Goal: Task Accomplishment & Management: Use online tool/utility

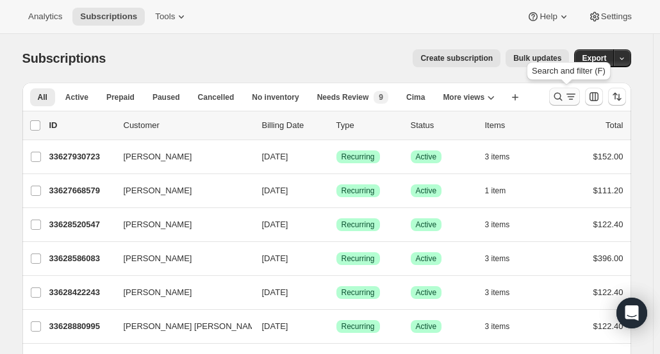
click at [561, 96] on icon "Search and filter results" at bounding box center [558, 96] width 13 height 13
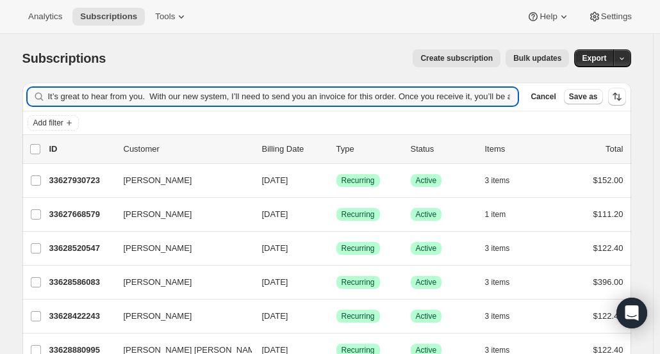
scroll to position [0, 709]
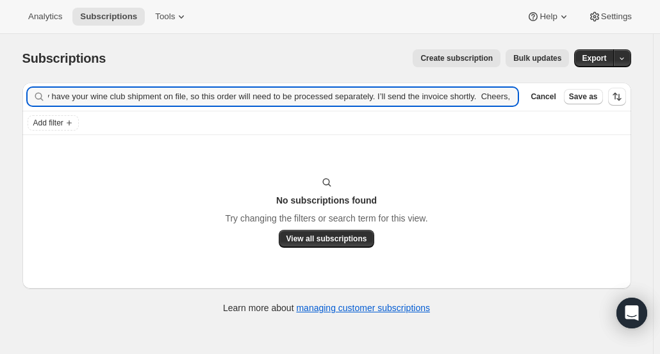
type input "It’s great to hear from you. With our new system, I’ll need to send you an invo…"
click at [508, 94] on icon "button" at bounding box center [503, 96] width 9 height 9
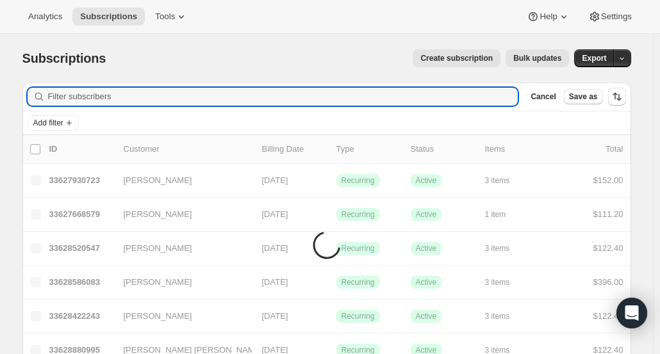
scroll to position [0, 0]
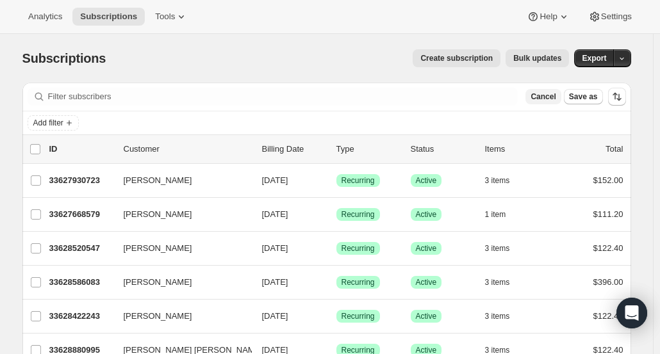
click at [556, 93] on span "Cancel" at bounding box center [543, 97] width 25 height 10
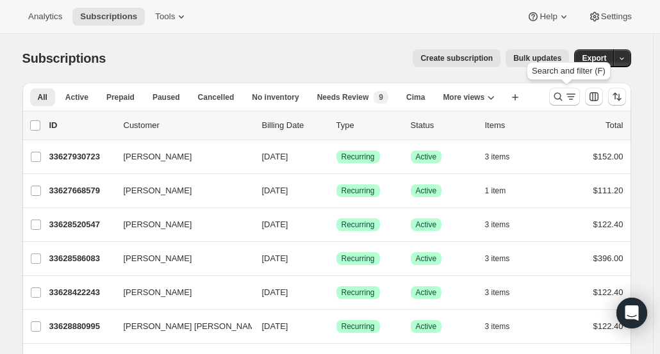
click at [560, 93] on icon "Search and filter results" at bounding box center [558, 96] width 13 height 13
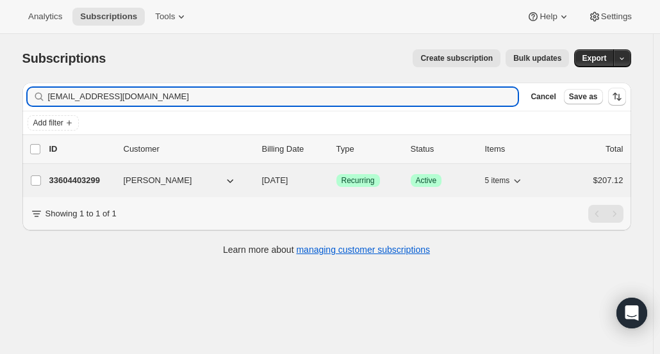
type input "sgrignon@exclusiveresorts.com"
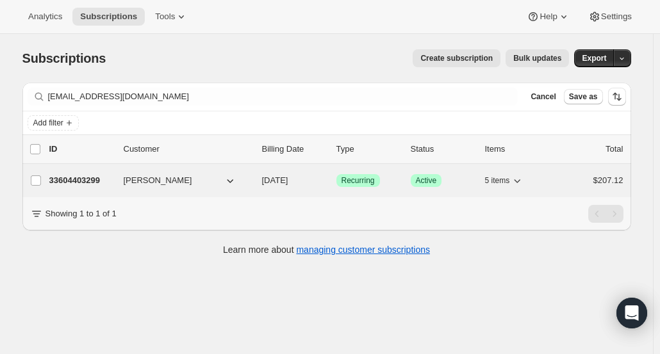
click at [62, 186] on div "33604403299 Sandra Grignon 11/05/2025 Success Recurring Success Active 5 items …" at bounding box center [336, 181] width 574 height 18
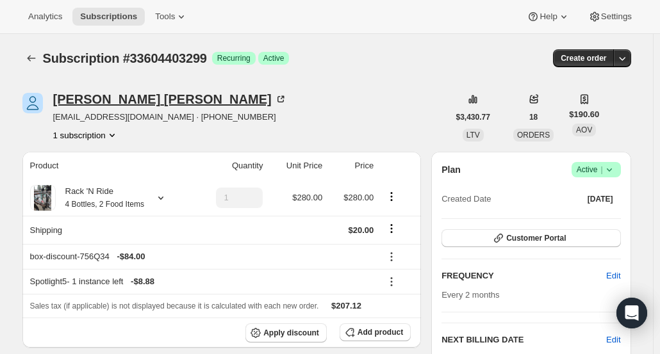
click at [90, 97] on div "Sandra Grignon" at bounding box center [170, 99] width 234 height 13
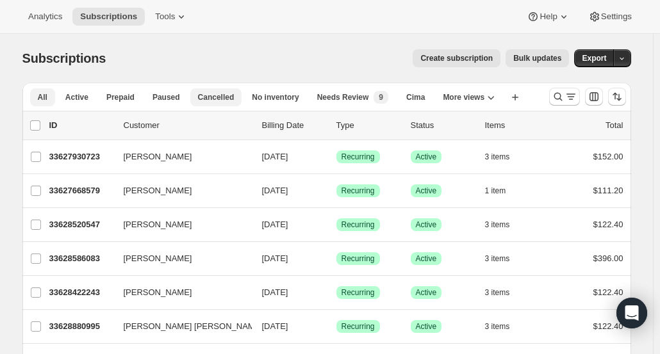
click at [210, 101] on span "Cancelled" at bounding box center [216, 97] width 37 height 10
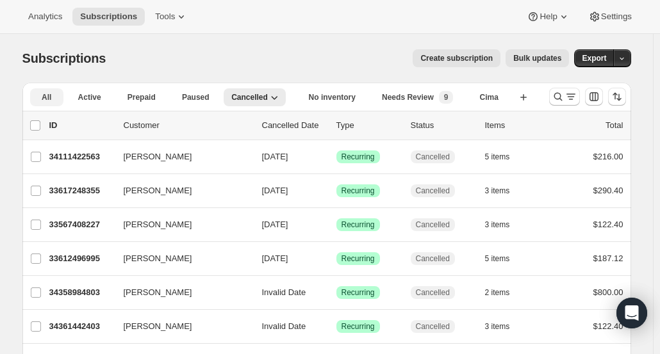
click at [51, 94] on button "All" at bounding box center [46, 97] width 33 height 18
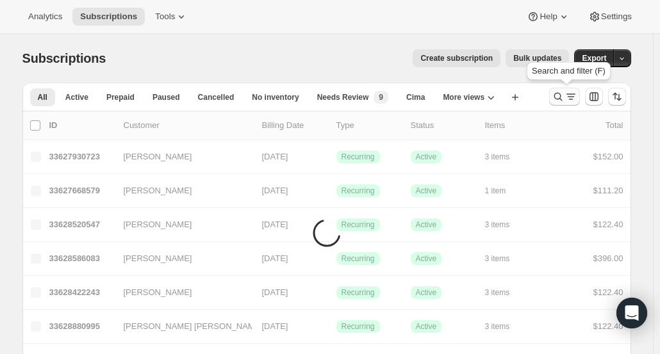
click at [557, 92] on icon "Search and filter results" at bounding box center [558, 96] width 13 height 13
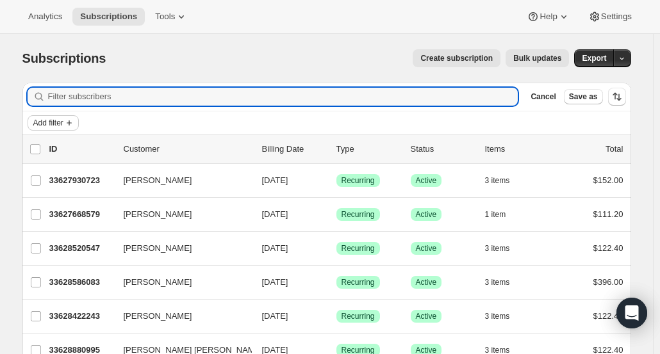
click at [68, 118] on icon "Add filter" at bounding box center [69, 123] width 10 height 10
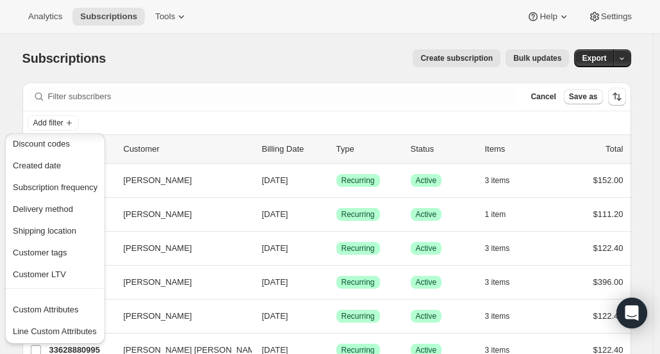
scroll to position [134, 0]
click at [251, 62] on div "Create subscription Bulk updates" at bounding box center [345, 58] width 448 height 18
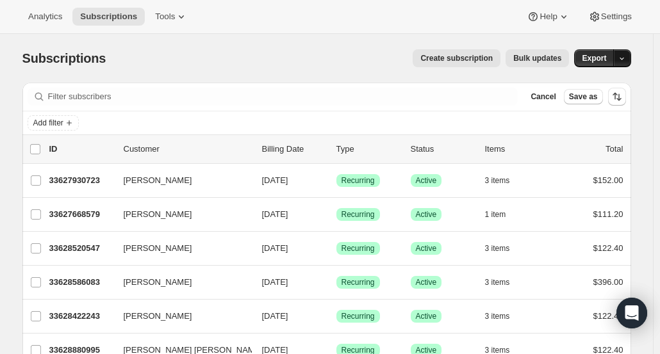
click at [623, 59] on icon "button" at bounding box center [622, 58] width 8 height 8
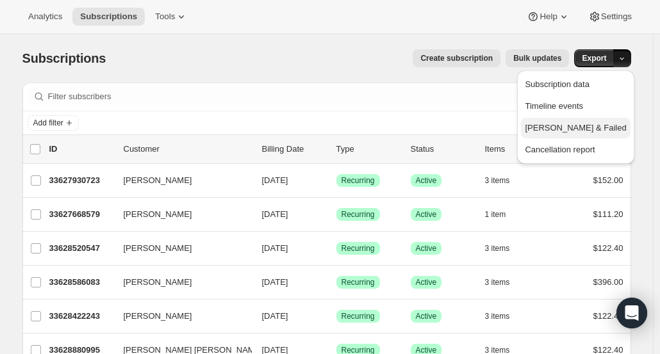
click at [616, 123] on span "Dunning & Failed" at bounding box center [575, 128] width 101 height 10
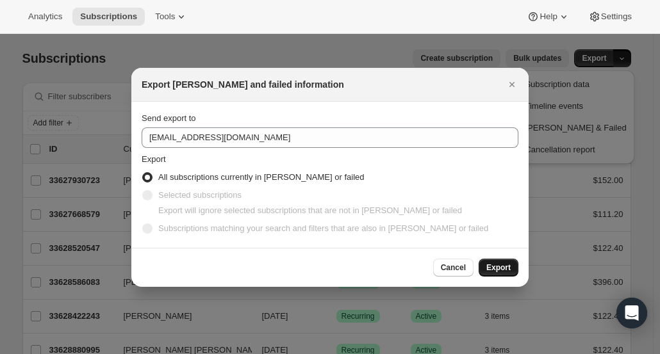
click at [496, 266] on span "Export" at bounding box center [498, 268] width 24 height 10
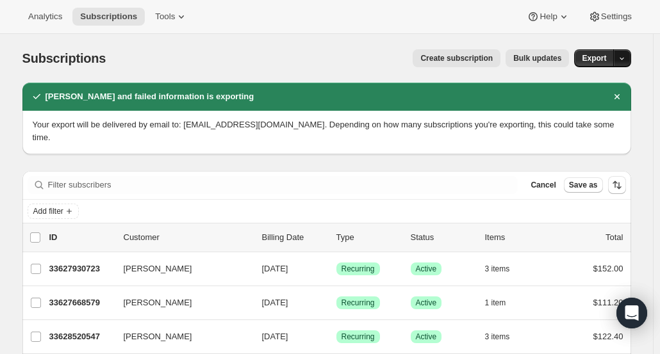
click at [625, 56] on icon "button" at bounding box center [622, 58] width 8 height 8
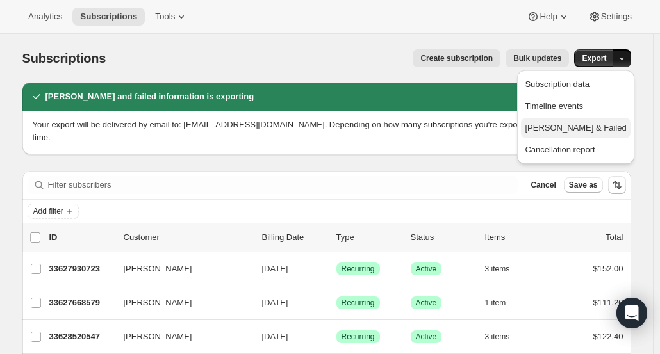
click at [597, 136] on button "Dunning & Failed" at bounding box center [575, 128] width 109 height 21
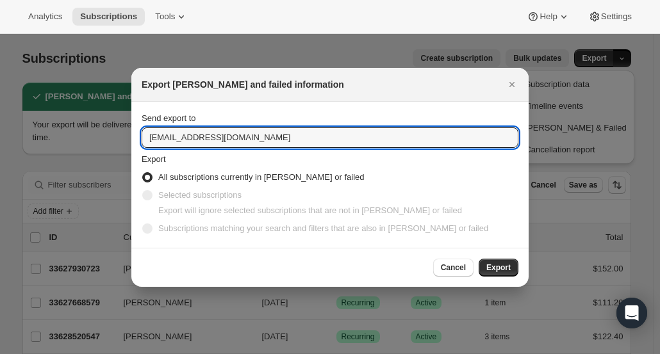
drag, startPoint x: 175, startPoint y: 142, endPoint x: 96, endPoint y: 135, distance: 79.1
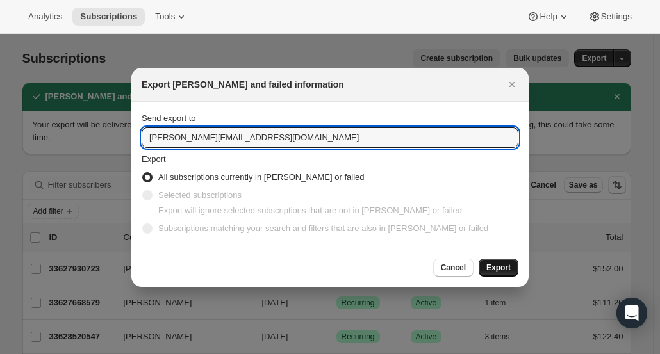
type input "ashleycox@cliffamily.com"
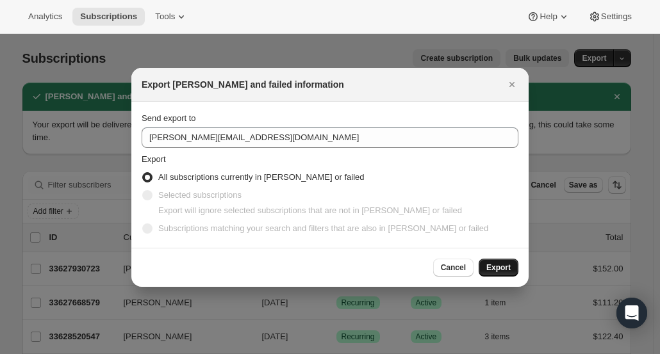
click at [504, 264] on span "Export" at bounding box center [498, 268] width 24 height 10
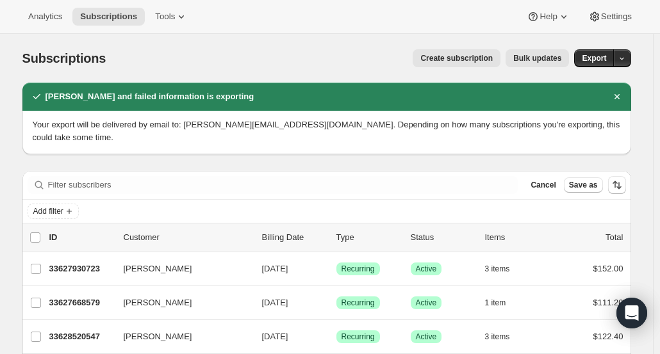
click at [618, 28] on div "Analytics Subscriptions Tools Help Settings" at bounding box center [330, 17] width 660 height 34
click at [615, 20] on span "Settings" at bounding box center [616, 17] width 31 height 10
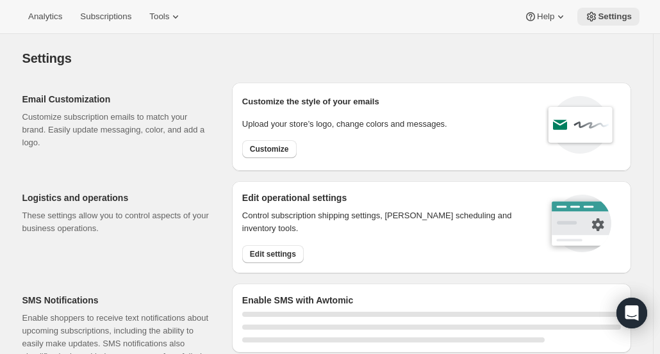
select select "17:00"
select select "09:00"
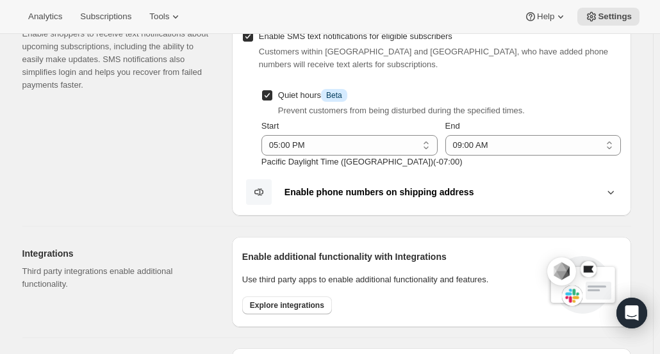
scroll to position [320, 0]
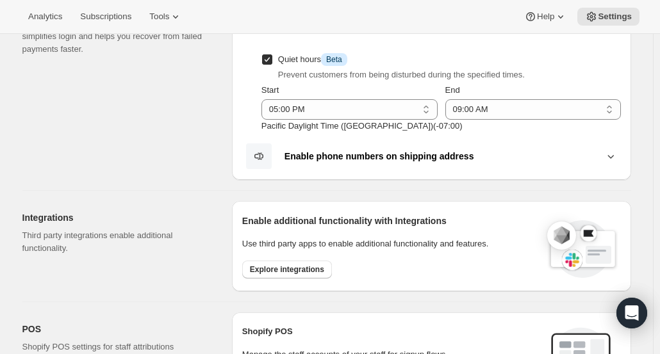
click at [613, 162] on button "Enable phone numbers on shipping address" at bounding box center [431, 156] width 379 height 27
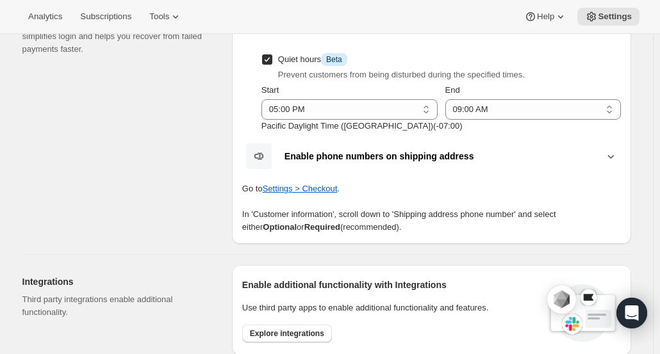
click at [608, 159] on icon at bounding box center [610, 156] width 13 height 13
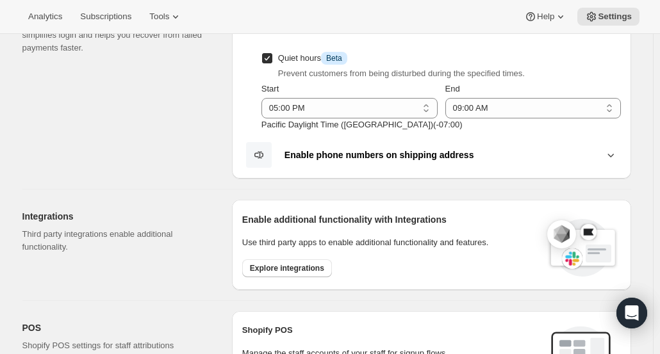
scroll to position [256, 0]
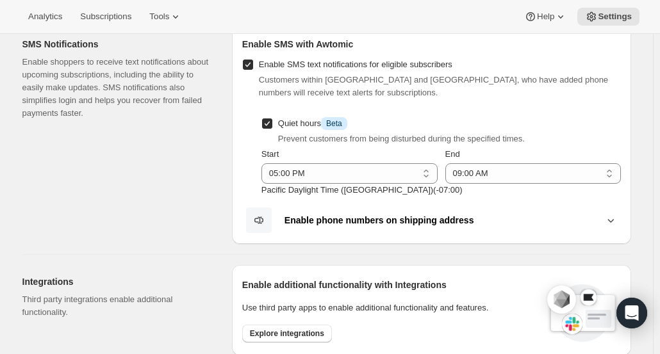
click at [607, 228] on button "Enable phone numbers on shipping address" at bounding box center [431, 220] width 379 height 27
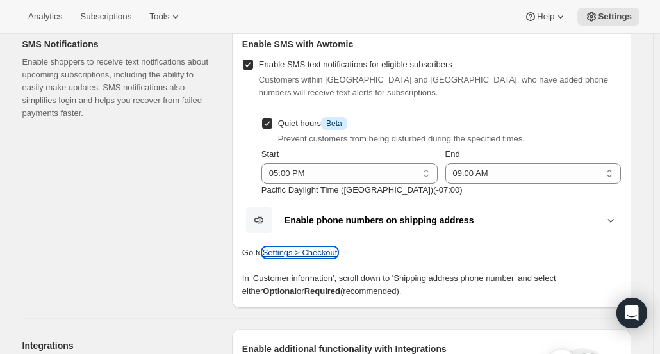
click at [326, 248] on button "Settings > Checkout" at bounding box center [300, 253] width 75 height 10
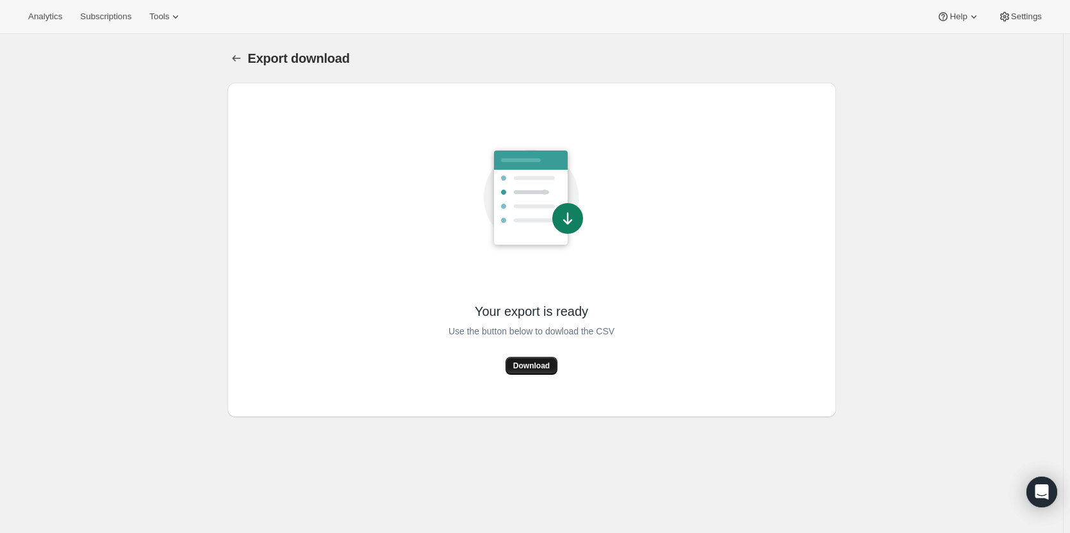
click at [531, 366] on span "Download" at bounding box center [531, 366] width 37 height 10
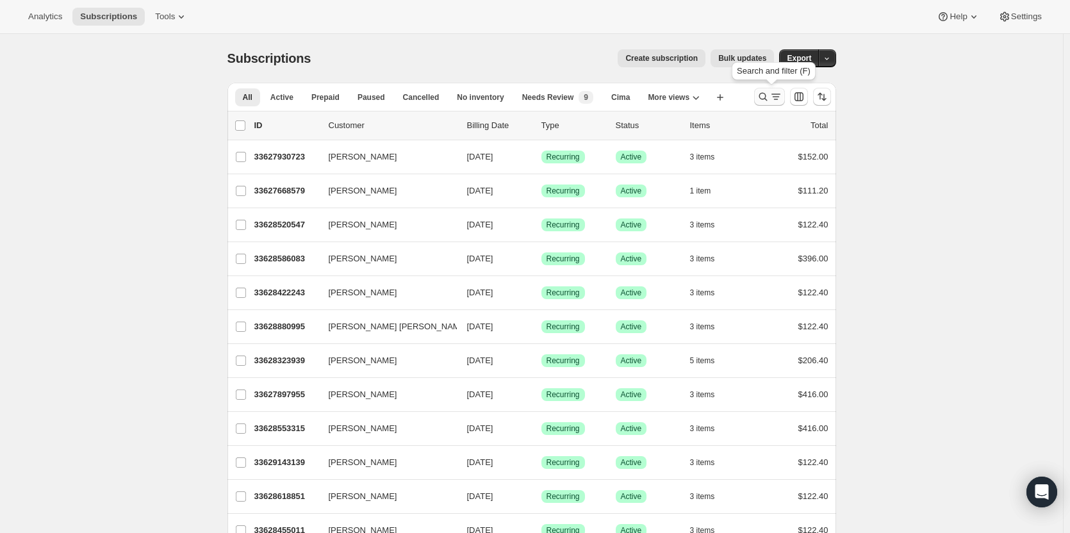
click at [770, 94] on icon "Search and filter results" at bounding box center [763, 96] width 13 height 13
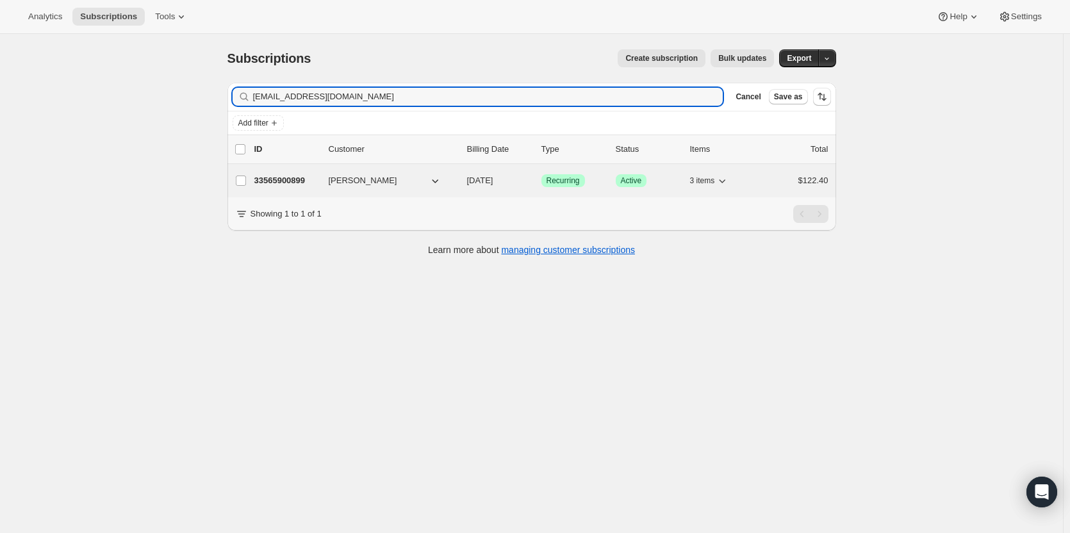
type input "lanphuongwalker@gmail.com"
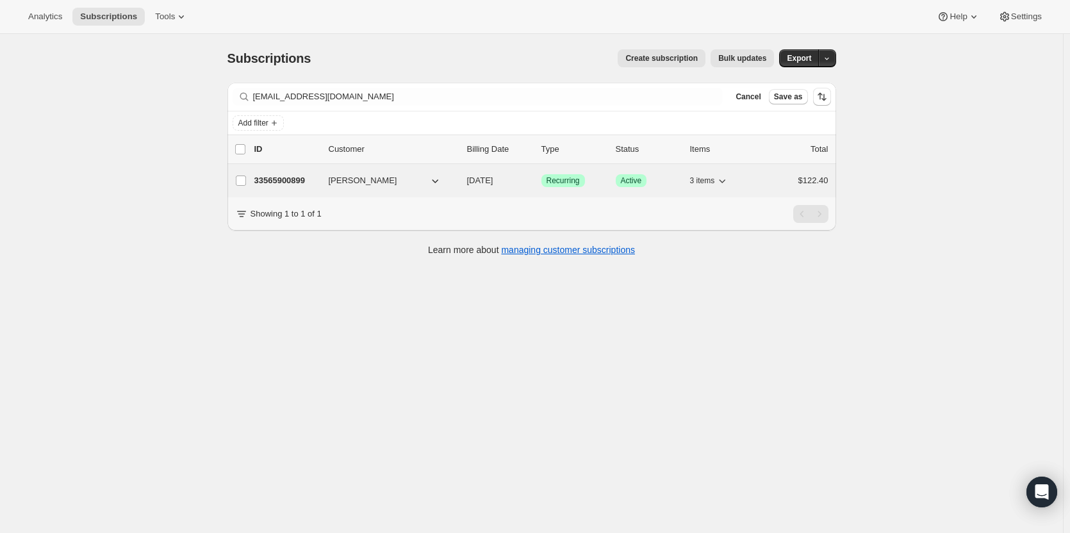
click at [281, 185] on p "33565900899" at bounding box center [286, 180] width 64 height 13
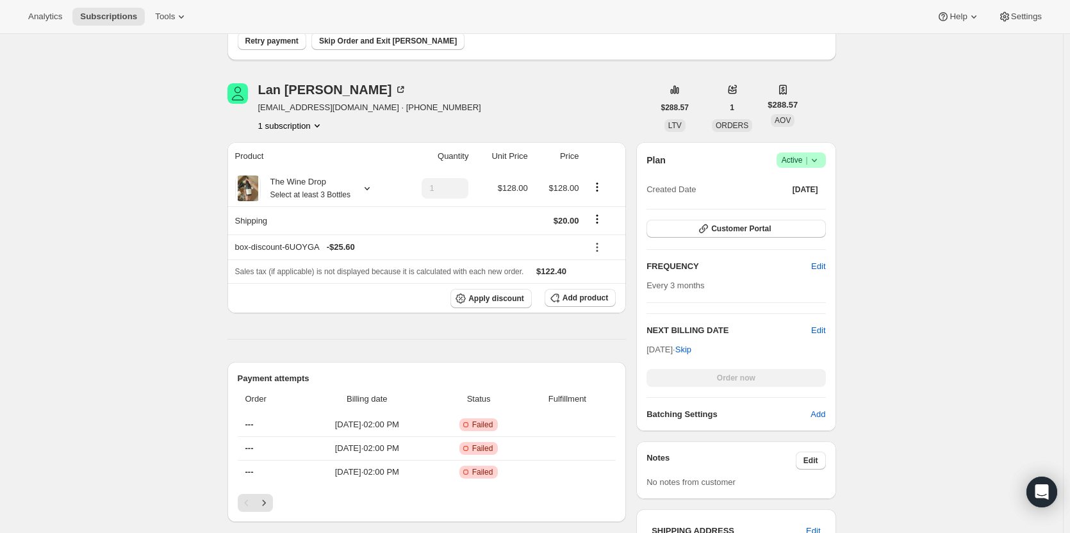
scroll to position [192, 0]
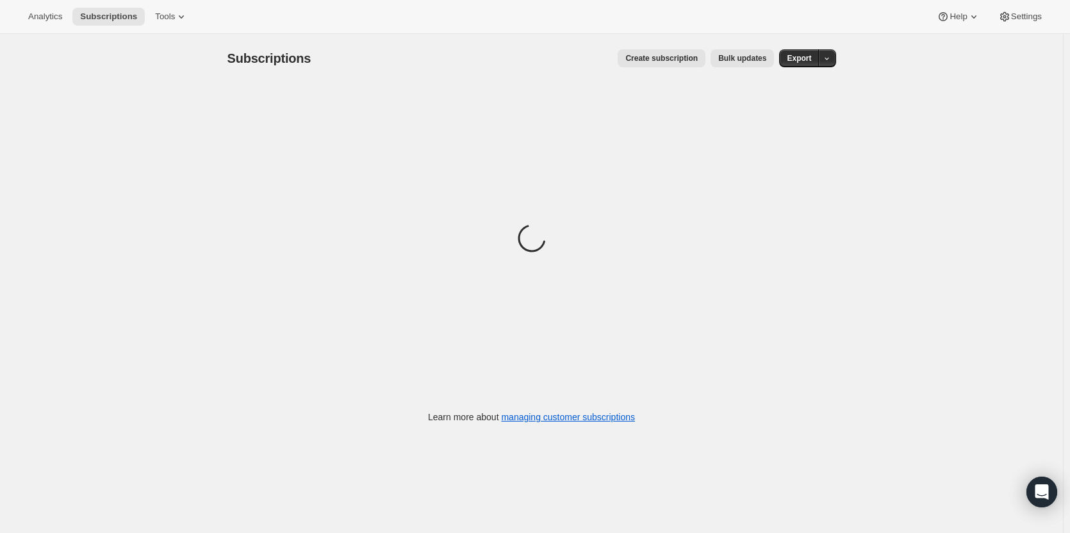
scroll to position [34, 0]
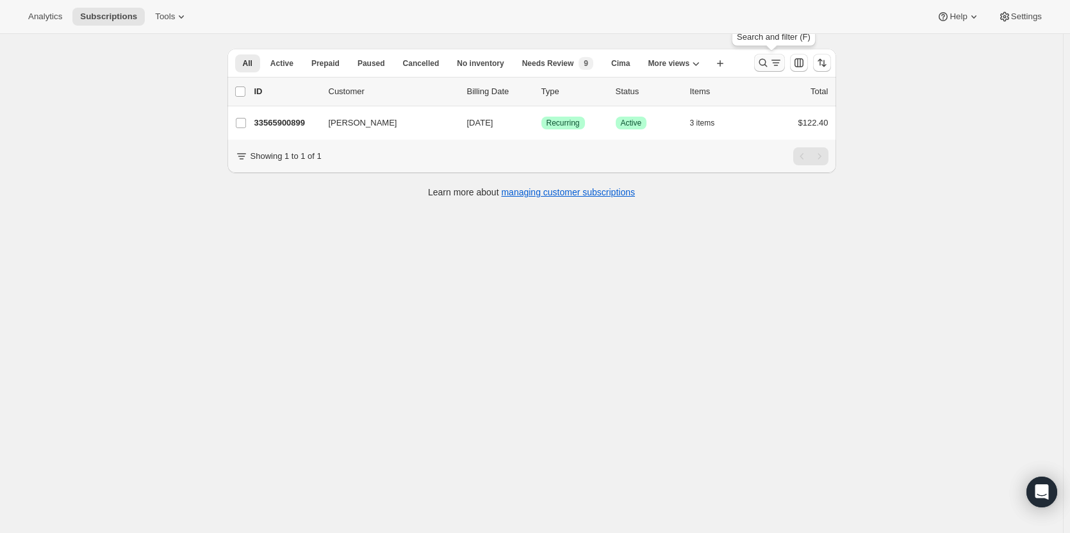
click at [764, 66] on icon "Search and filter results" at bounding box center [763, 62] width 13 height 13
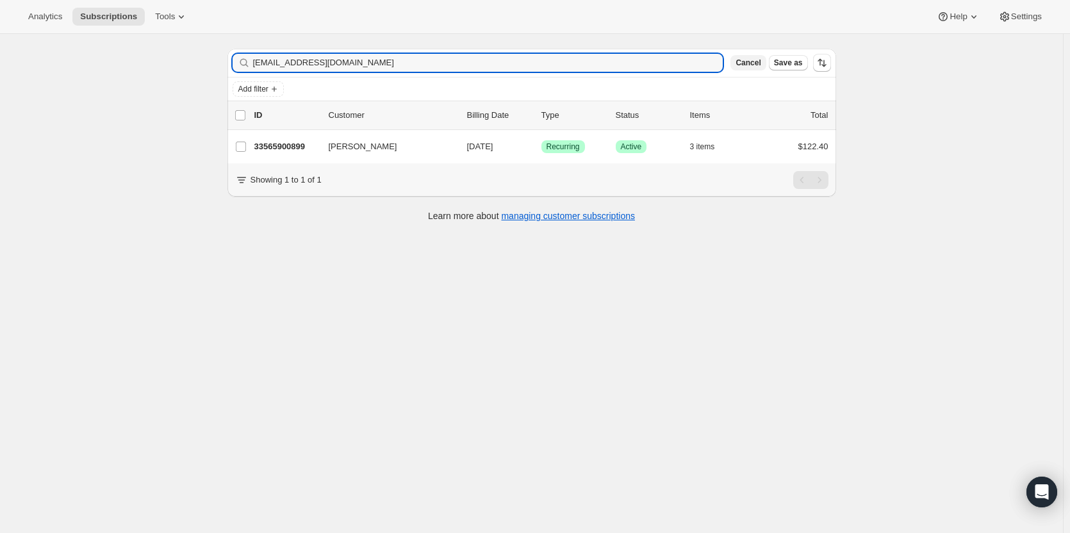
click at [757, 68] on button "Cancel" at bounding box center [747, 62] width 35 height 15
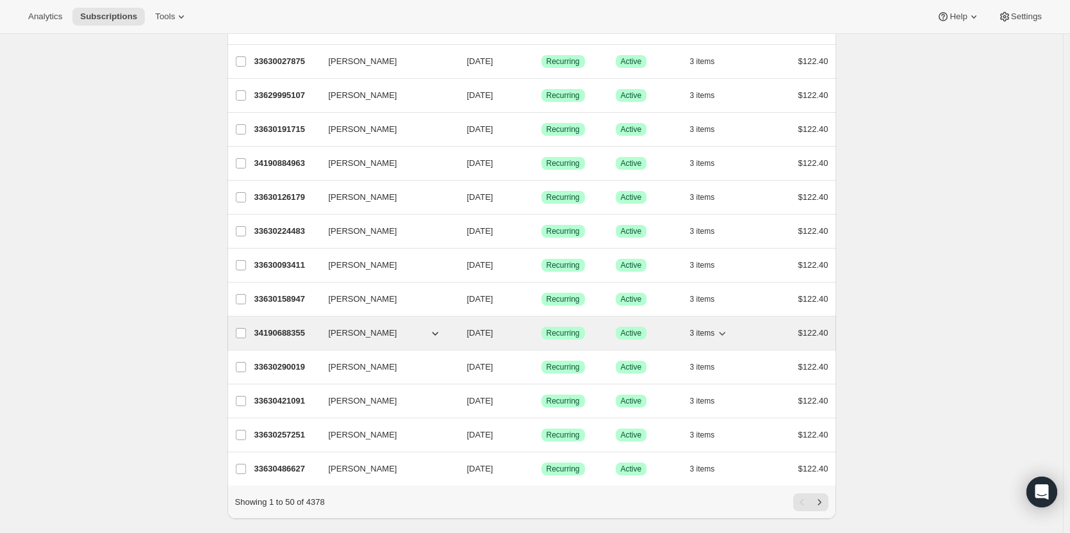
scroll to position [1386, 0]
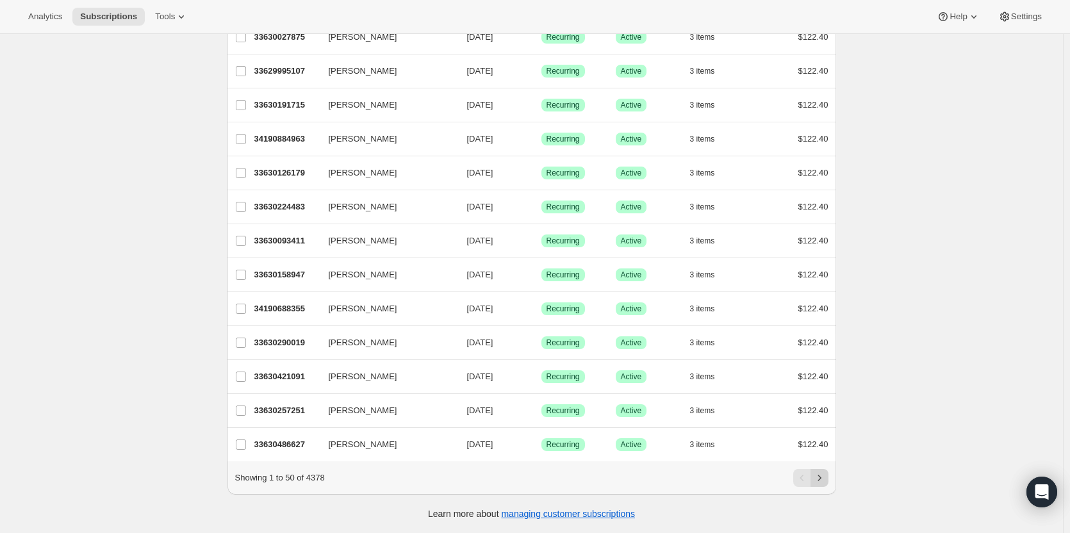
click at [818, 478] on icon "Next" at bounding box center [819, 478] width 13 height 13
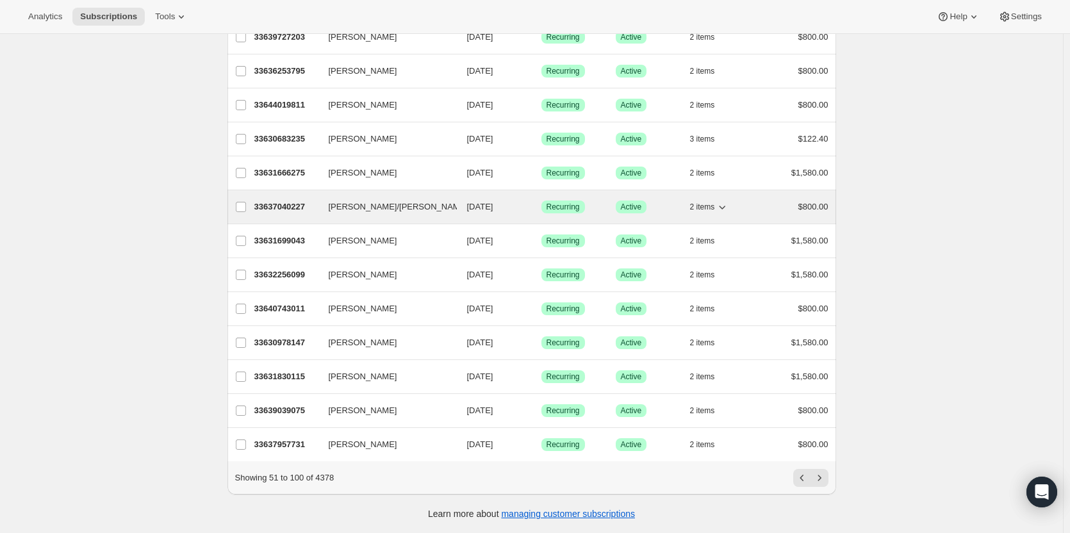
click at [390, 201] on span "Ron/Kelly Lopez" at bounding box center [398, 207] width 139 height 13
click at [272, 201] on p "33637040227" at bounding box center [286, 207] width 64 height 13
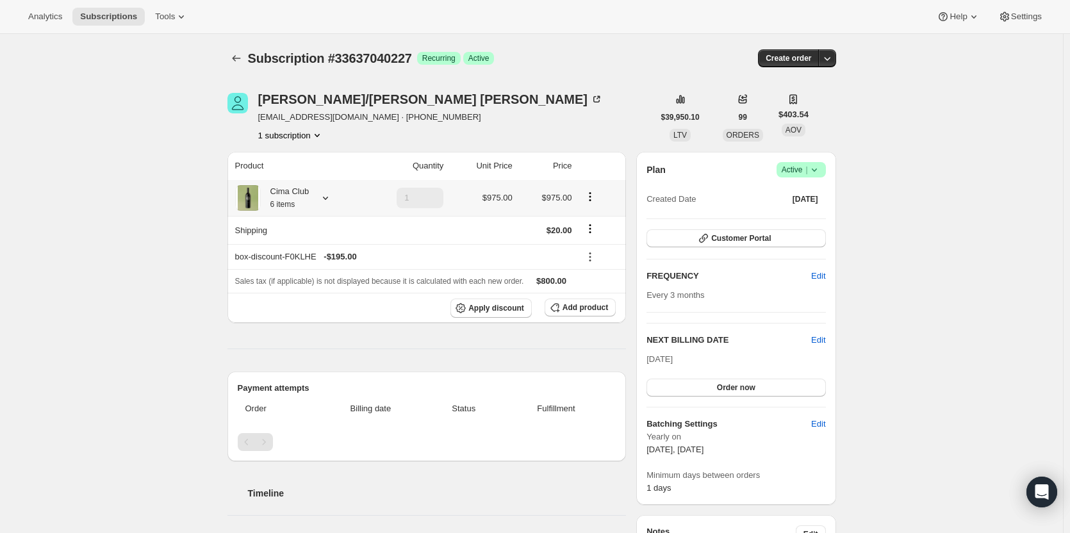
click at [309, 205] on div "Cima Club 6 items" at bounding box center [285, 198] width 49 height 26
click at [342, 171] on th "Product" at bounding box center [294, 166] width 135 height 28
click at [326, 201] on icon at bounding box center [325, 198] width 13 height 13
click at [433, 358] on div "Product Quantity Unit Price Price Cima Club 6 items 1 $975.00 $975.00 Shipping …" at bounding box center [426, 405] width 399 height 507
click at [726, 234] on span "Customer Portal" at bounding box center [741, 238] width 60 height 10
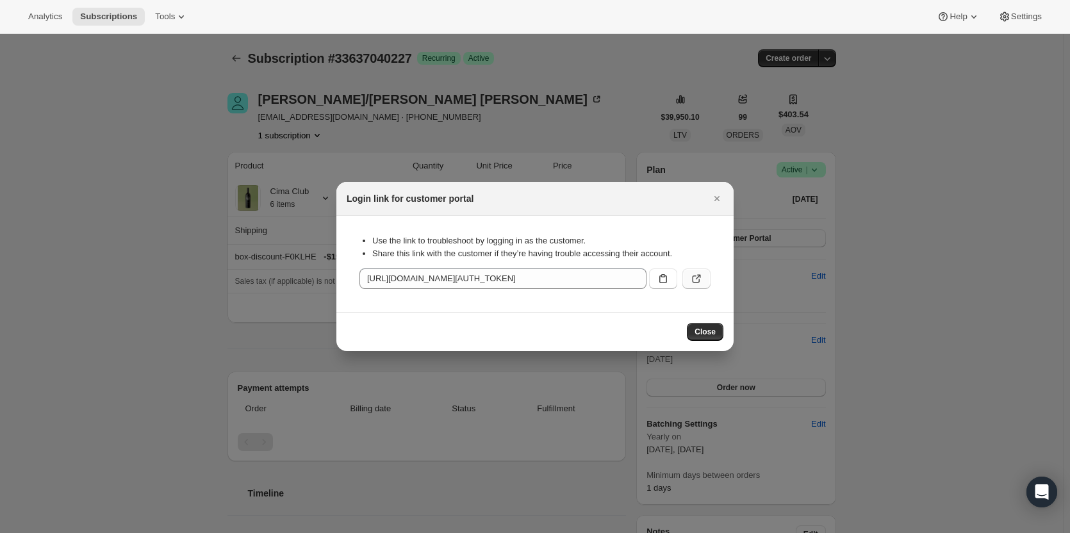
click at [696, 280] on icon ":rr4:" at bounding box center [696, 278] width 13 height 13
click at [720, 198] on icon "Close" at bounding box center [717, 198] width 13 height 13
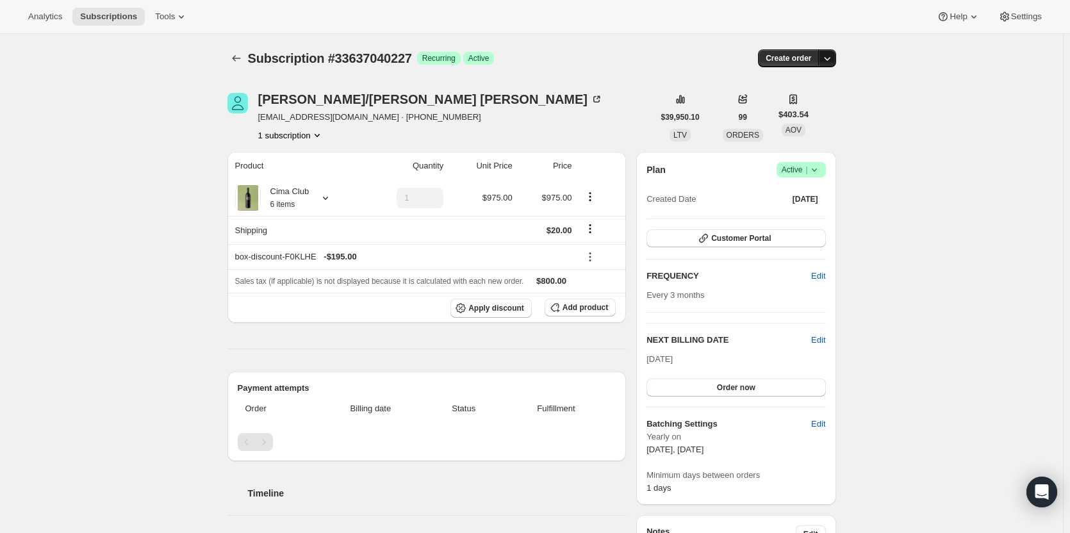
click at [834, 61] on icon "button" at bounding box center [827, 58] width 13 height 13
click at [121, 15] on span "Subscriptions" at bounding box center [108, 17] width 57 height 10
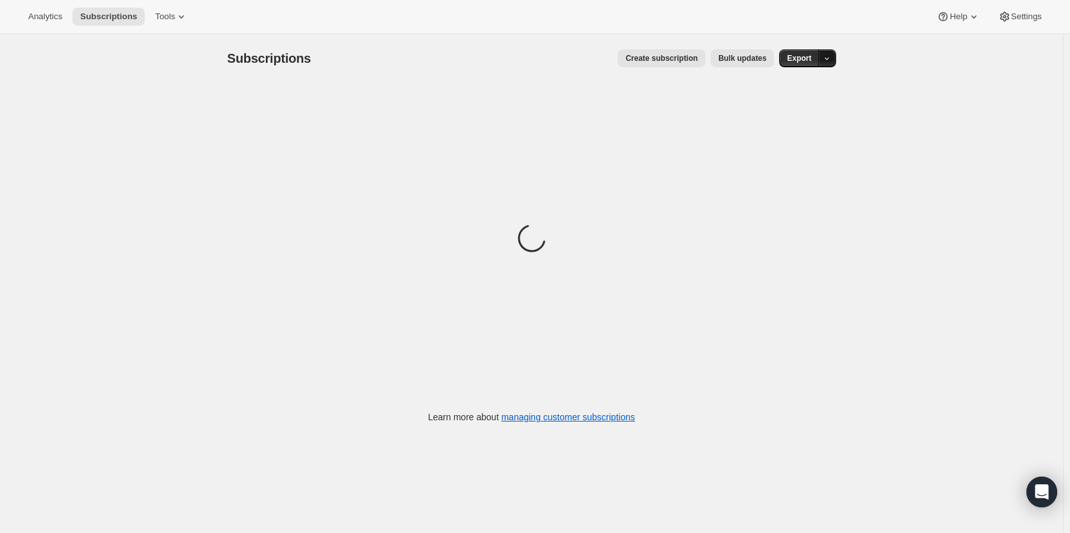
click at [828, 63] on icon "button" at bounding box center [827, 58] width 8 height 8
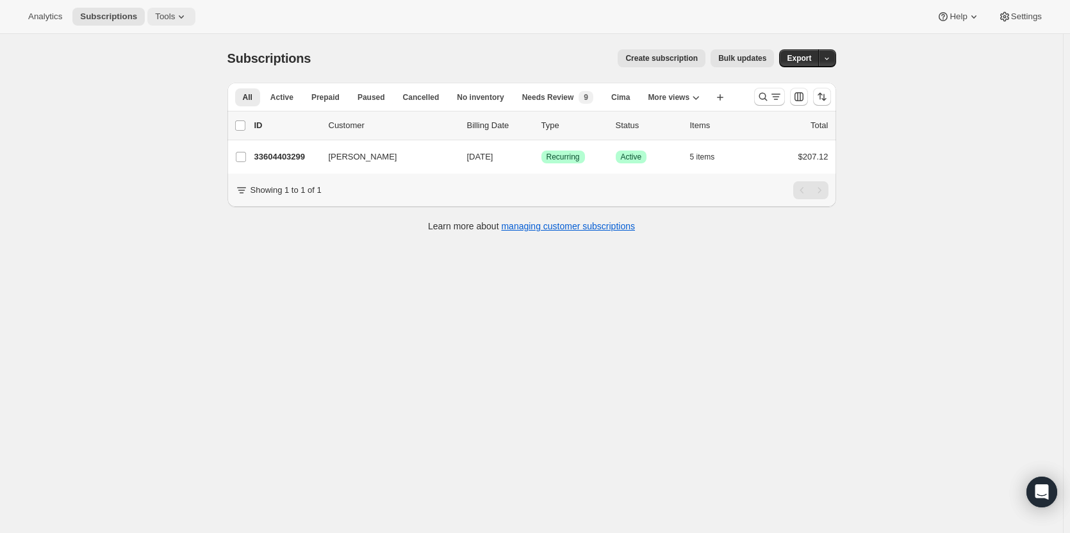
click at [155, 17] on span "Tools" at bounding box center [165, 17] width 20 height 10
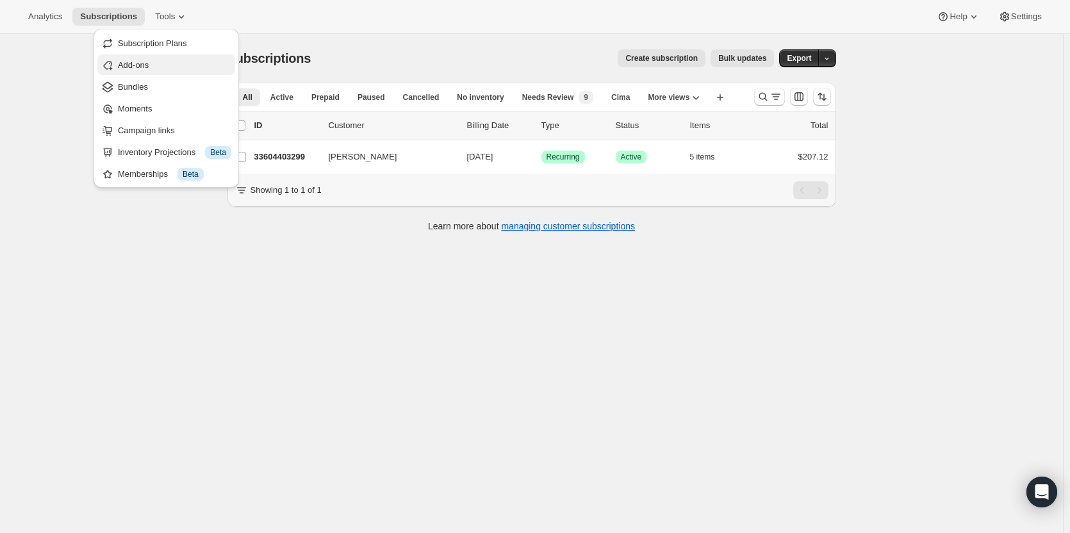
click at [166, 72] on button "Add-ons" at bounding box center [166, 64] width 138 height 21
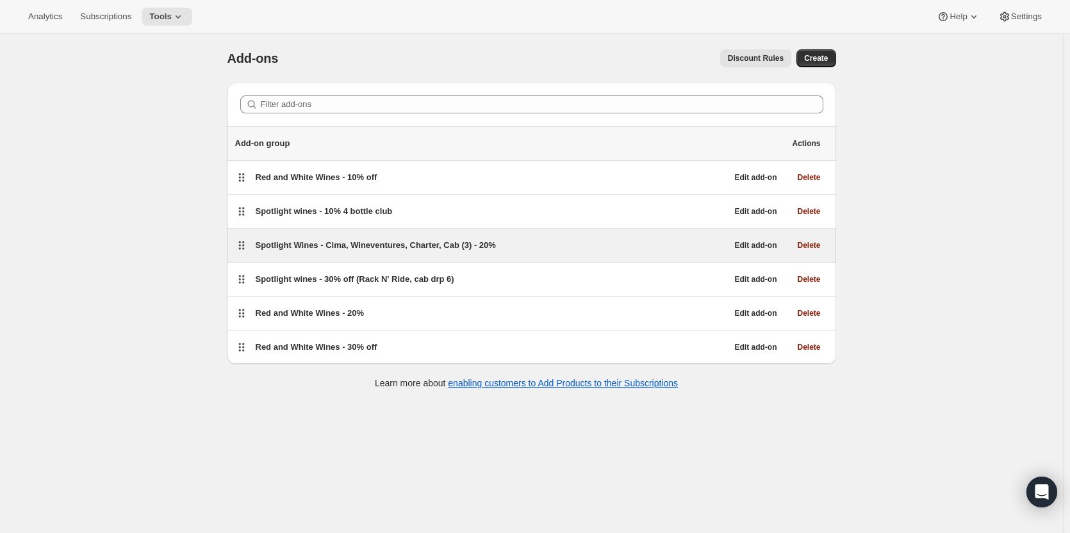
click at [582, 246] on div "Spotlight Wines - Cima, Wineventures, Charter, Cab (3) - 20%" at bounding box center [492, 245] width 472 height 13
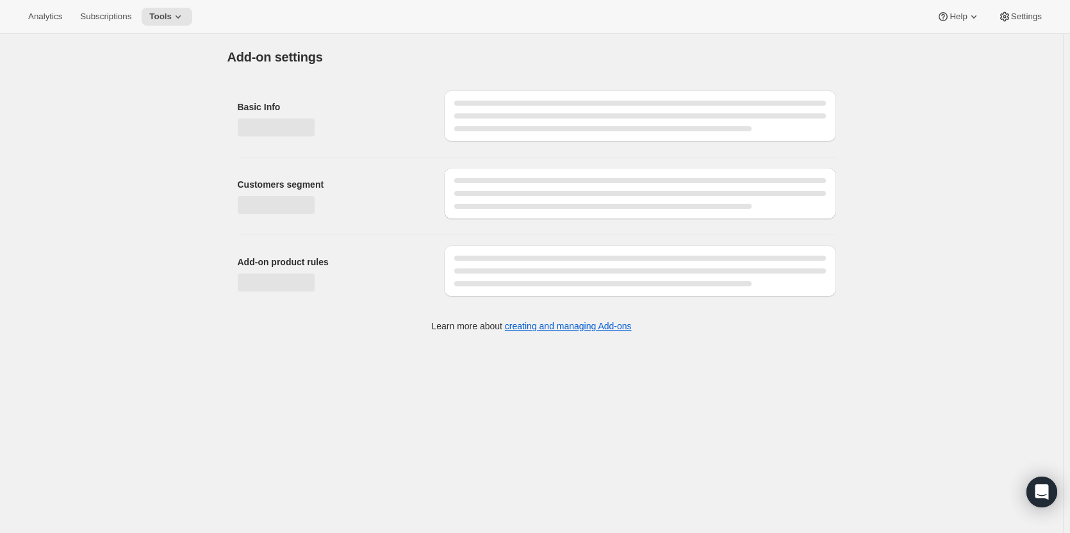
select select "selectedVariants"
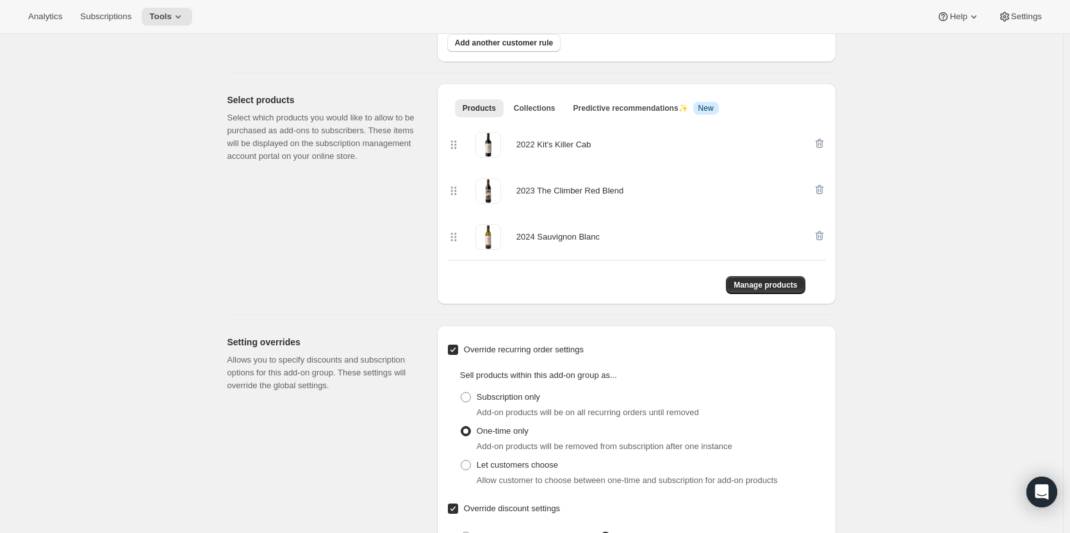
scroll to position [716, 0]
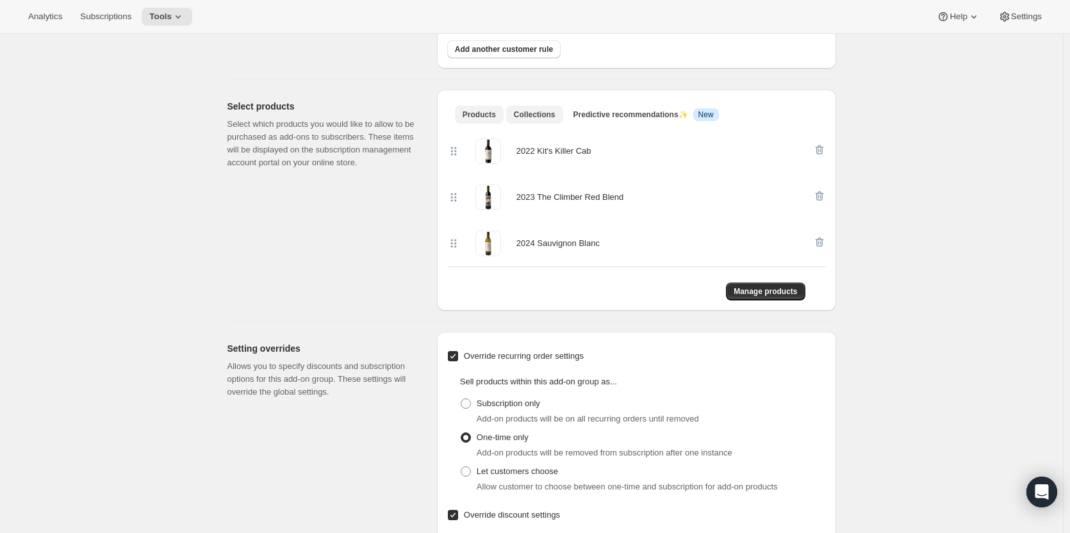
click at [521, 120] on span "Collections" at bounding box center [535, 115] width 42 height 10
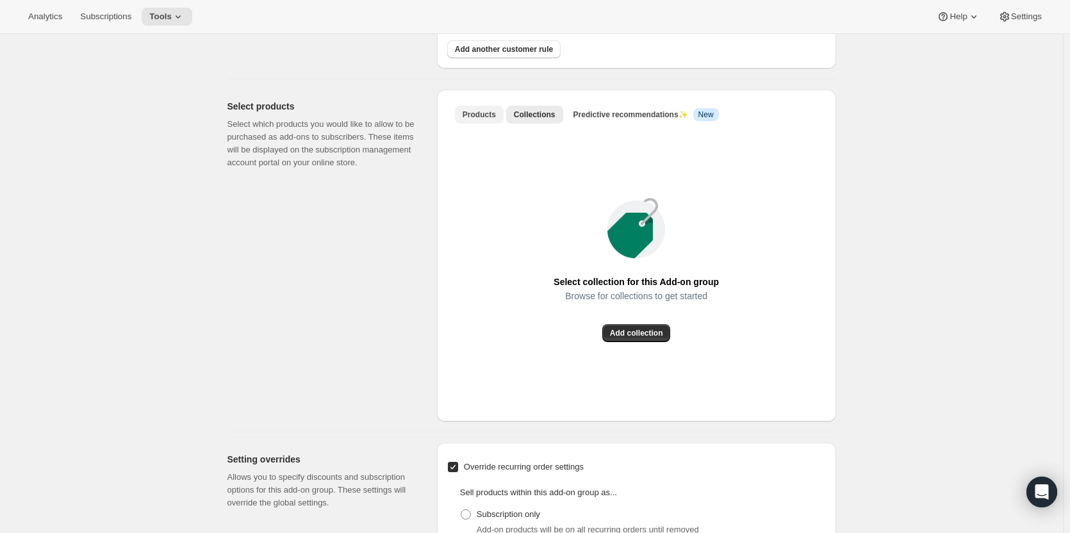
click at [493, 120] on span "Products" at bounding box center [479, 115] width 33 height 10
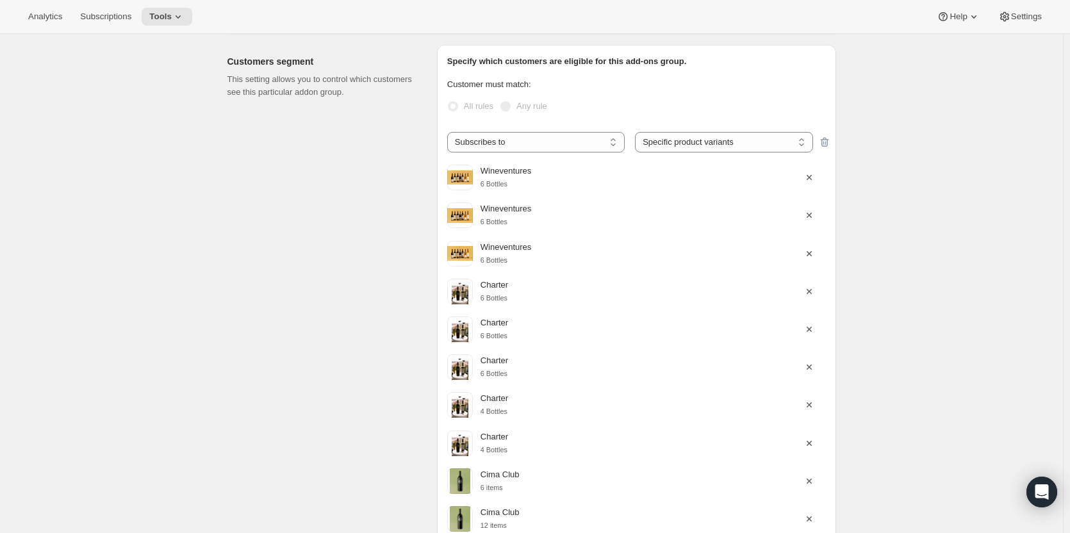
scroll to position [0, 0]
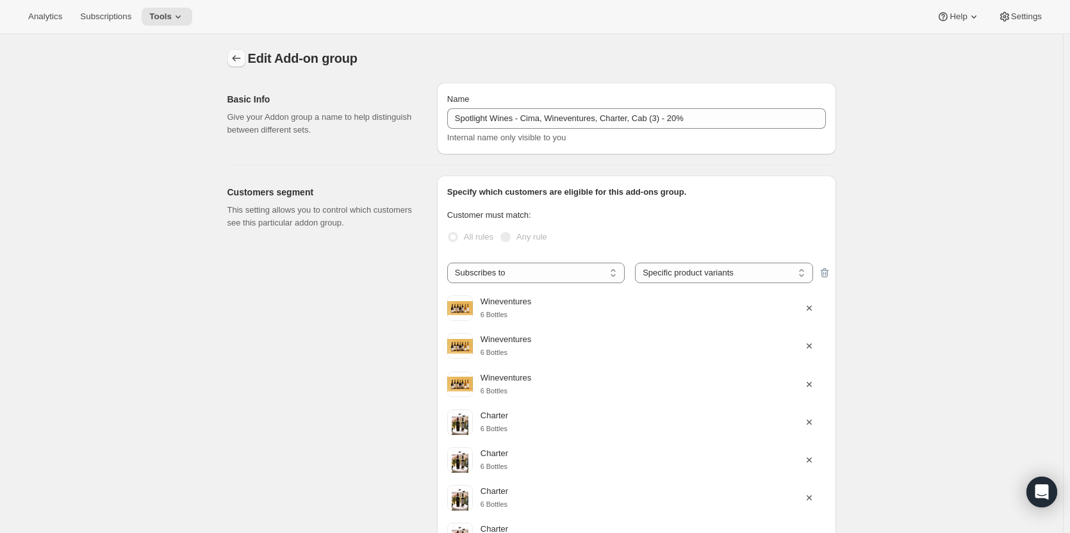
click at [242, 62] on icon "Addon groups" at bounding box center [236, 58] width 13 height 13
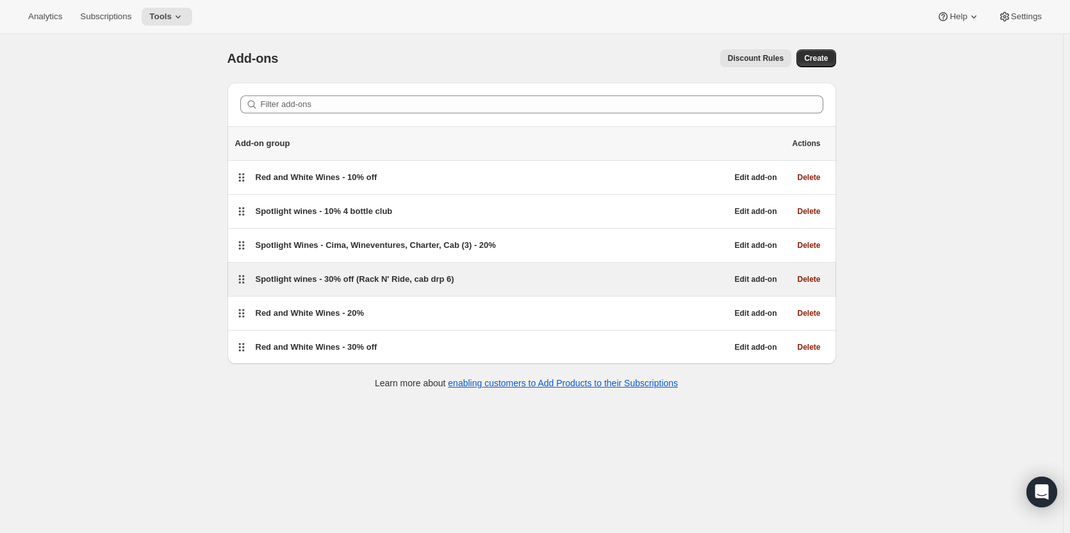
click at [479, 283] on div "Spotlight wines - 30% off (Rack N' Ride, cab drp 6)" at bounding box center [492, 279] width 472 height 13
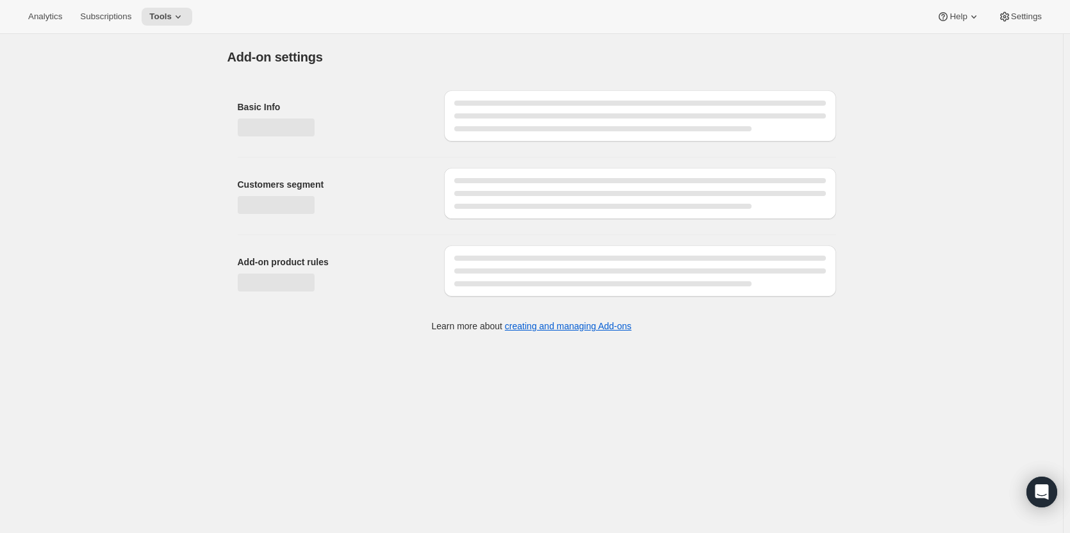
select select "selectedVariants"
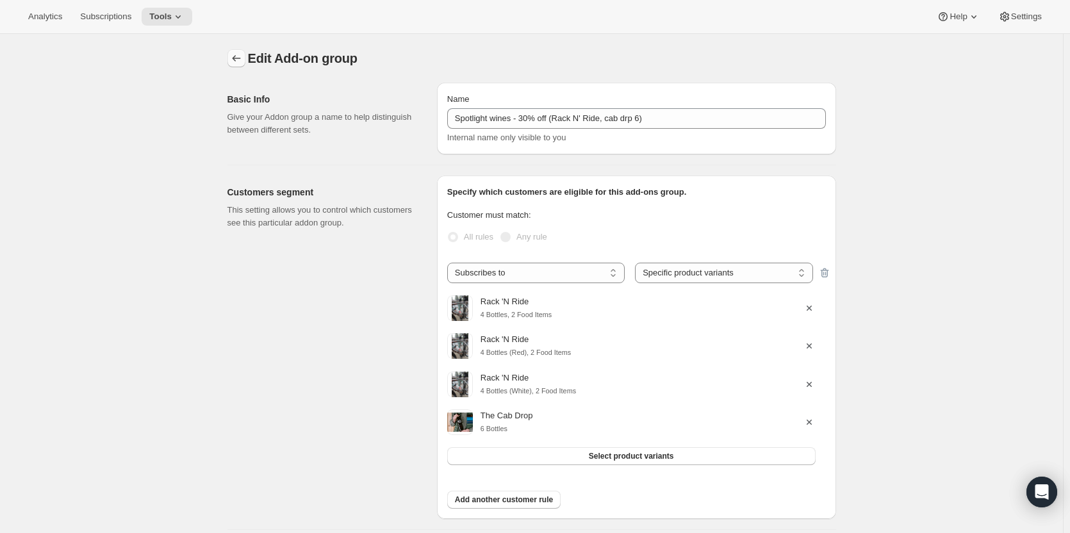
click at [235, 55] on icon "Addon groups" at bounding box center [236, 58] width 13 height 13
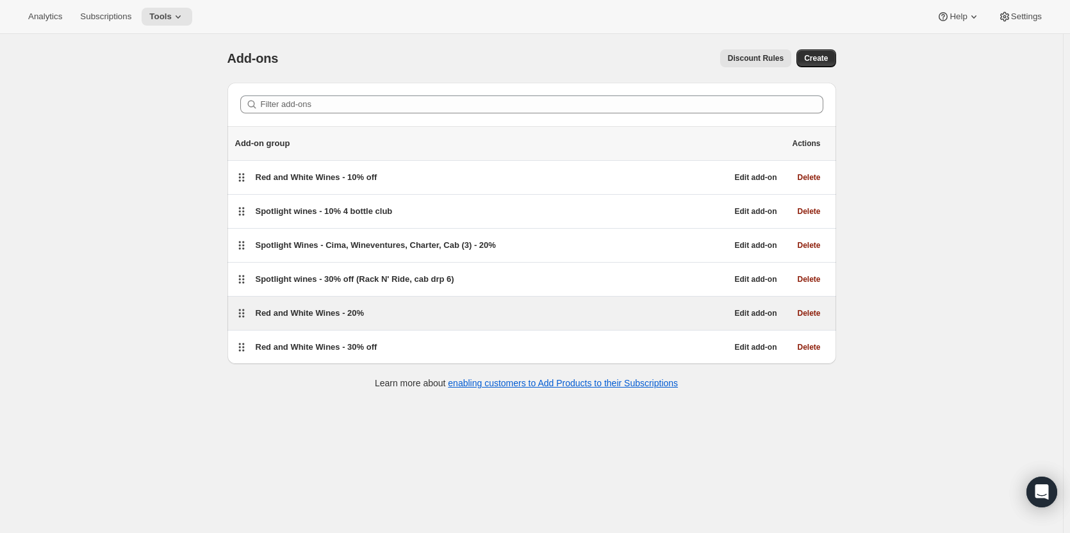
click at [664, 324] on div "Red and White Wines - 20% Edit add-on Delete" at bounding box center [531, 313] width 609 height 33
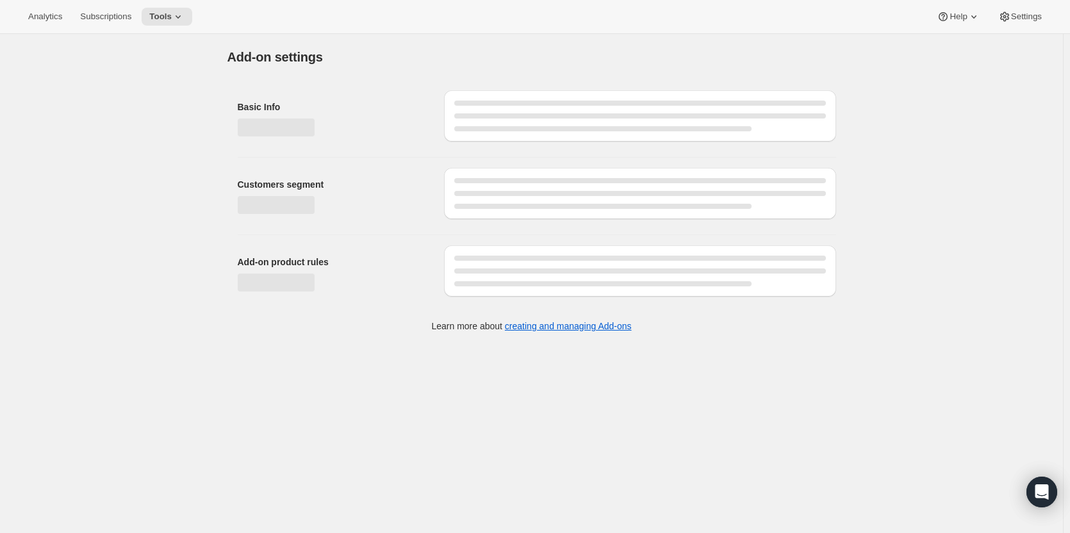
select select "selectedVariants"
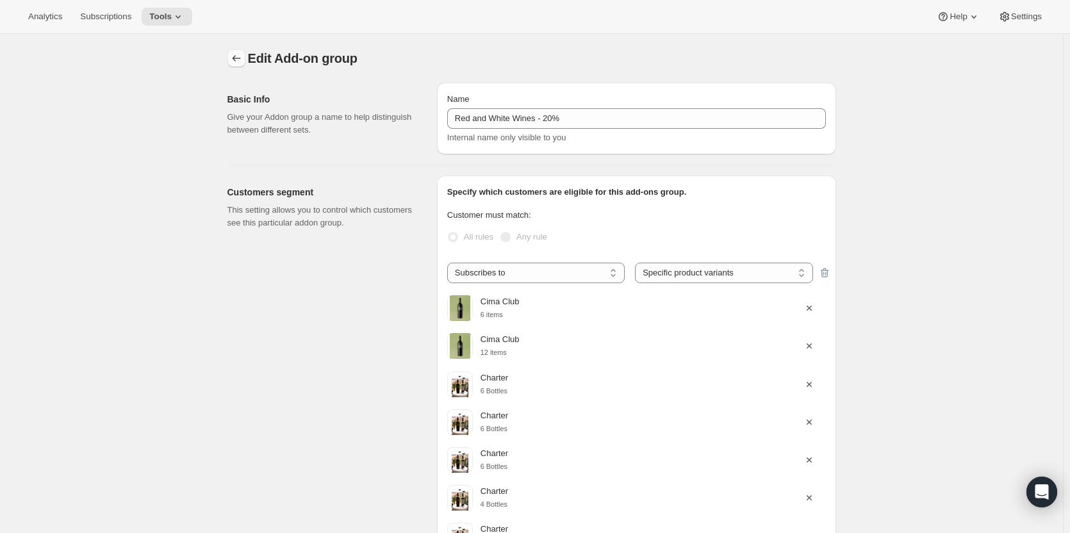
click at [235, 63] on icon "Addon groups" at bounding box center [236, 58] width 13 height 13
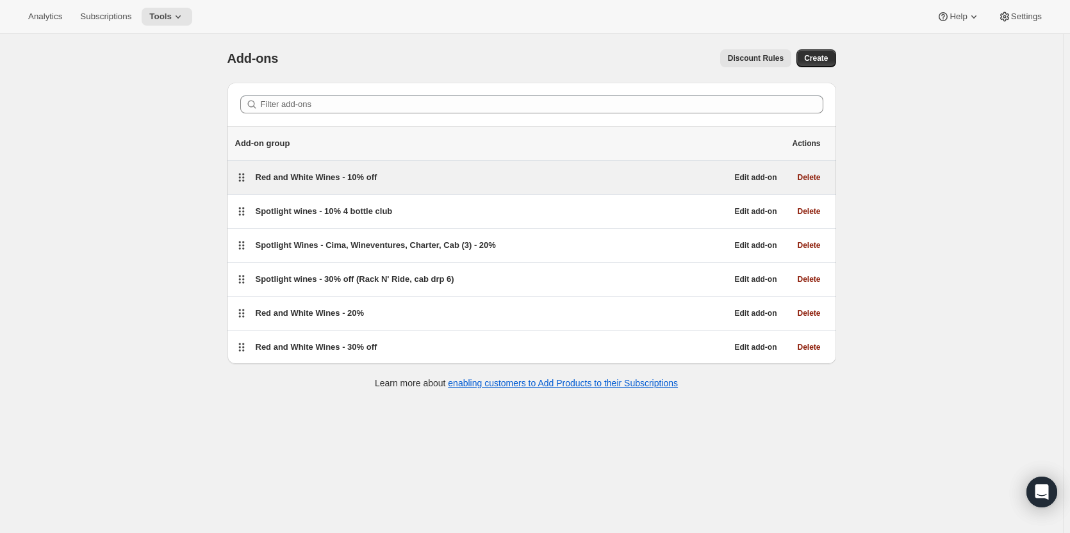
click at [690, 182] on div "Red and White Wines - 10% off" at bounding box center [492, 177] width 472 height 13
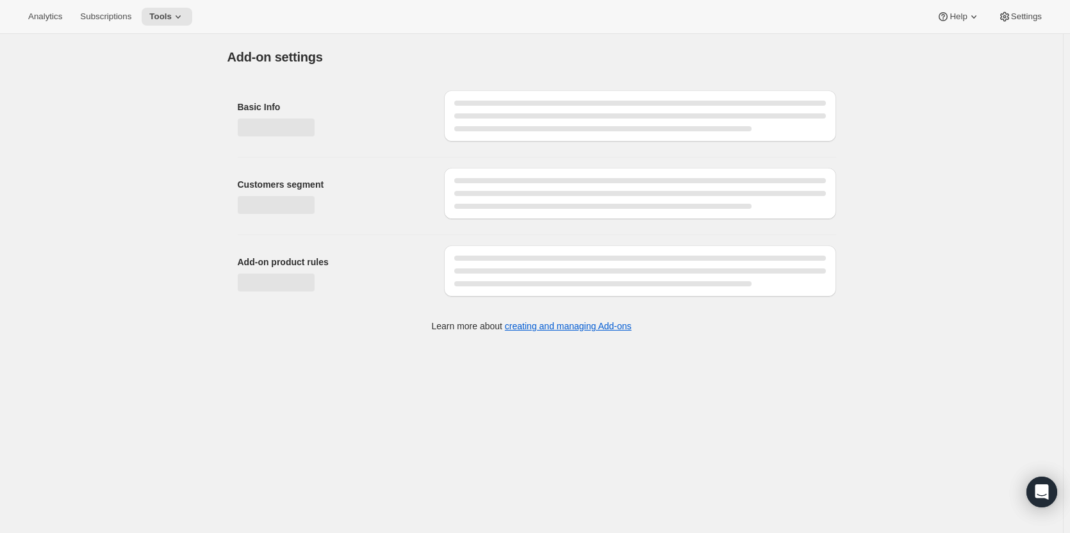
select select "selectedVariants"
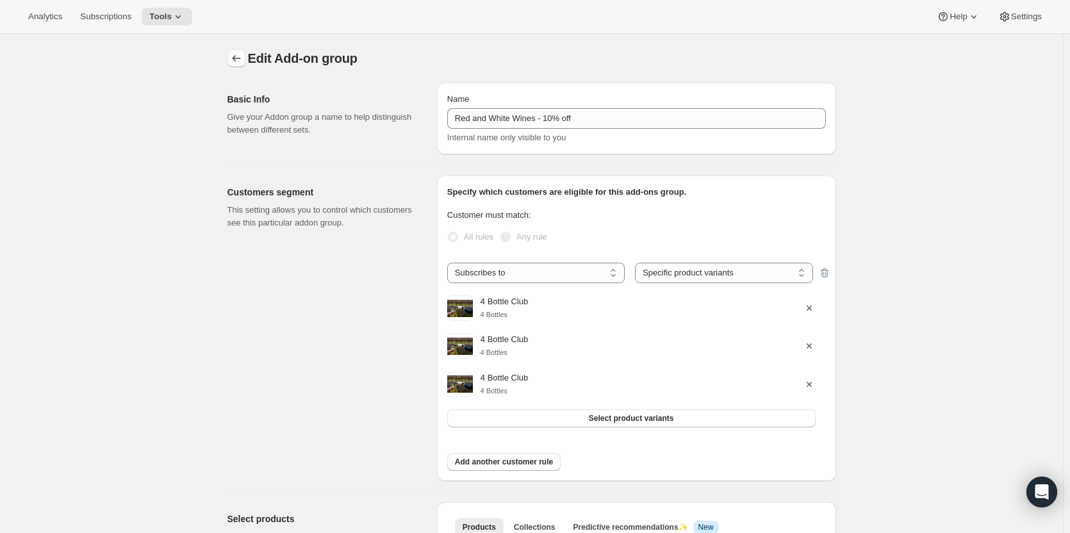
click at [243, 55] on icon "Addon groups" at bounding box center [236, 58] width 13 height 13
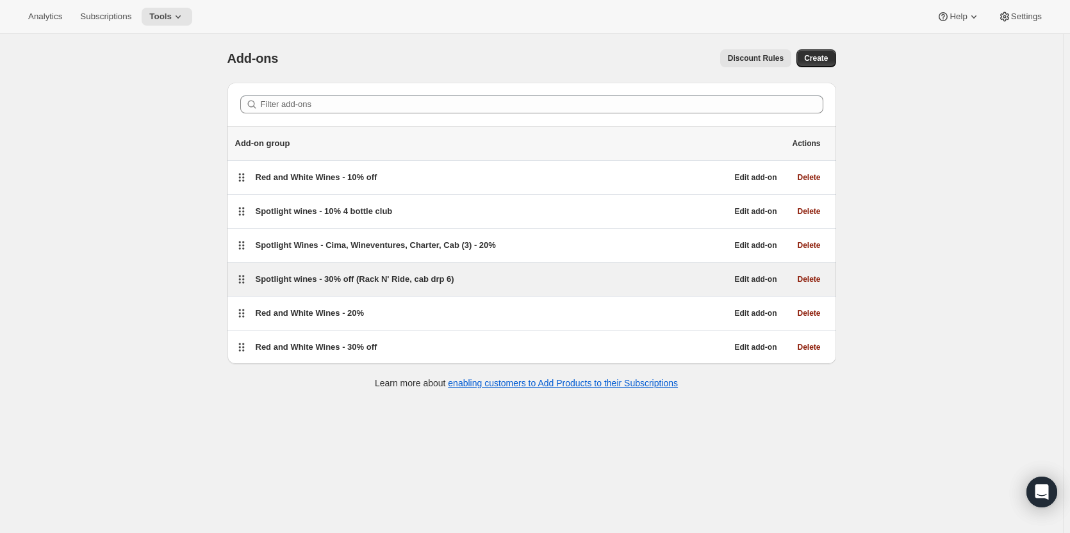
click at [643, 282] on div "Spotlight wines - 30% off (Rack N' Ride, cab drp 6)" at bounding box center [492, 279] width 472 height 13
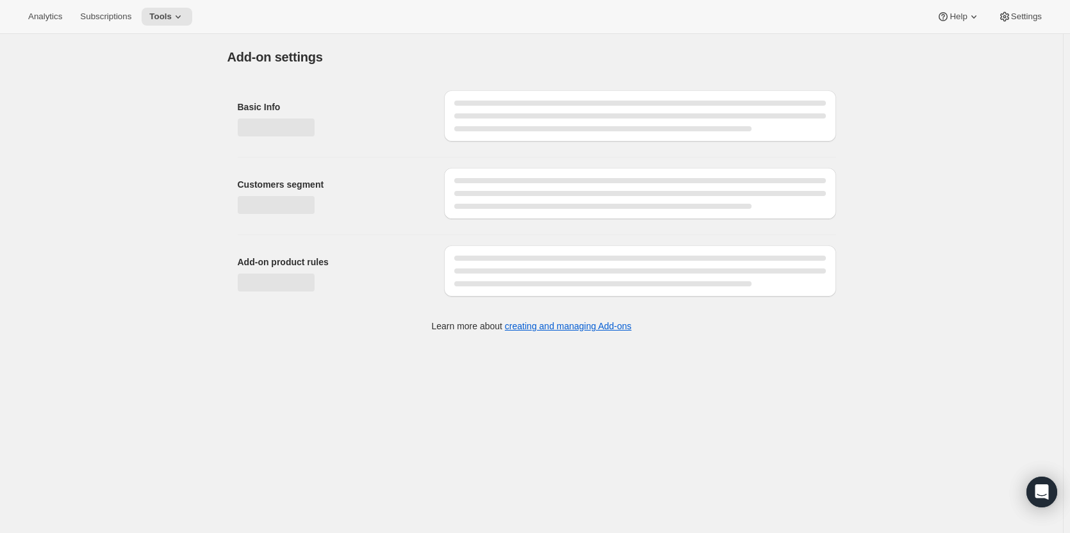
select select "selectedVariants"
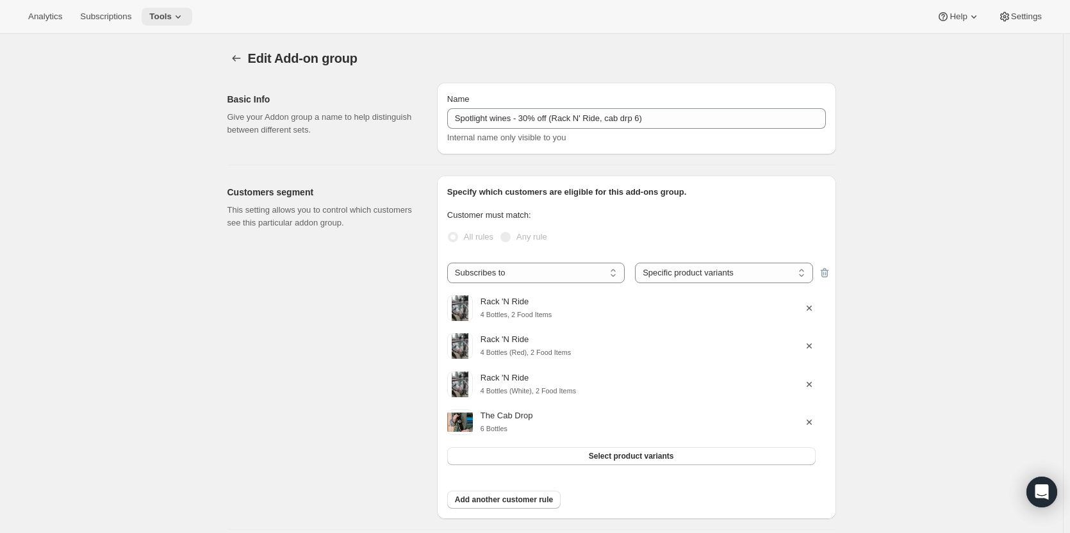
click at [172, 13] on icon at bounding box center [178, 16] width 13 height 13
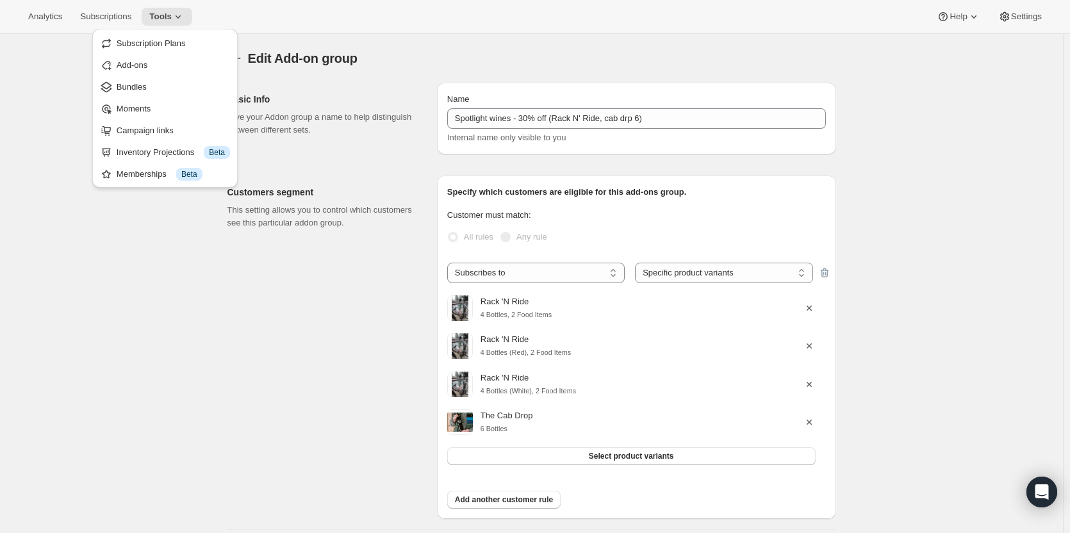
click at [238, 54] on div "Subscription Plans Add-ons Bundles Moments Campaign links Inventory Projections…" at bounding box center [165, 112] width 156 height 172
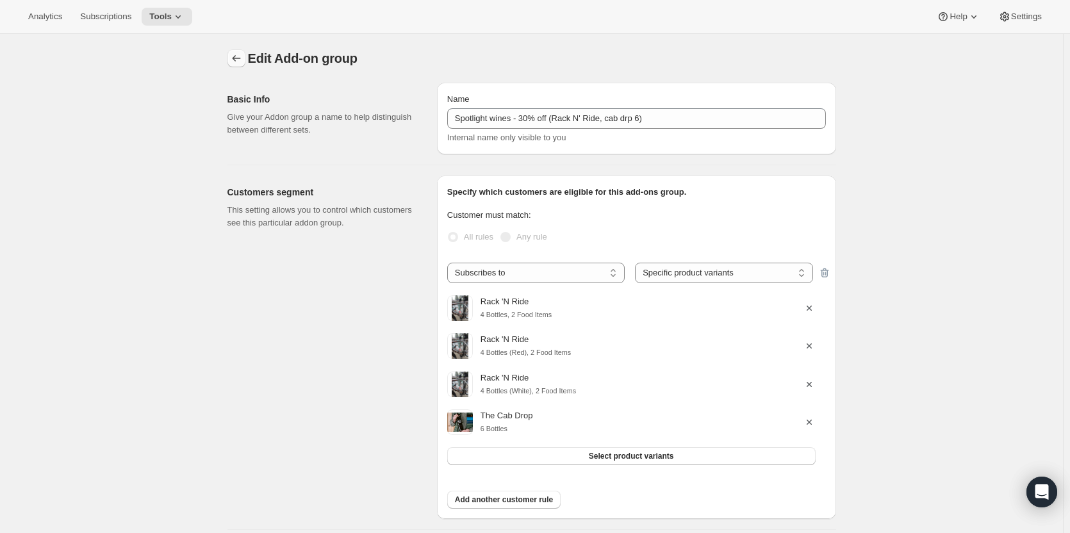
click at [239, 55] on icon "Addon groups" at bounding box center [236, 58] width 13 height 13
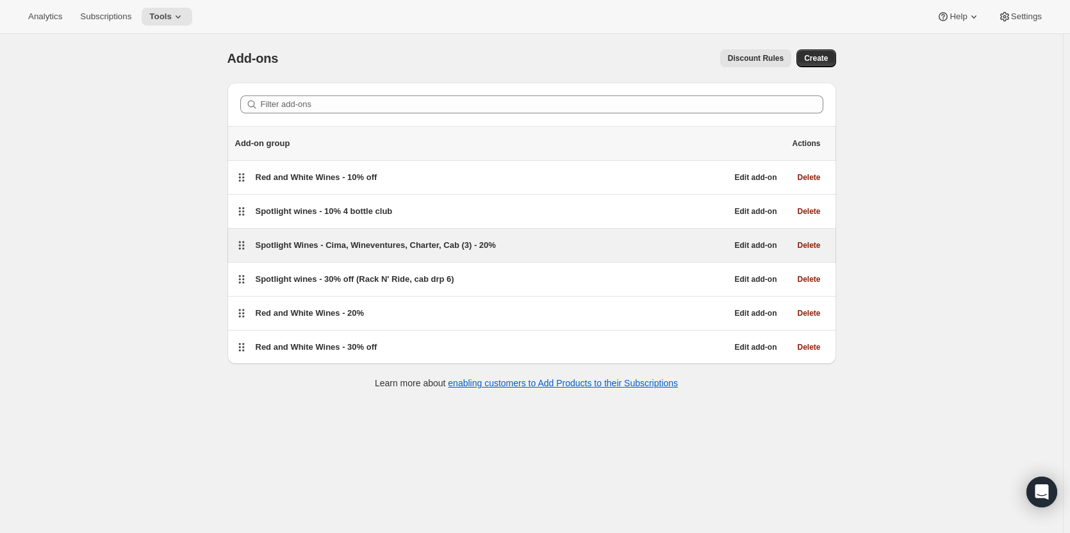
click at [614, 255] on div "Spotlight Wines - Cima, Wineventures, Charter, Cab (3) - 20% Edit add-on Delete" at bounding box center [531, 245] width 609 height 33
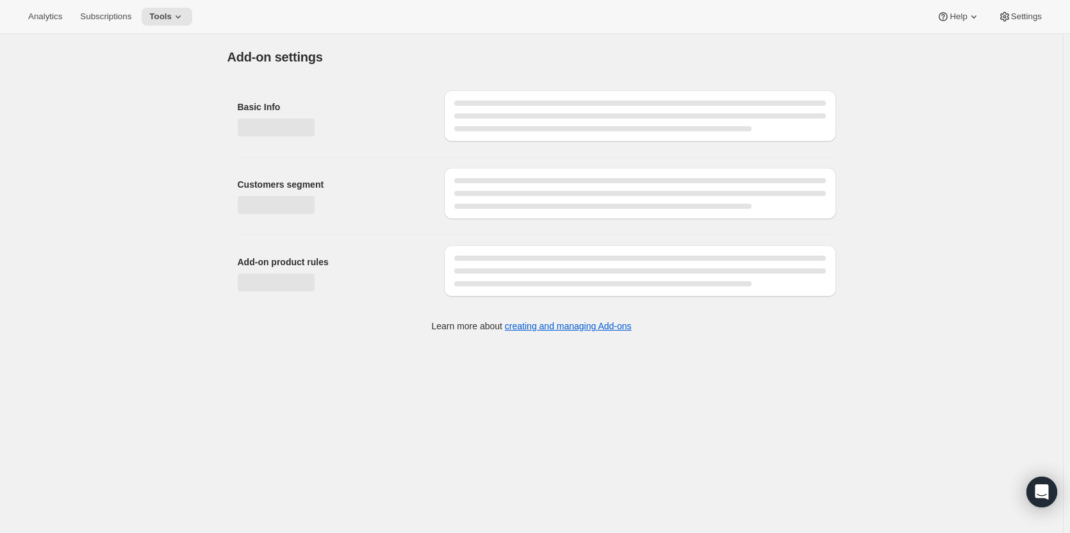
select select "selectedVariants"
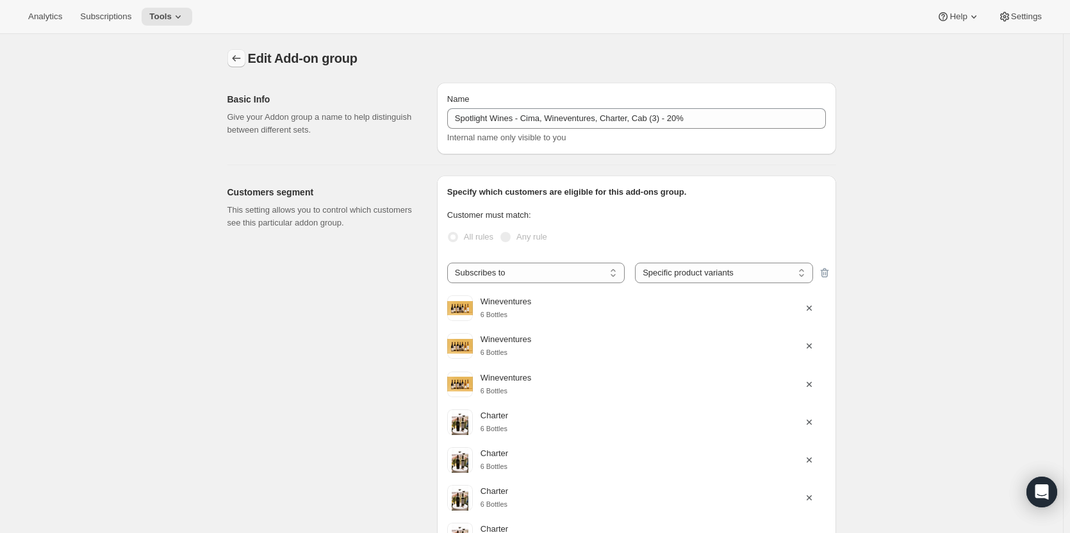
click at [245, 62] on button "Addon groups" at bounding box center [236, 58] width 18 height 18
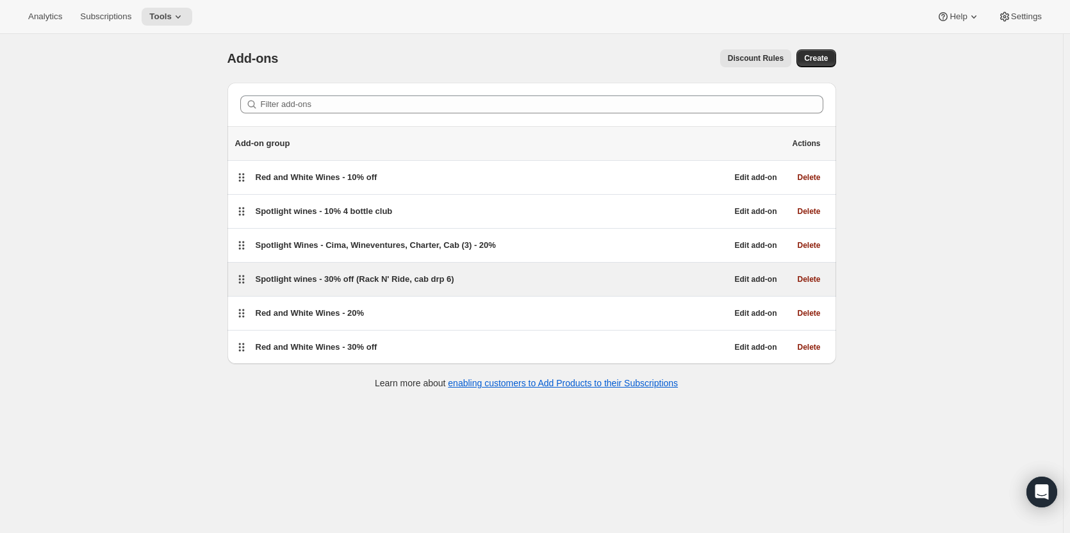
click at [502, 275] on div "Spotlight wines - 30% off (Rack N' Ride, cab drp 6)" at bounding box center [492, 279] width 472 height 13
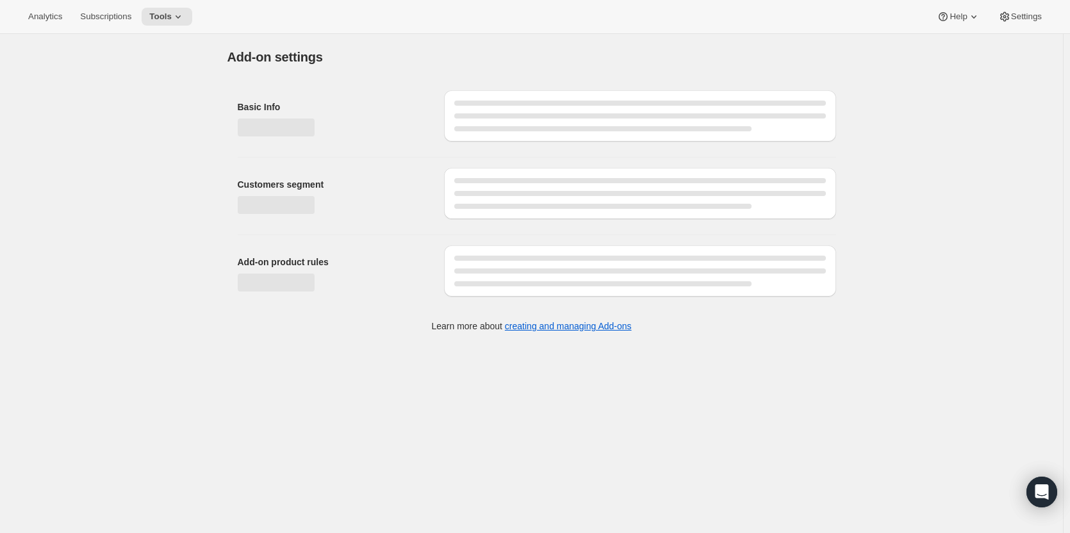
select select "selectedVariants"
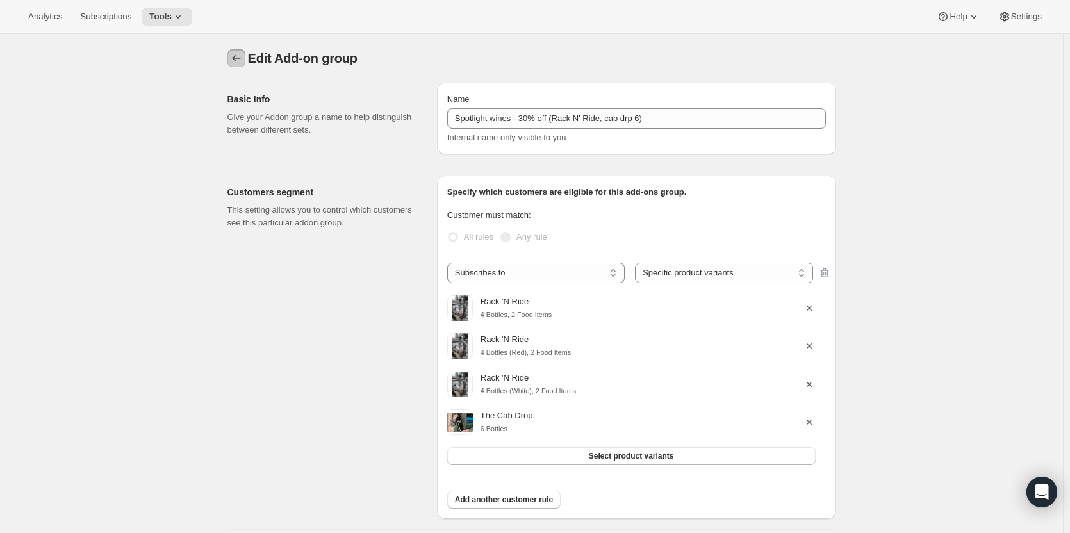
click at [241, 56] on icon "Addon groups" at bounding box center [236, 58] width 13 height 13
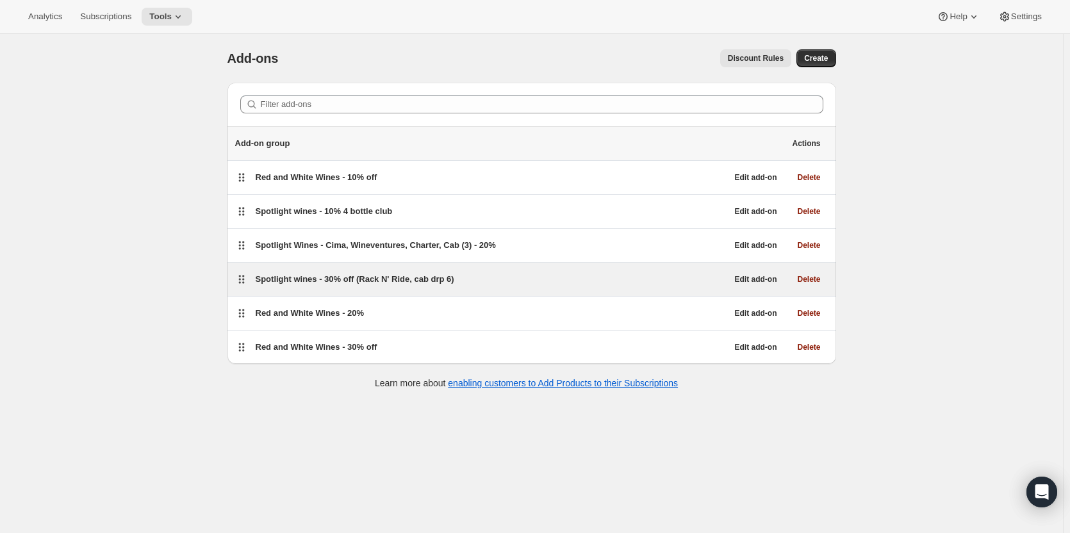
click at [538, 279] on div "Spotlight wines - 30% off (Rack N' Ride, cab drp 6)" at bounding box center [492, 279] width 472 height 13
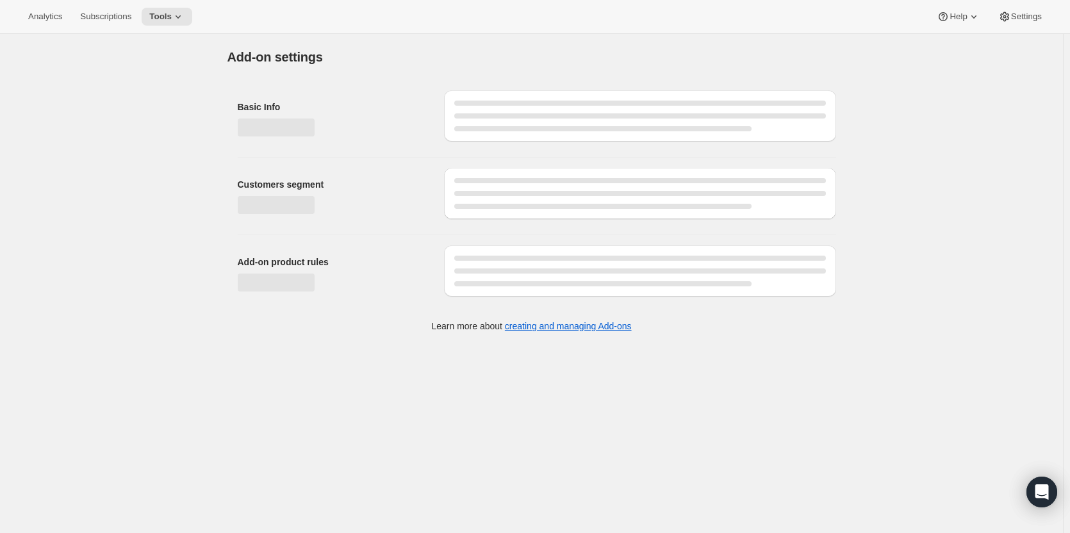
select select "selectedVariants"
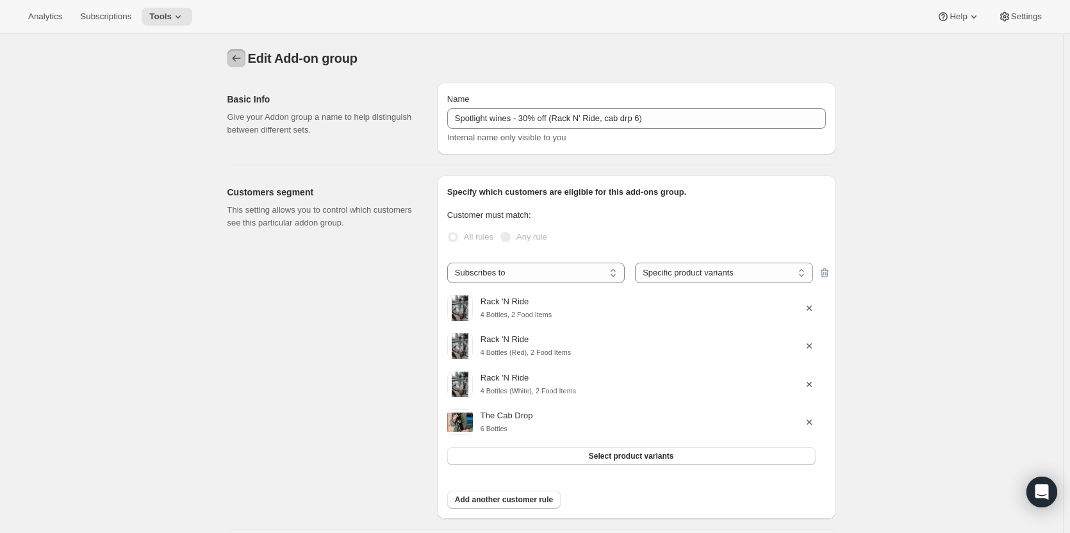
click at [242, 63] on icon "Addon groups" at bounding box center [236, 58] width 13 height 13
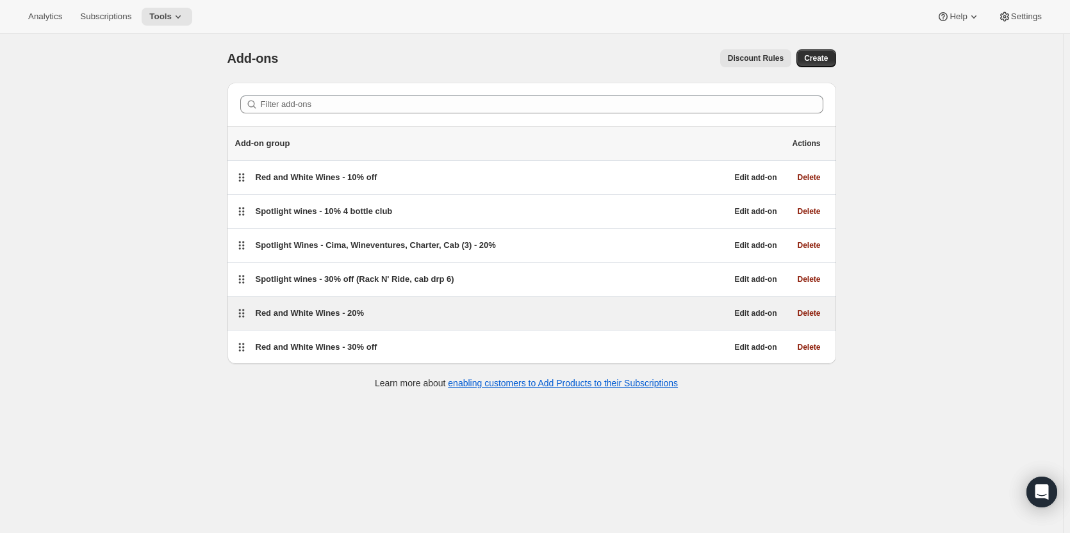
click at [595, 311] on div "Red and White Wines - 20%" at bounding box center [492, 313] width 472 height 13
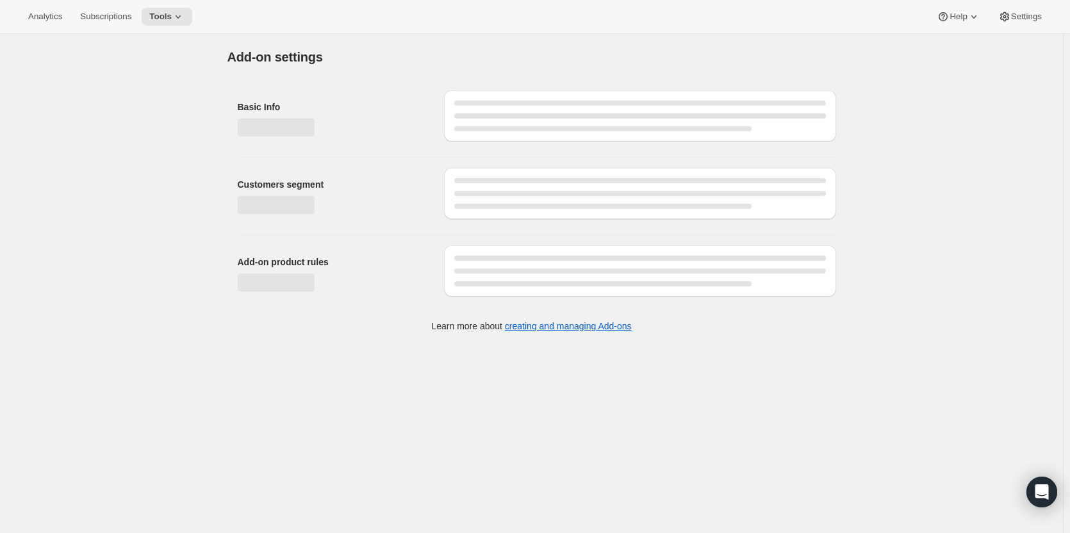
select select "selectedVariants"
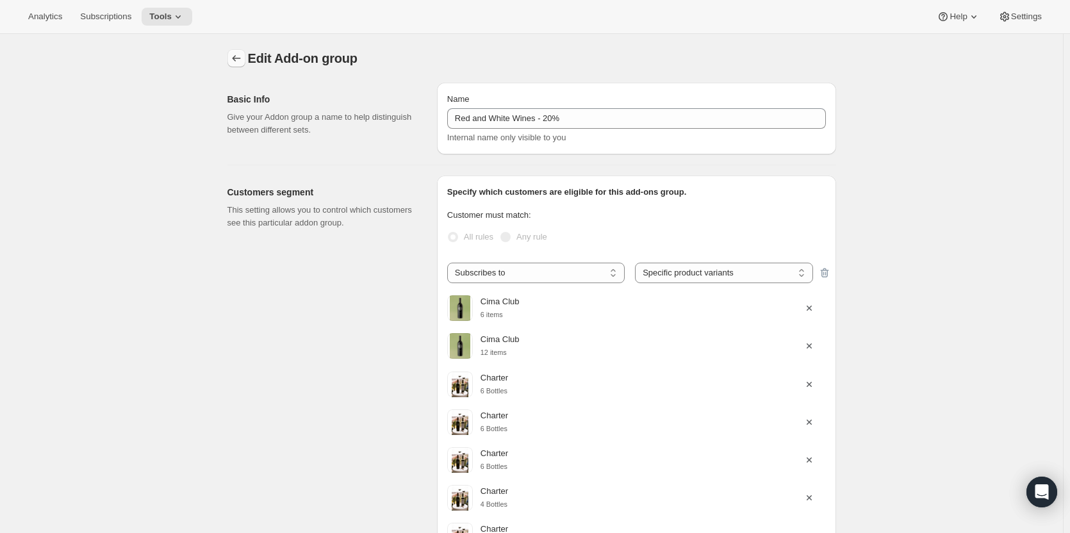
click at [243, 58] on icon "Addon groups" at bounding box center [236, 58] width 13 height 13
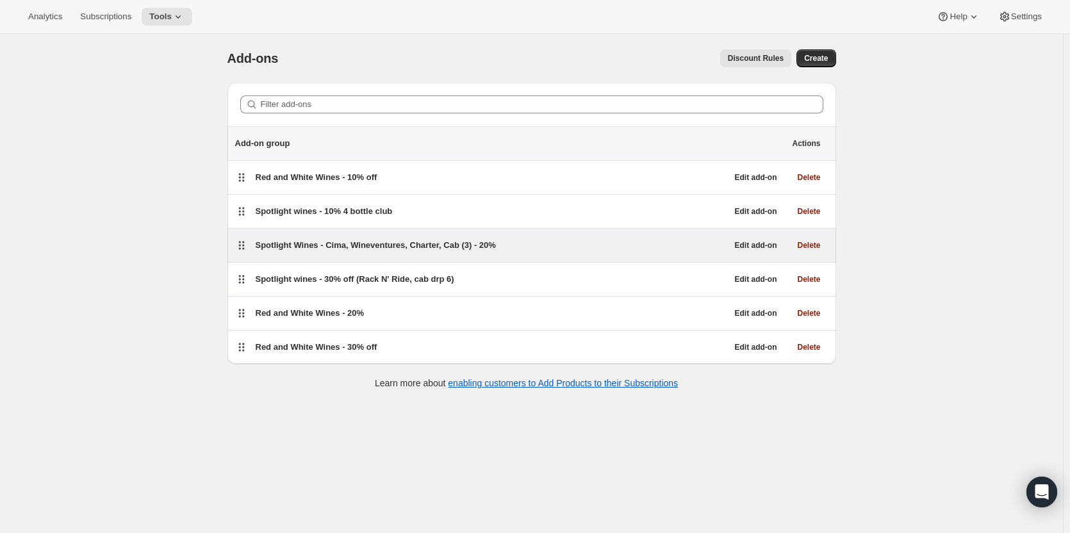
click at [502, 231] on div "Spotlight Wines - Cima, Wineventures, Charter, Cab (3) - 20% Edit add-on Delete" at bounding box center [531, 245] width 609 height 33
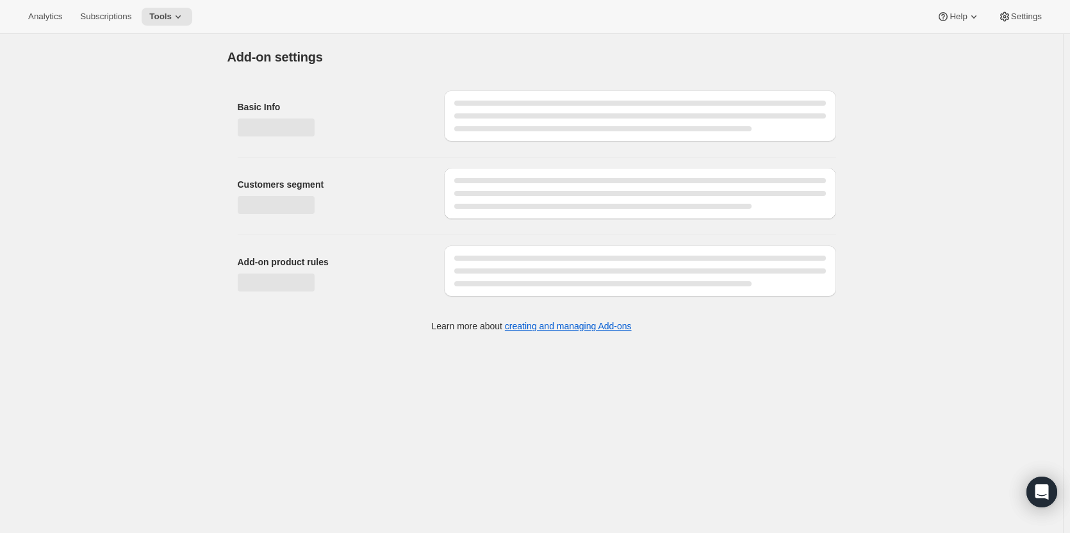
select select "selectedVariants"
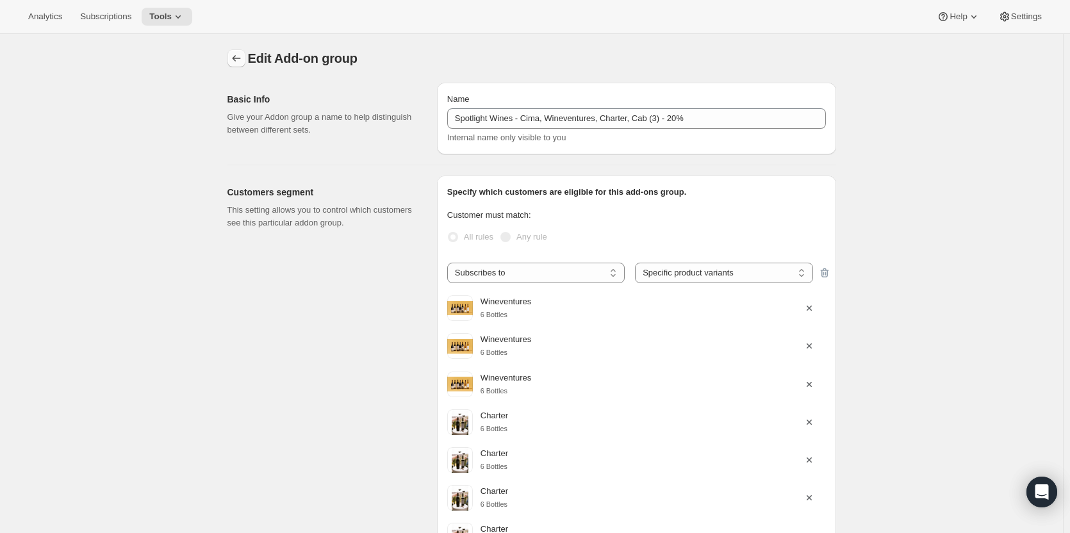
click at [241, 55] on icon "Addon groups" at bounding box center [236, 58] width 13 height 13
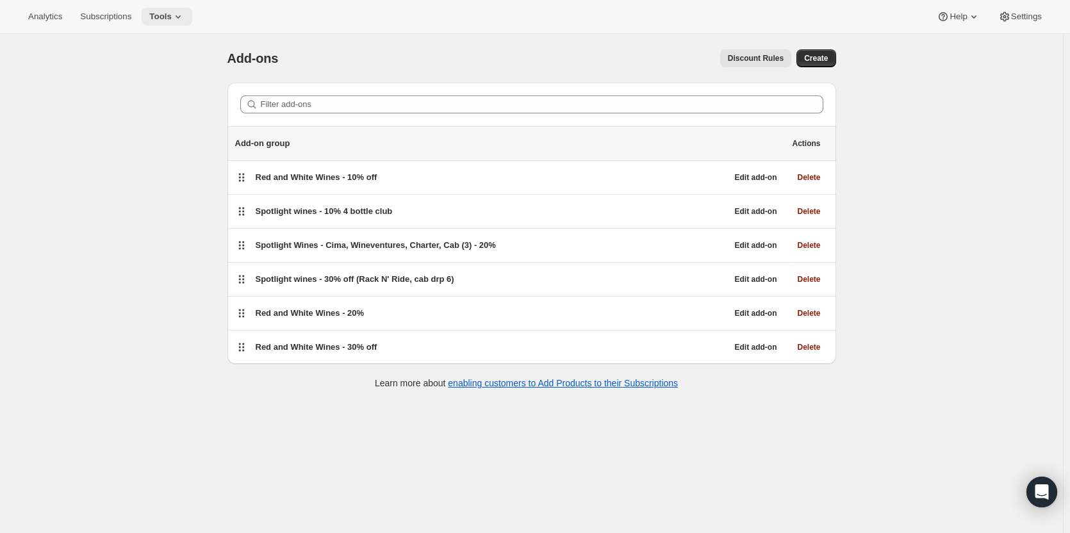
click at [163, 15] on span "Tools" at bounding box center [160, 17] width 22 height 10
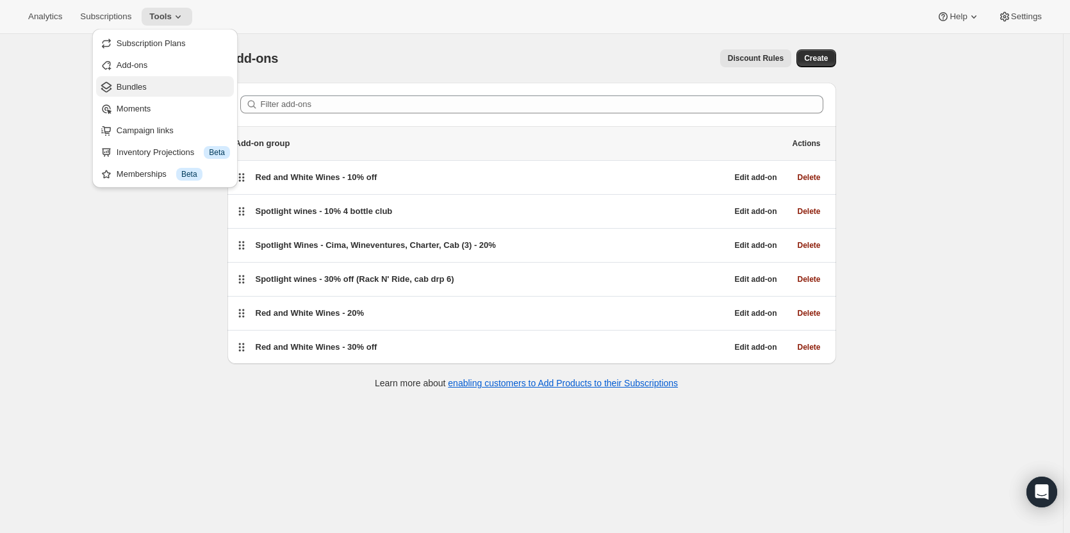
click at [161, 87] on span "Bundles" at bounding box center [173, 87] width 113 height 13
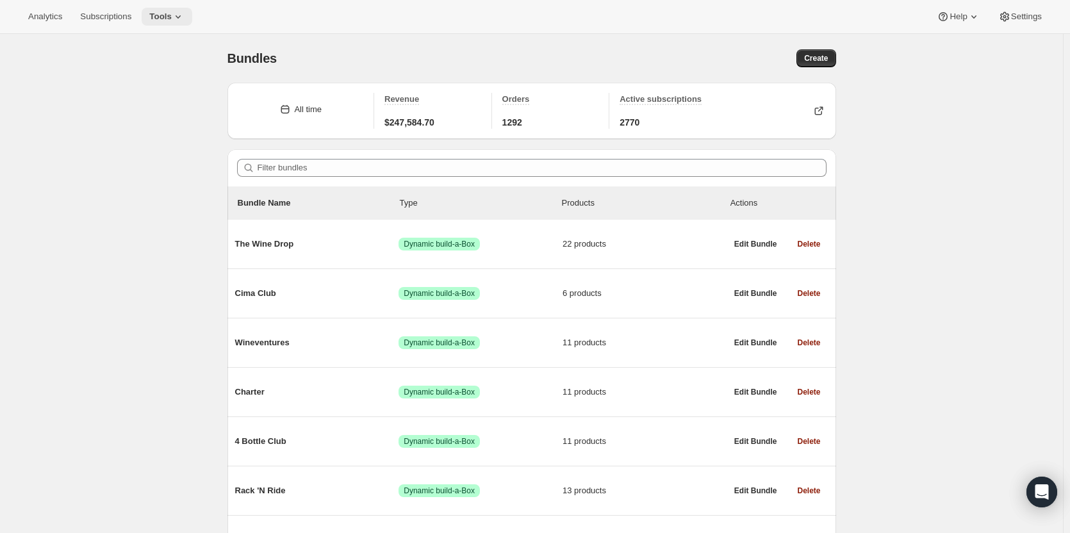
click at [165, 23] on button "Tools" at bounding box center [167, 17] width 51 height 18
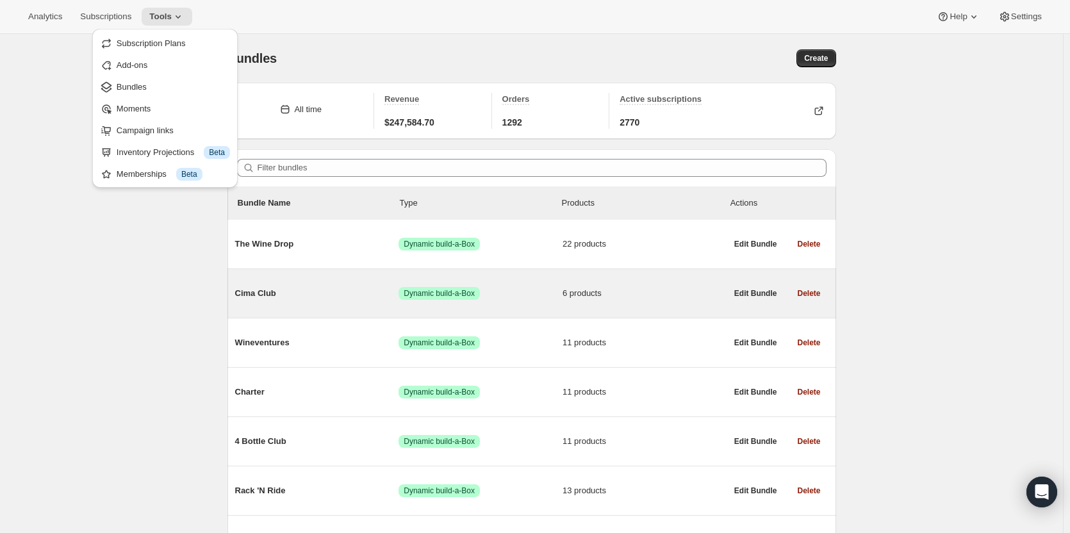
click at [349, 308] on div "Cima Club Success Dynamic build-a-Box 6 products" at bounding box center [480, 293] width 491 height 33
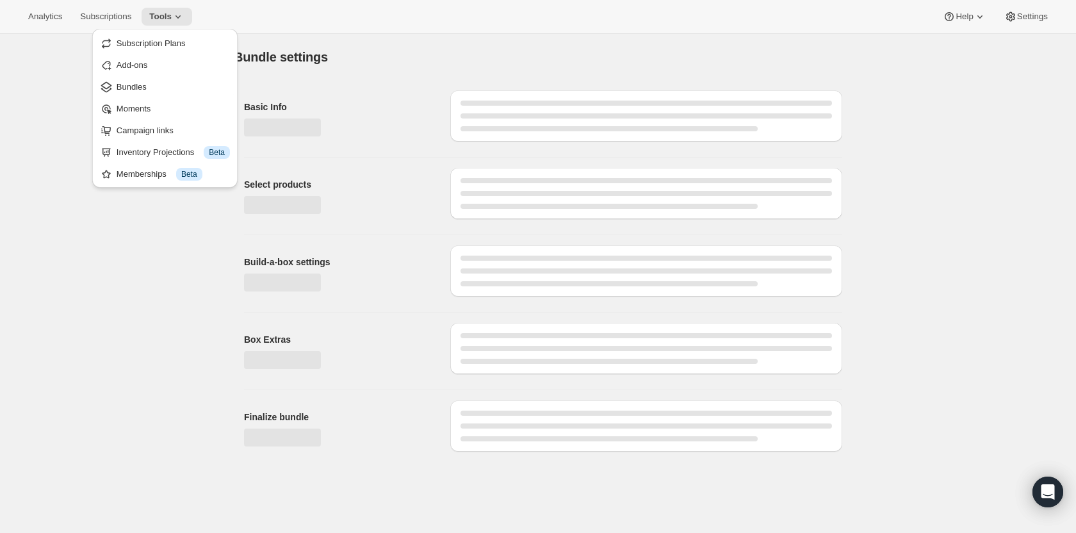
type input "Cima Club"
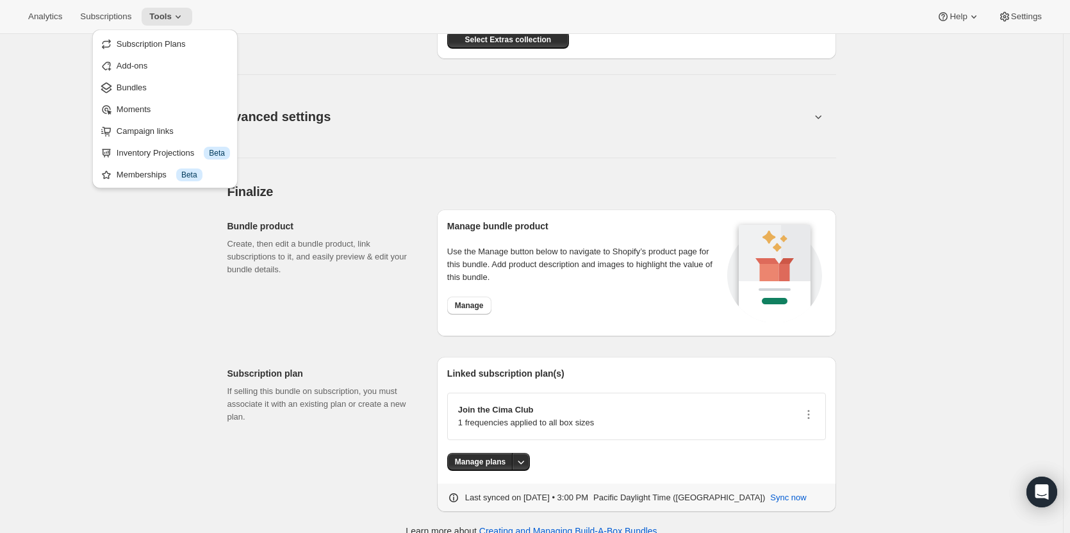
scroll to position [1238, 0]
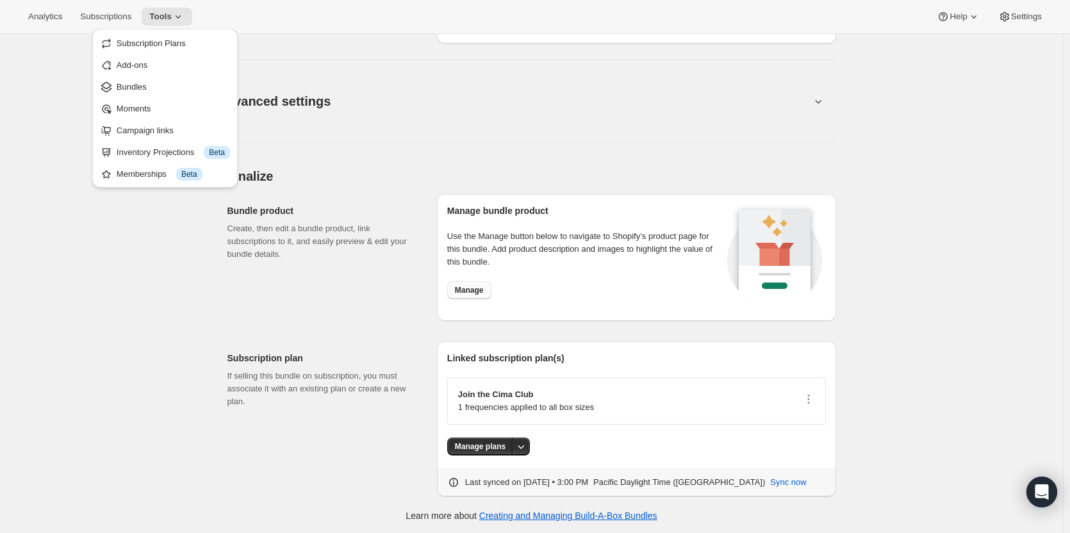
click at [482, 289] on span "Manage" at bounding box center [469, 290] width 29 height 10
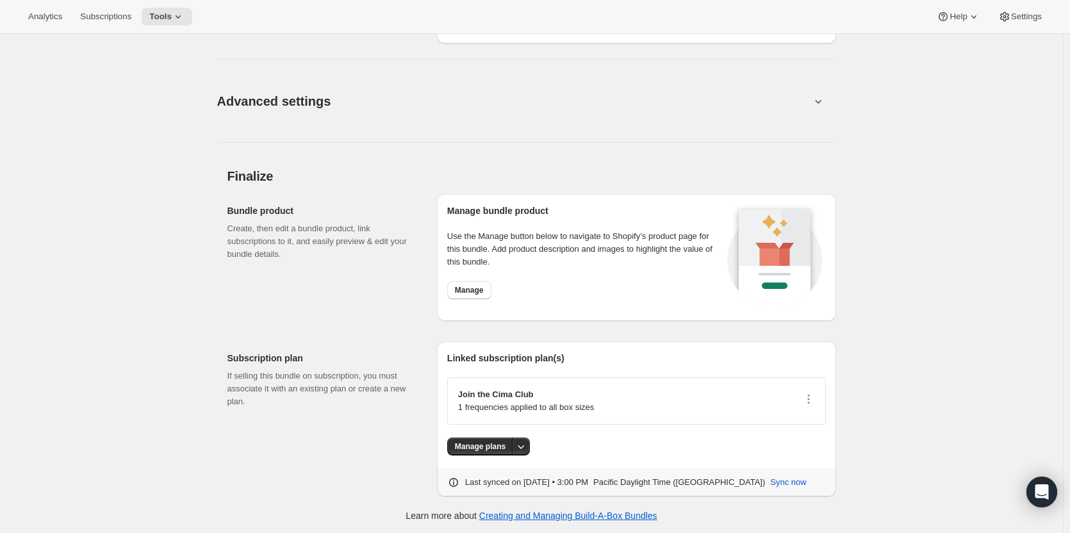
scroll to position [1046, 0]
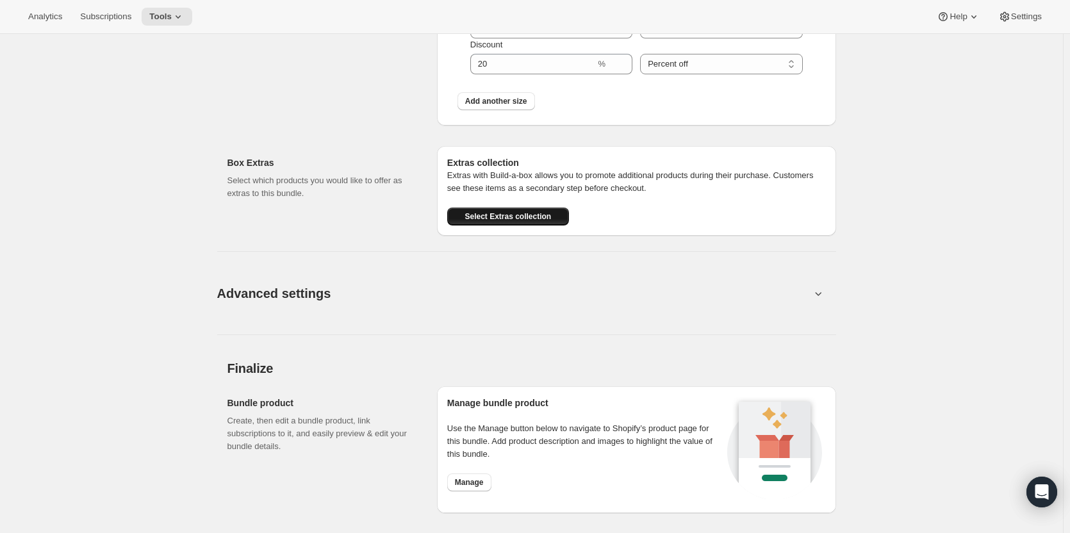
click at [527, 217] on span "Select Extras collection" at bounding box center [508, 216] width 87 height 10
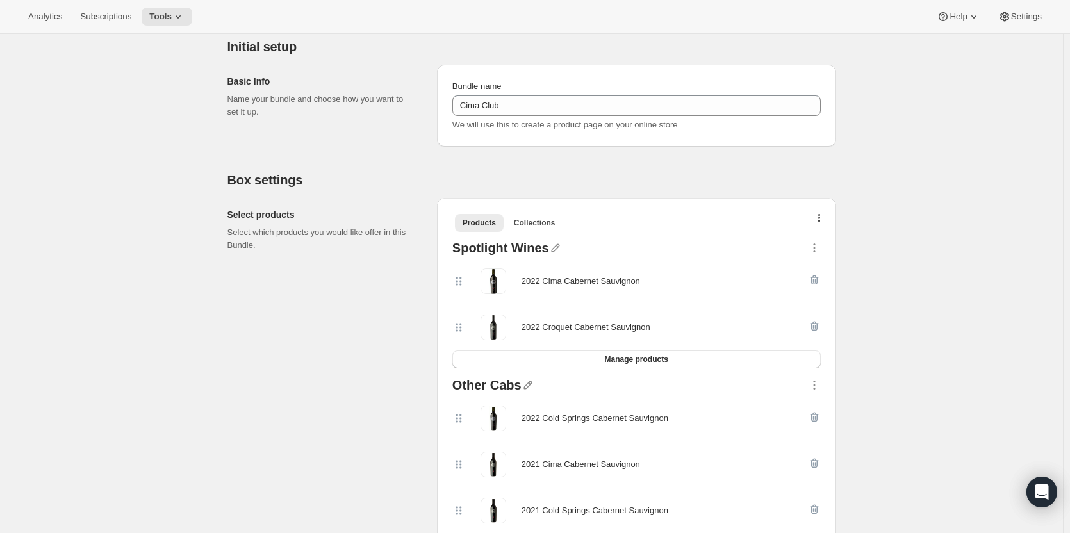
scroll to position [0, 0]
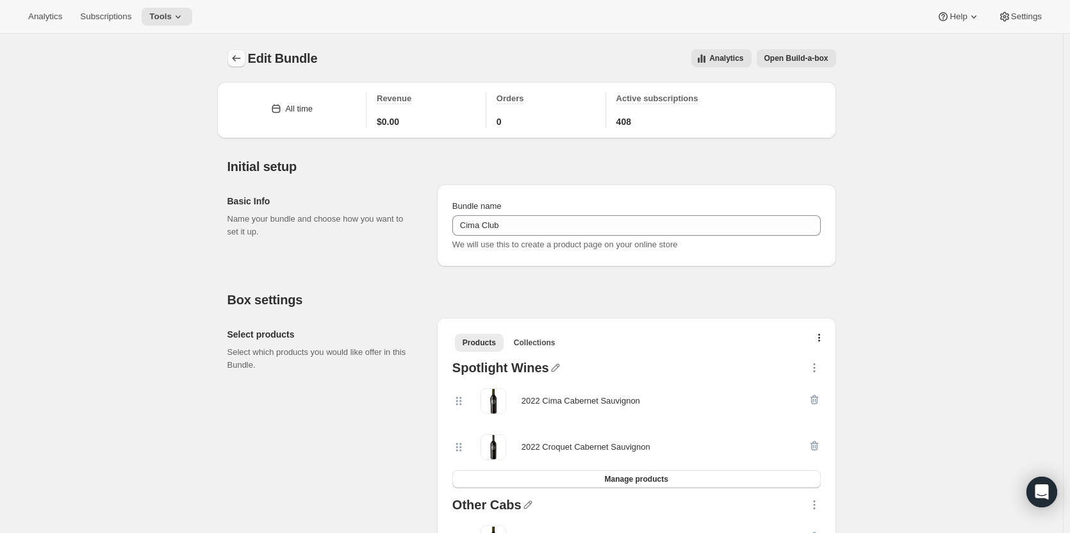
click at [242, 53] on icon "Bundles" at bounding box center [236, 58] width 13 height 13
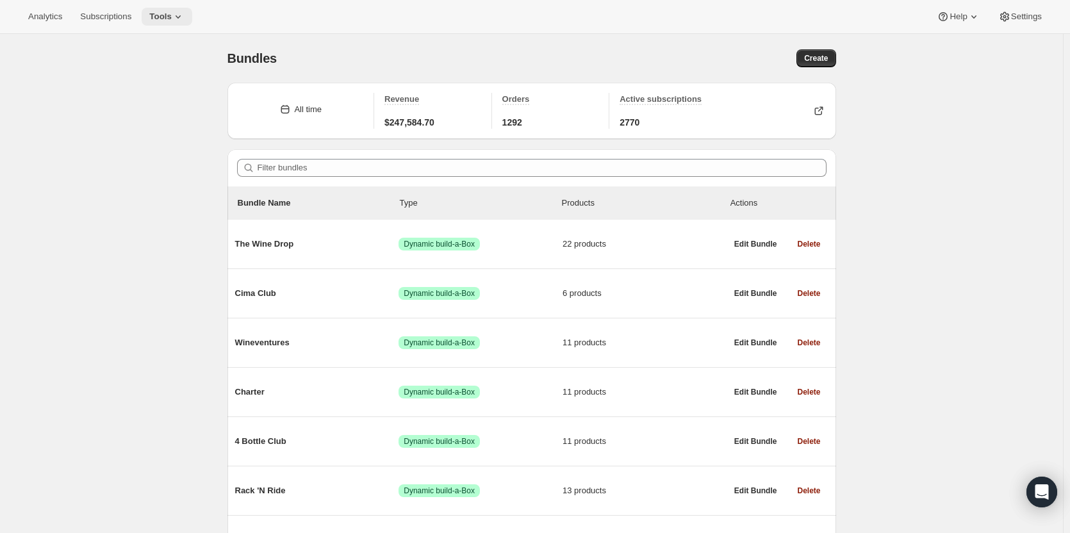
click at [165, 13] on span "Tools" at bounding box center [160, 17] width 22 height 10
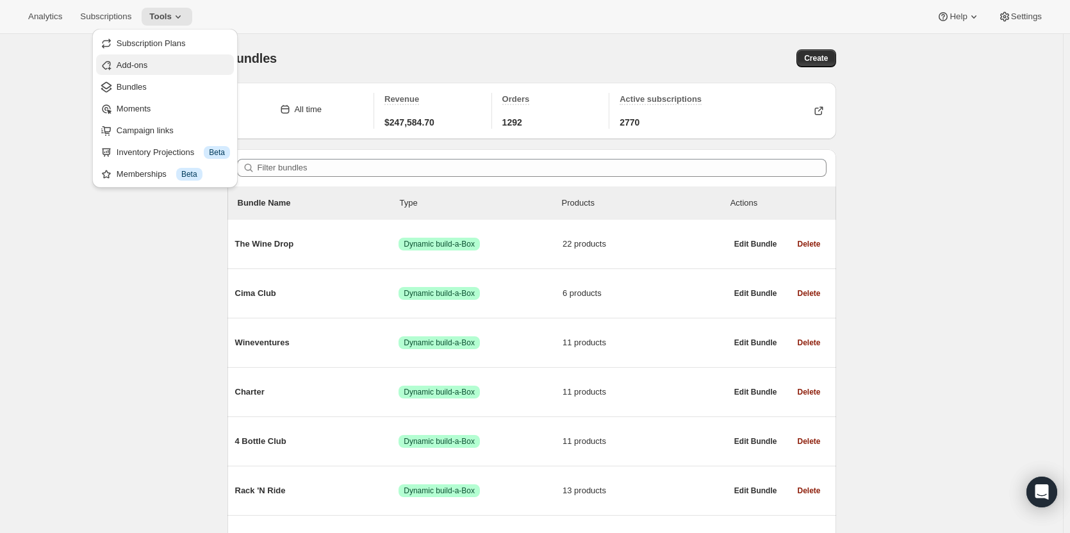
click at [177, 60] on span "Add-ons" at bounding box center [173, 65] width 113 height 13
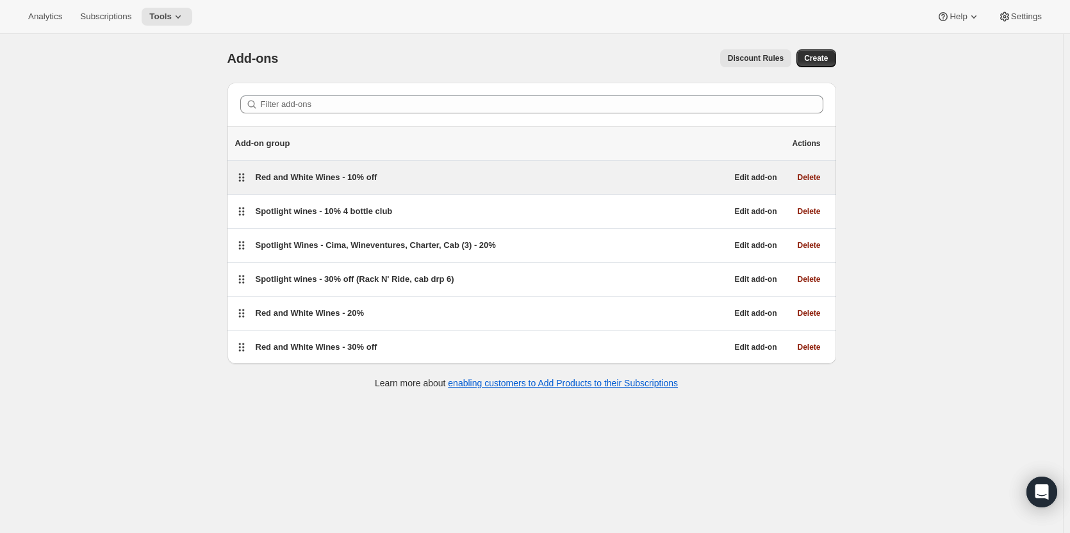
click at [509, 179] on div "Red and White Wines - 10% off" at bounding box center [492, 177] width 472 height 13
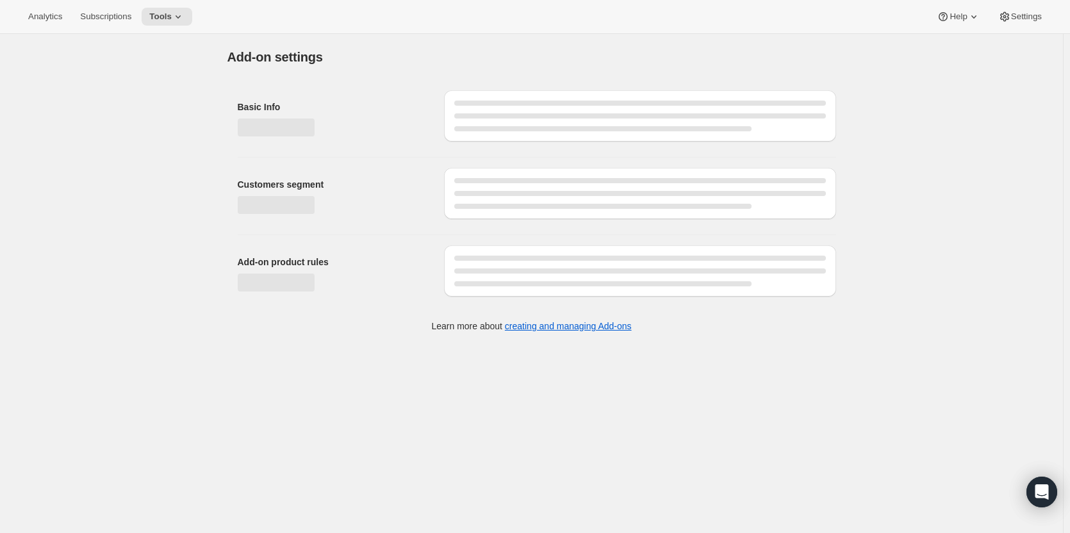
select select "selectedVariants"
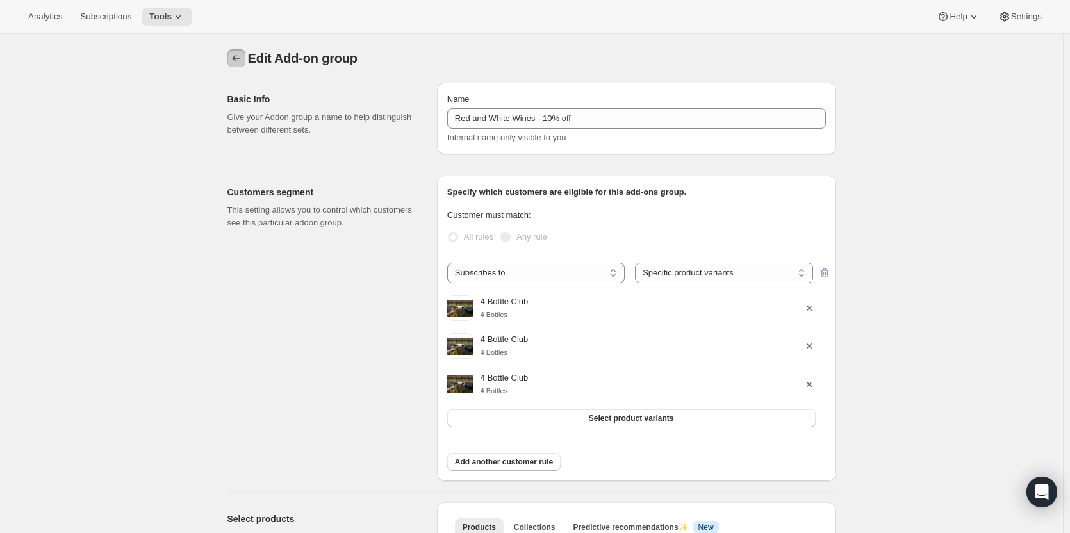
click at [242, 55] on icon "Addon groups" at bounding box center [236, 58] width 13 height 13
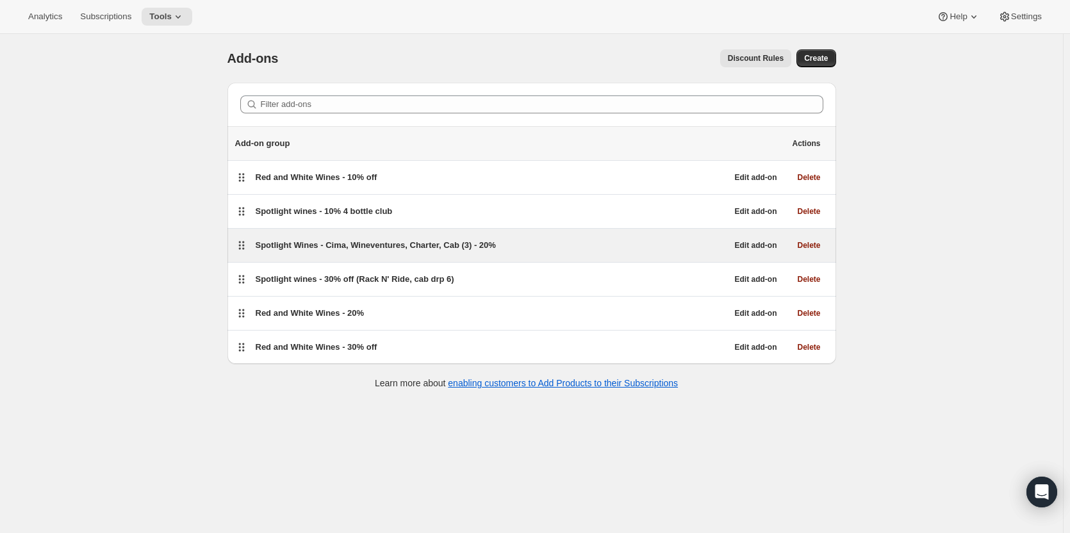
click at [509, 242] on div "Spotlight Wines - Cima, Wineventures, Charter, Cab (3) - 20%" at bounding box center [492, 245] width 472 height 13
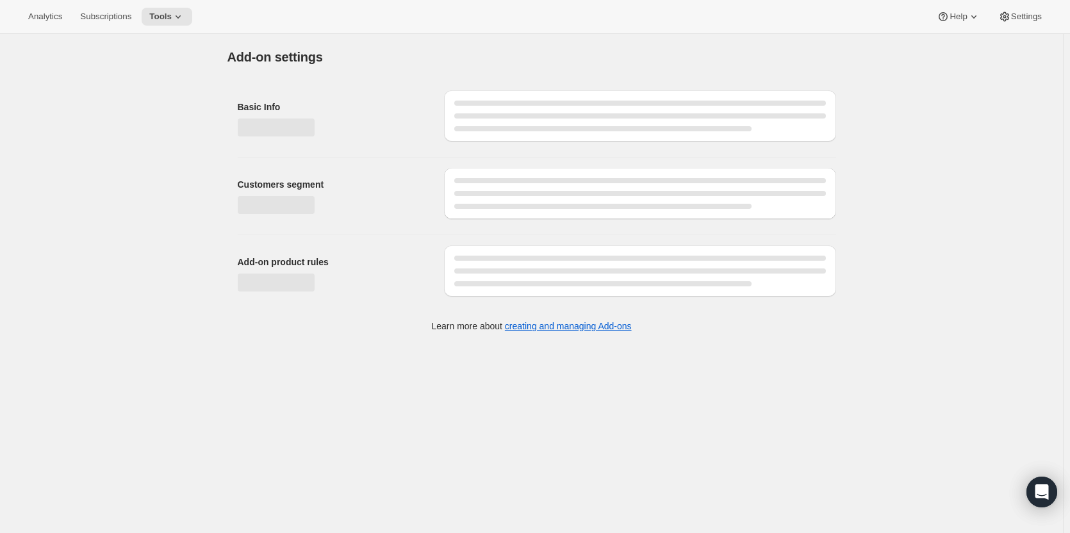
select select "selectedVariants"
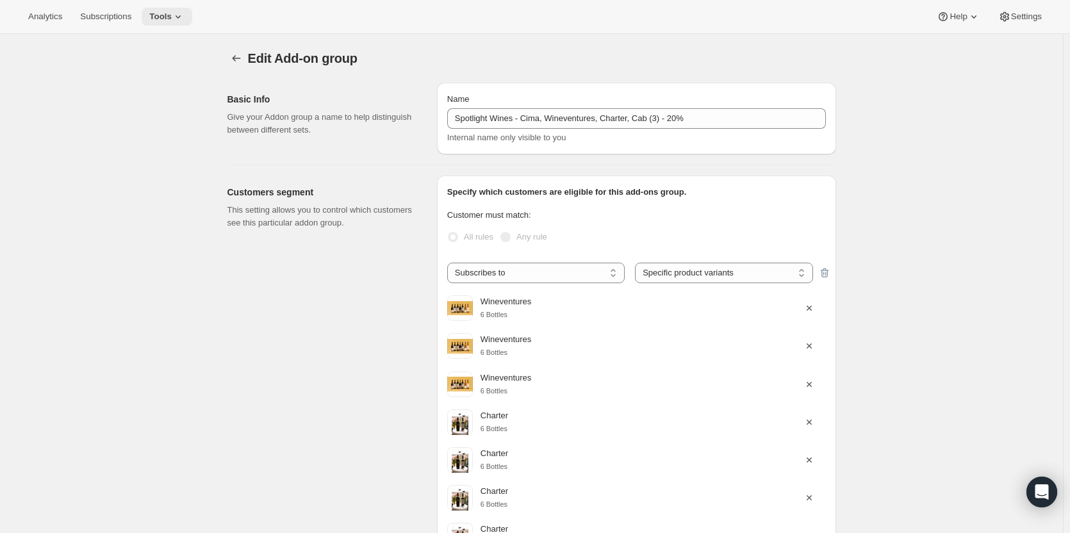
click at [151, 21] on span "Tools" at bounding box center [160, 17] width 22 height 10
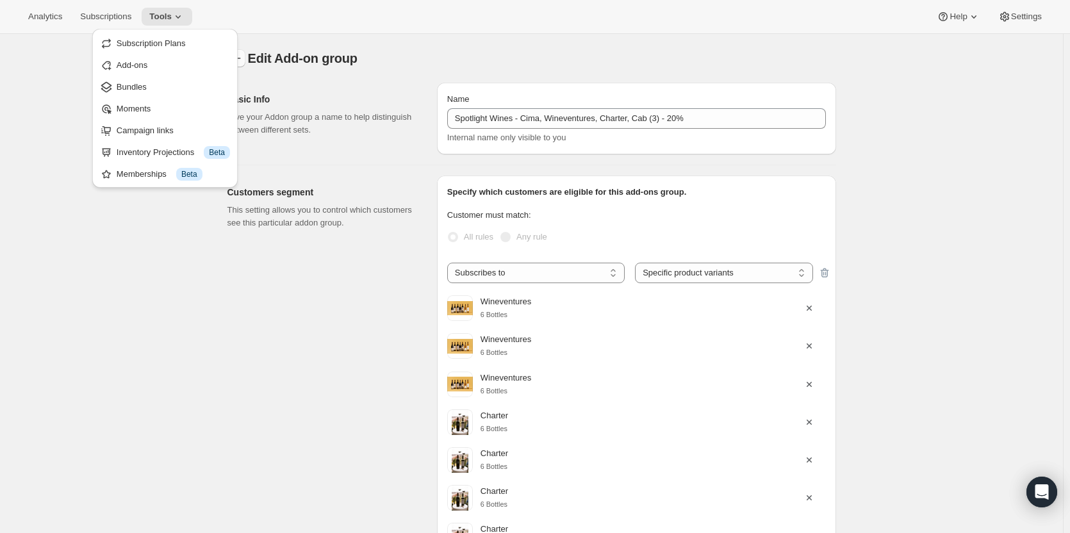
click at [240, 59] on div "Subscription Plans Add-ons Bundles Moments Campaign links Inventory Projections…" at bounding box center [165, 112] width 156 height 172
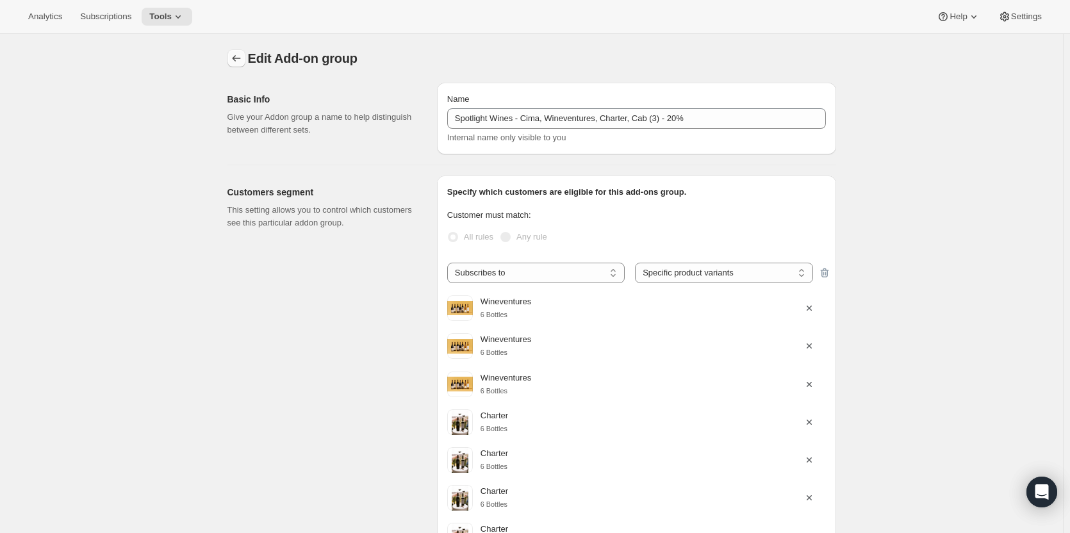
click at [243, 63] on icon "Addon groups" at bounding box center [236, 58] width 13 height 13
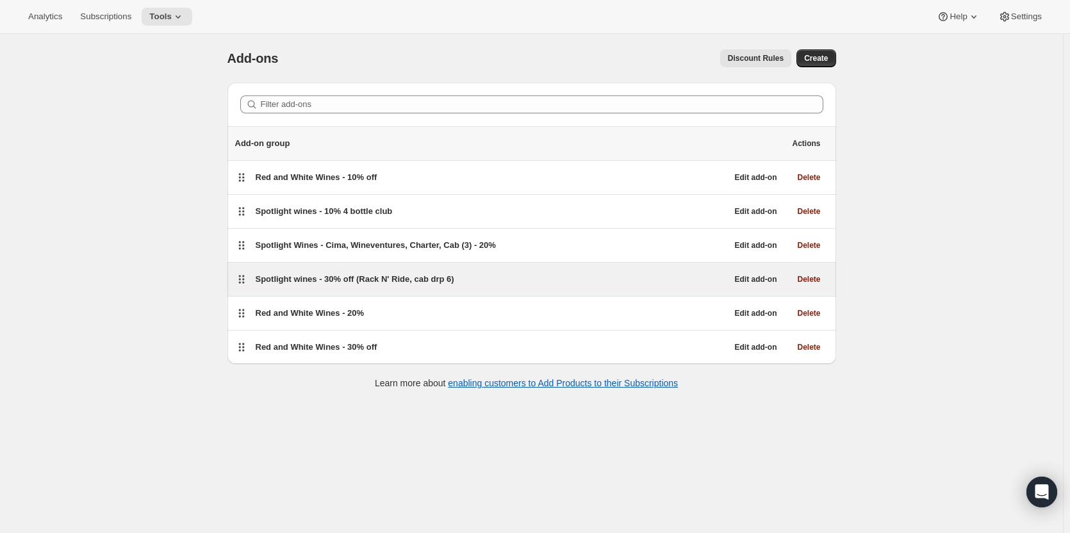
click at [454, 276] on span "Spotlight wines - 30% off (Rack N' Ride, cab drp 6)" at bounding box center [355, 279] width 199 height 10
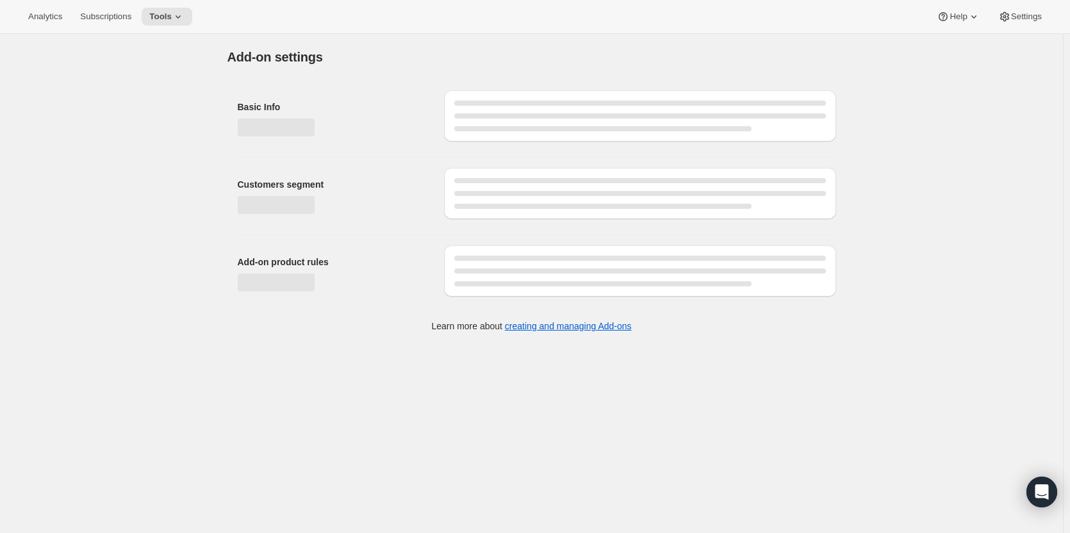
select select "selectedVariants"
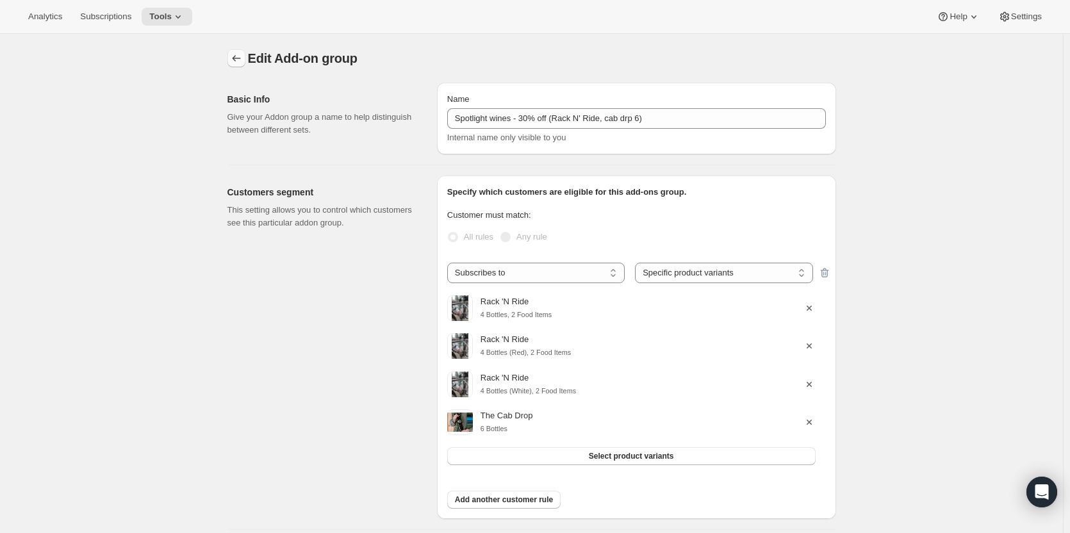
click at [238, 59] on icon "Addon groups" at bounding box center [236, 58] width 13 height 13
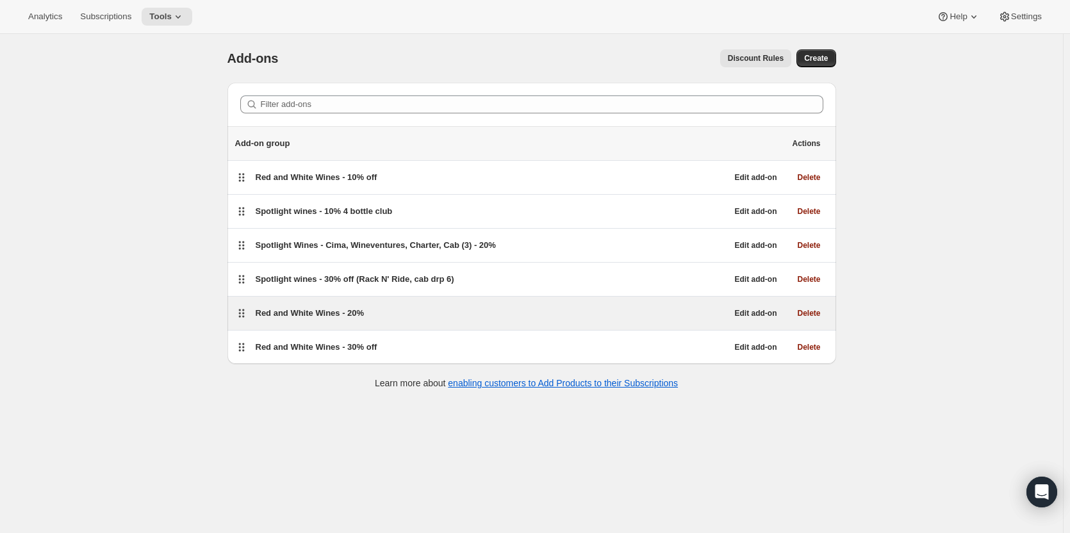
click at [707, 304] on div "Red and White Wines - 20%" at bounding box center [492, 313] width 472 height 18
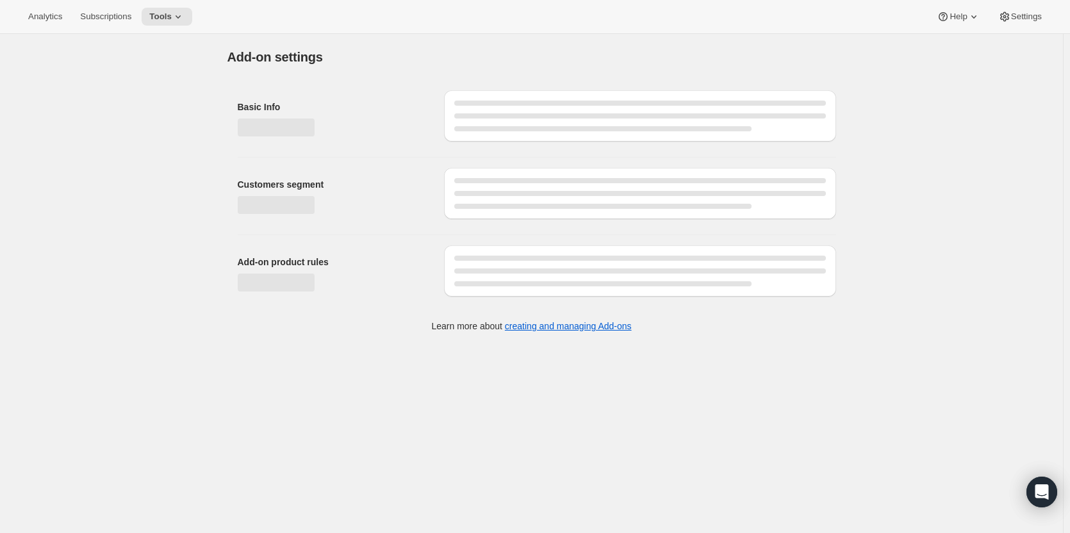
select select "selectedVariants"
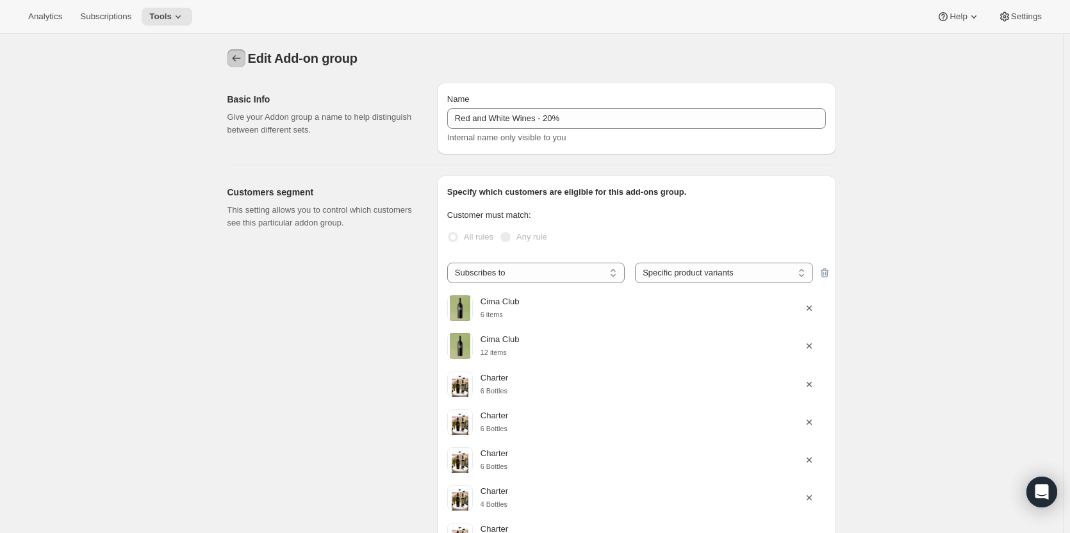
click at [237, 58] on icon "Addon groups" at bounding box center [236, 58] width 13 height 13
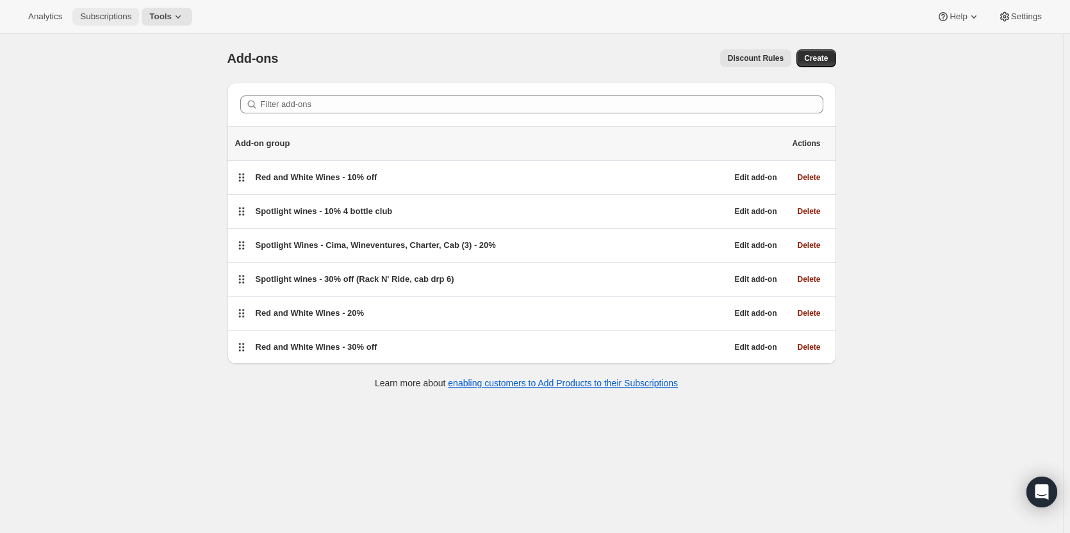
click at [107, 17] on span "Subscriptions" at bounding box center [105, 17] width 51 height 10
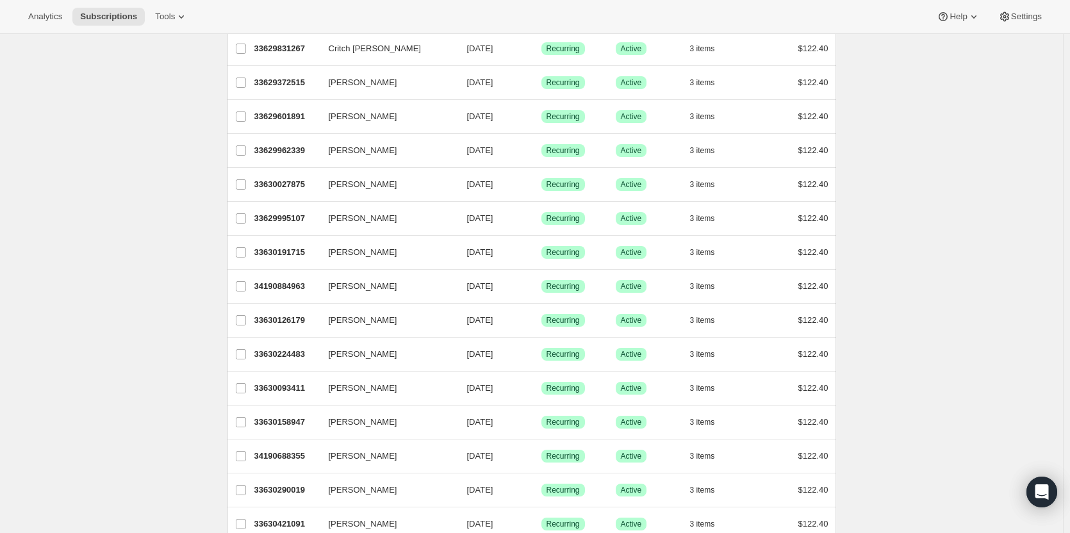
scroll to position [1386, 0]
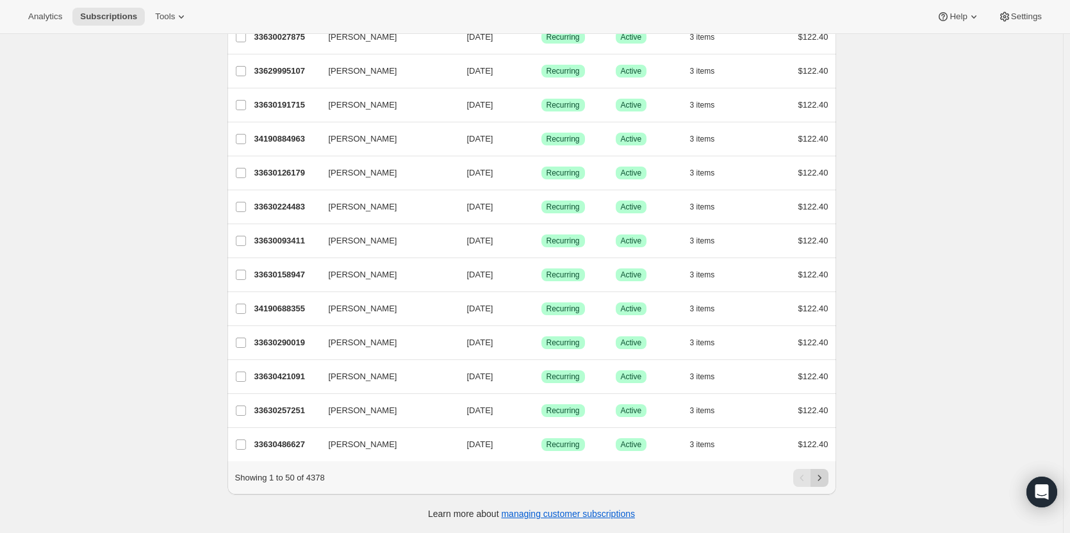
click at [820, 484] on icon "Next" at bounding box center [819, 478] width 13 height 13
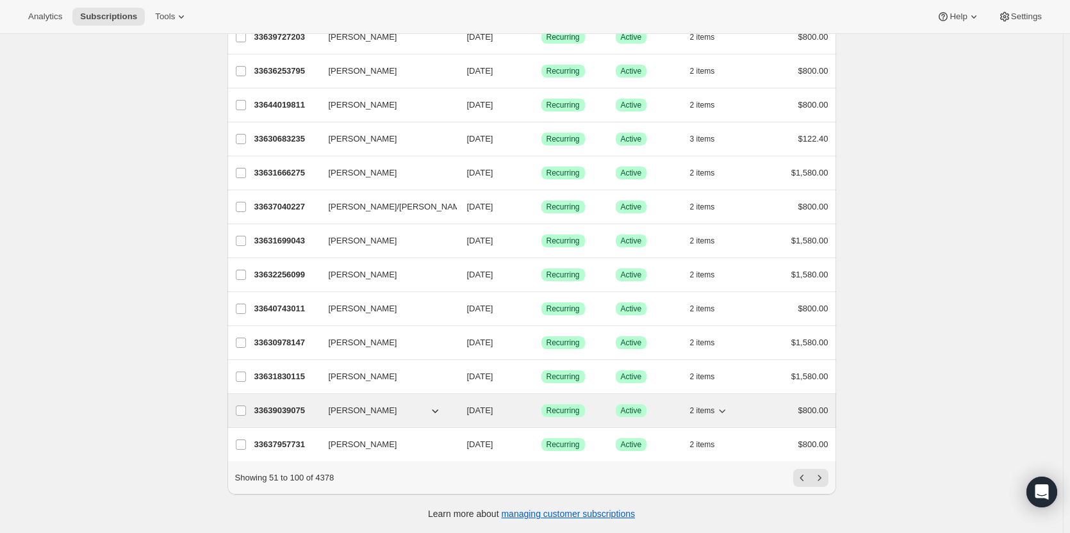
click at [395, 409] on div "33639039075 Michael Farrell 10/15/2025 Success Recurring Success Active 2 items…" at bounding box center [541, 411] width 574 height 18
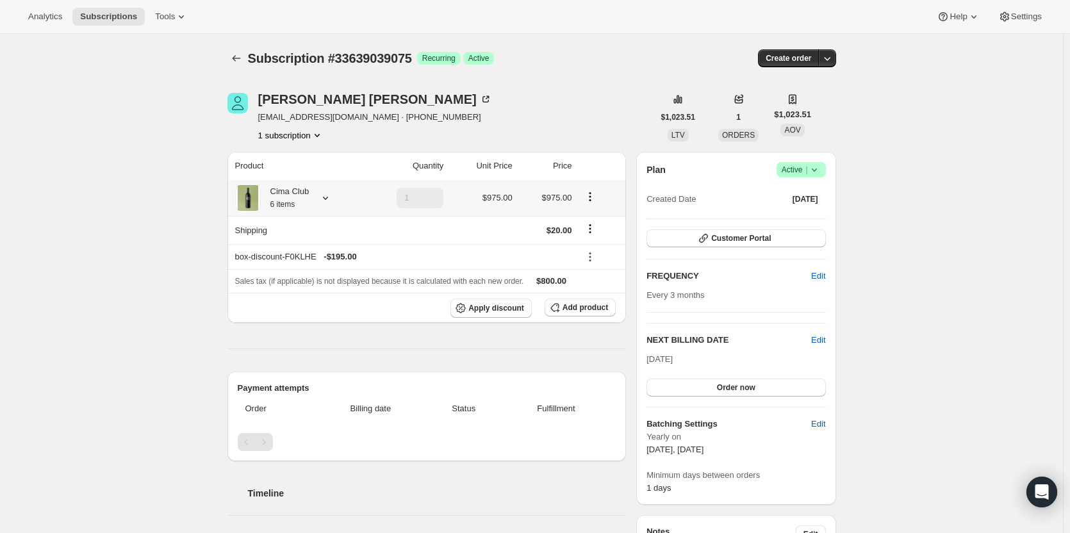
click at [322, 206] on div "Cima Club 6 items" at bounding box center [296, 198] width 123 height 26
click at [327, 196] on icon at bounding box center [325, 198] width 13 height 13
click at [709, 243] on icon "button" at bounding box center [703, 238] width 13 height 13
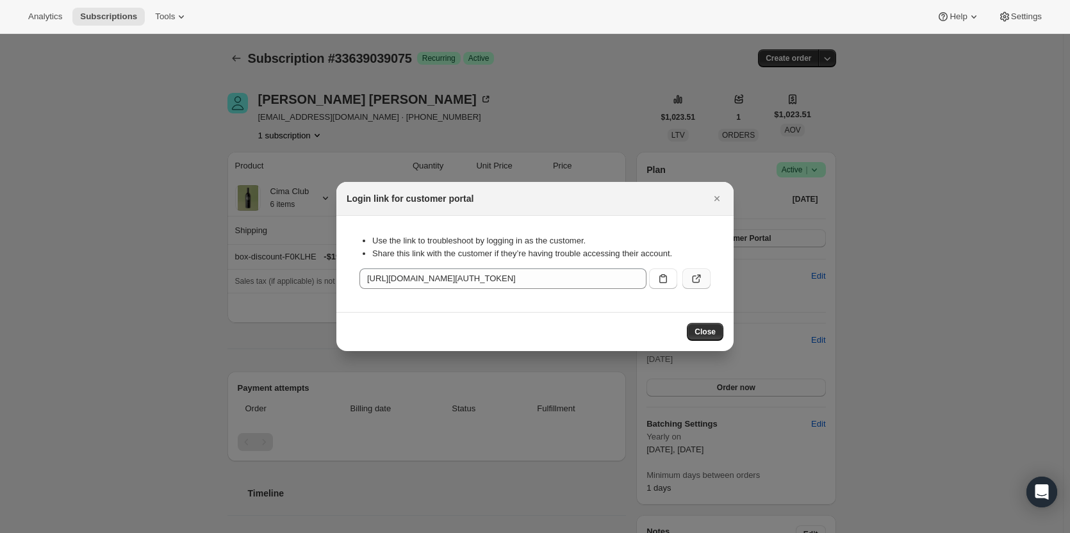
click at [703, 274] on button ":r199:" at bounding box center [696, 278] width 28 height 21
click at [717, 195] on icon "Close" at bounding box center [717, 198] width 13 height 13
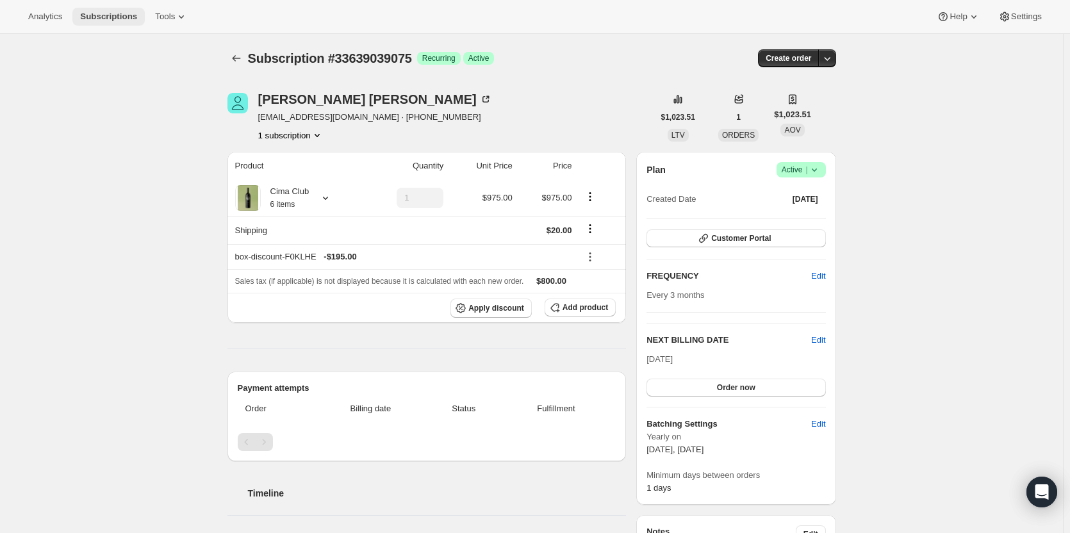
click at [87, 12] on span "Subscriptions" at bounding box center [108, 17] width 57 height 10
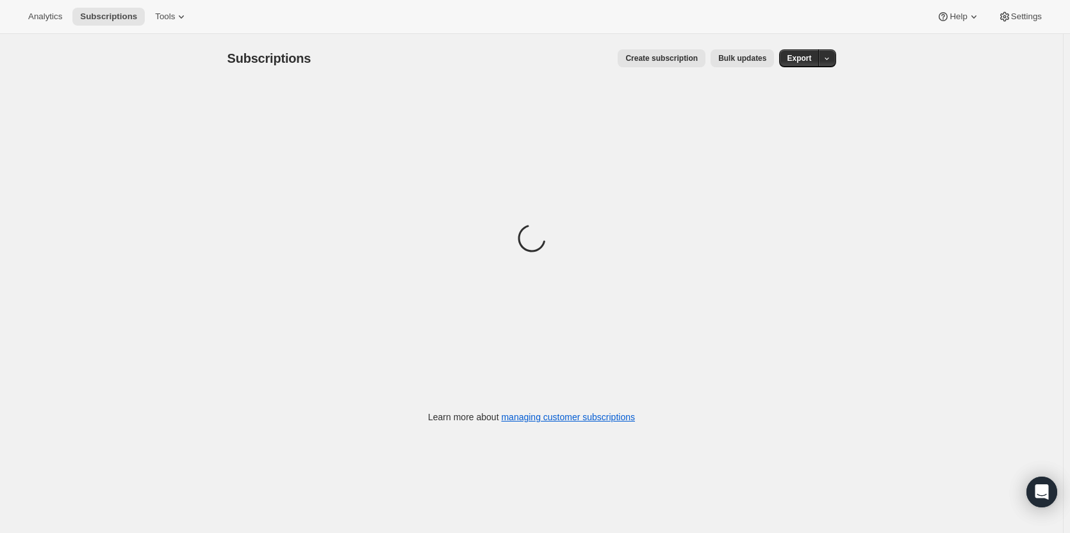
click at [156, 7] on div "Analytics Subscriptions Tools Help Settings" at bounding box center [535, 17] width 1070 height 34
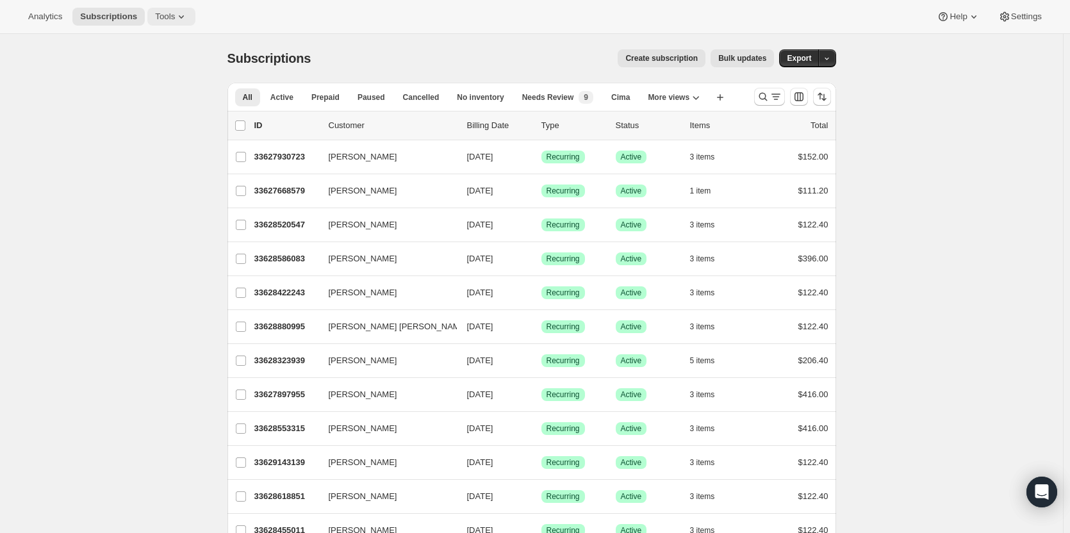
click at [163, 15] on span "Tools" at bounding box center [165, 17] width 20 height 10
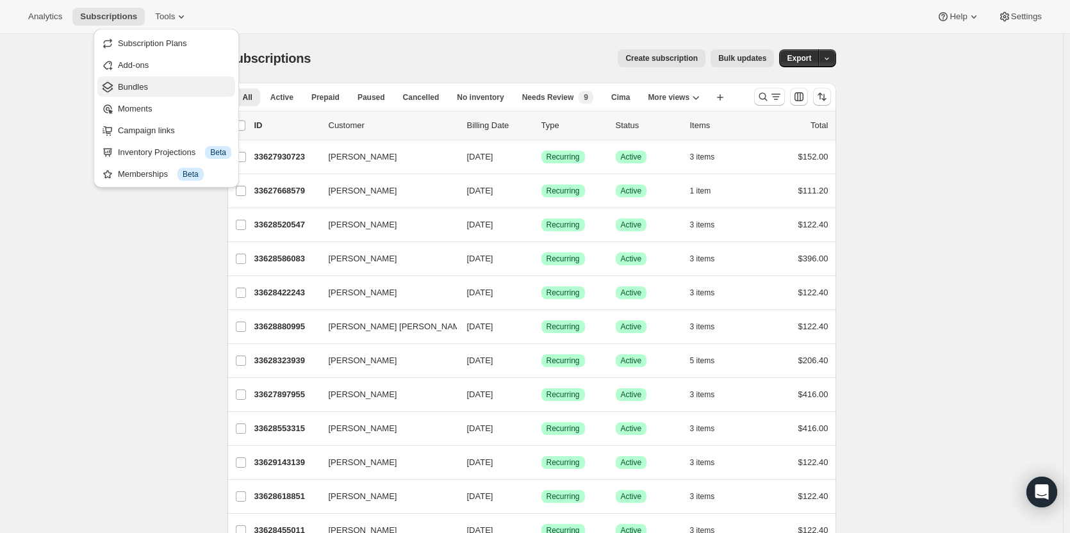
click at [147, 95] on button "Bundles" at bounding box center [166, 86] width 138 height 21
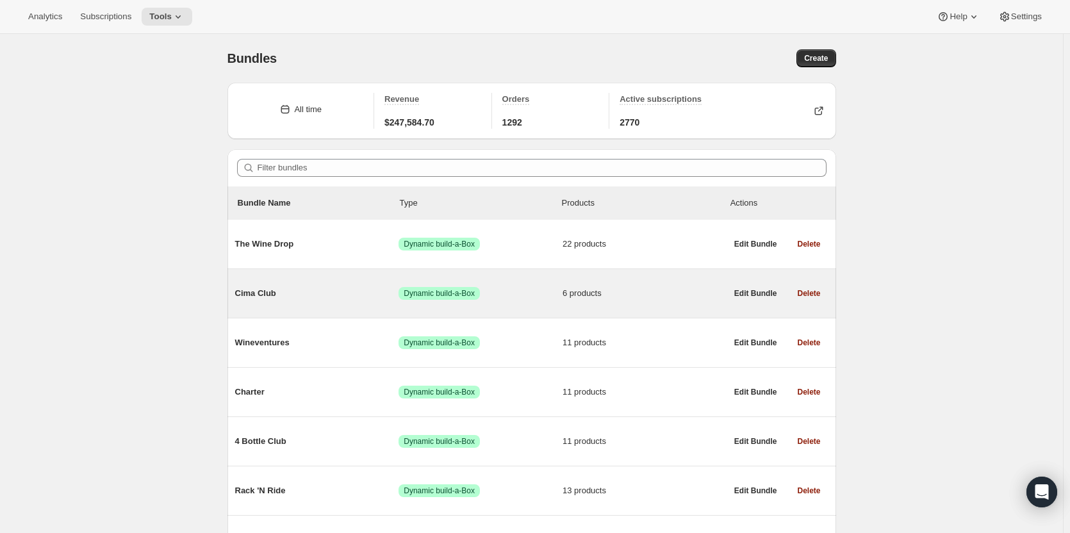
click at [477, 302] on div "Cima Club Success Dynamic build-a-Box 6 products" at bounding box center [480, 293] width 491 height 33
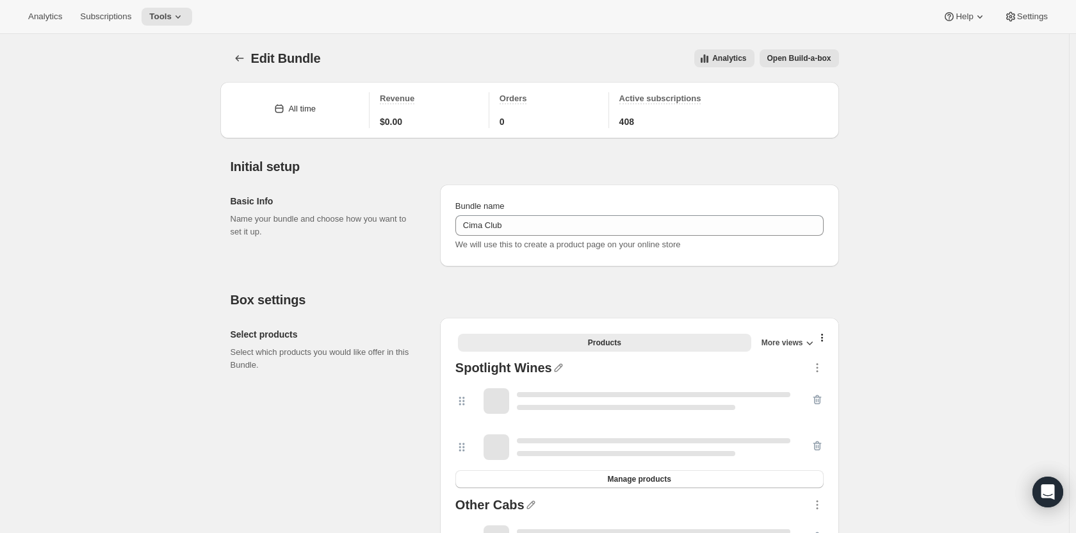
type input "Cima Club"
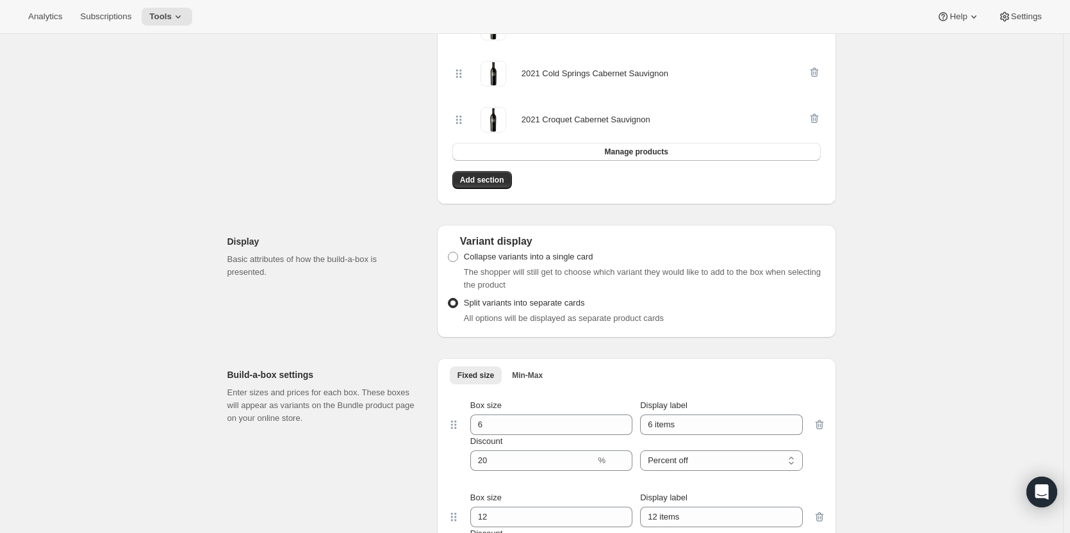
scroll to position [641, 0]
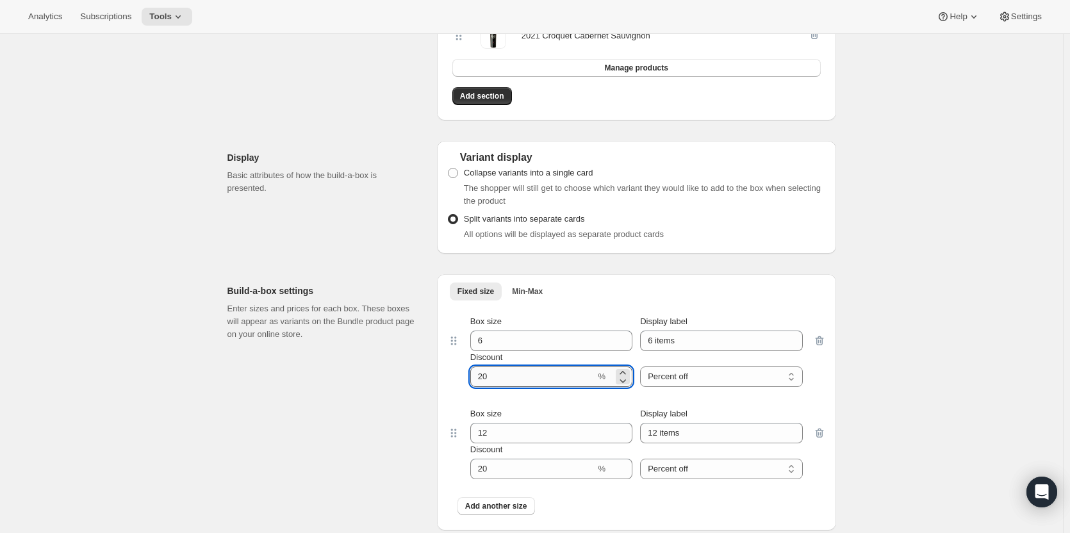
click at [514, 378] on input "Discount" at bounding box center [533, 377] width 126 height 21
type input "2"
type input "10"
click at [509, 466] on input "Discount" at bounding box center [533, 469] width 126 height 21
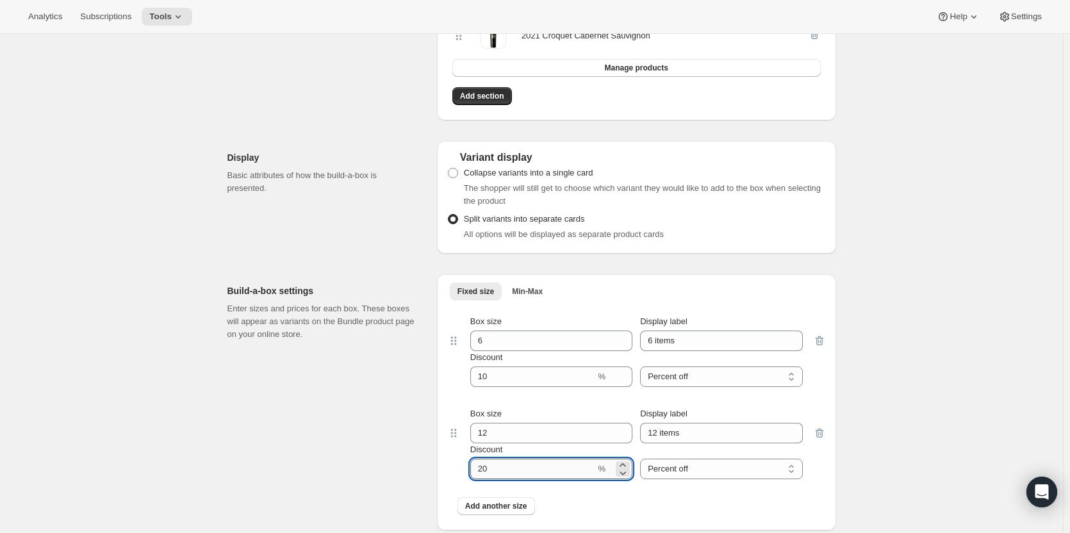
type input "2"
type input "15"
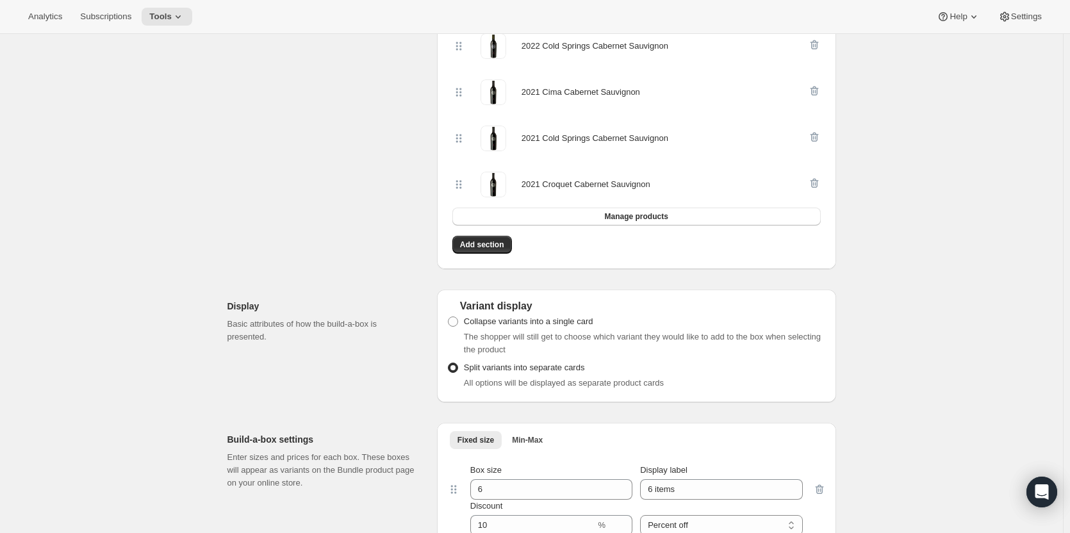
scroll to position [256, 0]
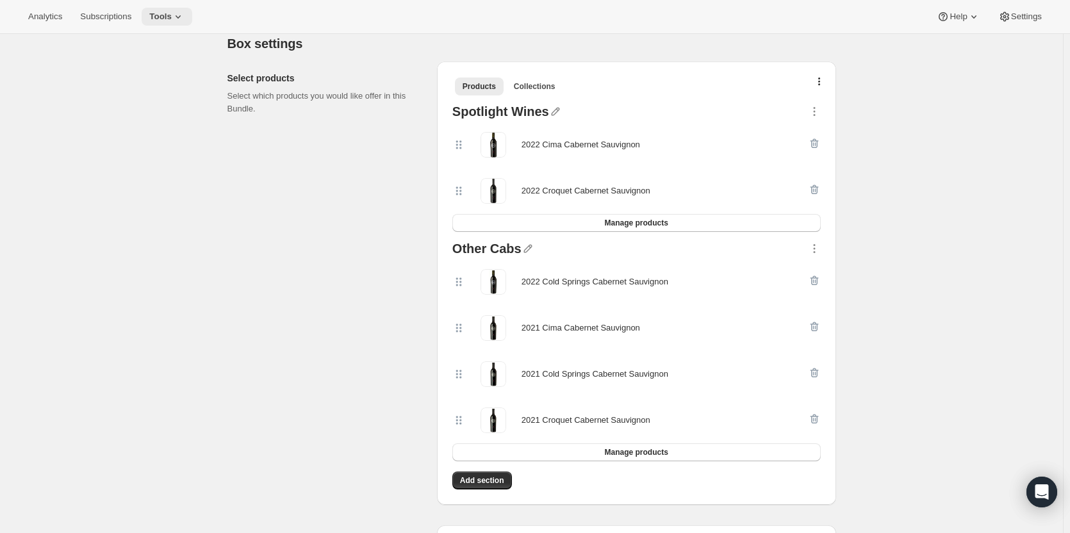
click at [163, 21] on span "Tools" at bounding box center [160, 17] width 22 height 10
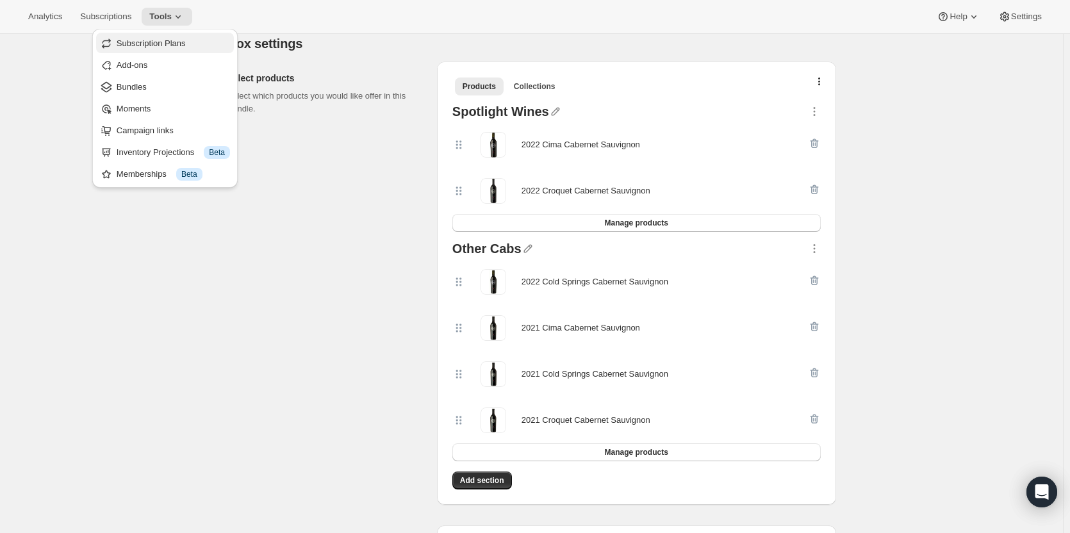
click at [179, 51] on button "Subscription Plans" at bounding box center [165, 43] width 138 height 21
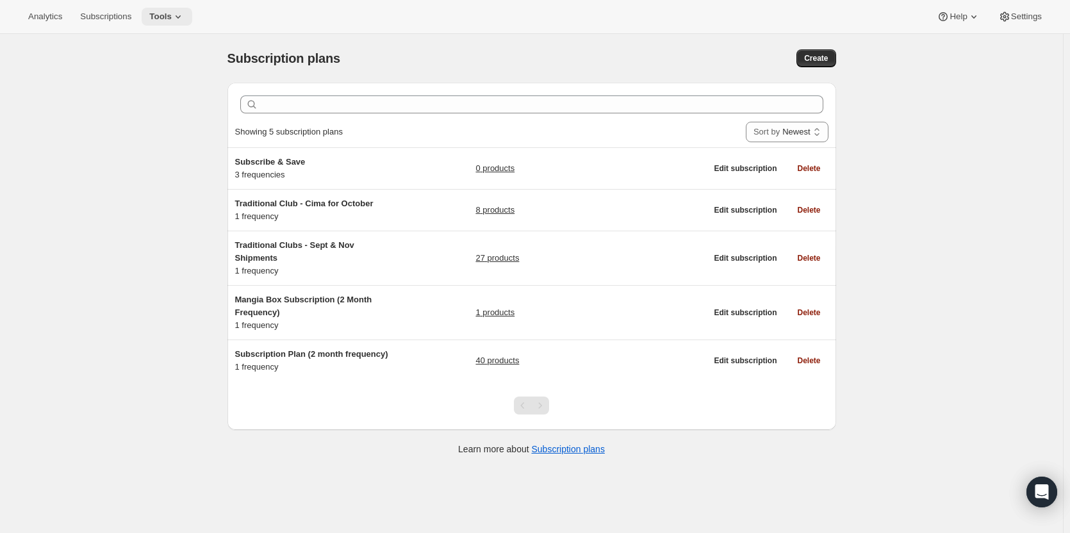
click at [162, 9] on button "Tools" at bounding box center [167, 17] width 51 height 18
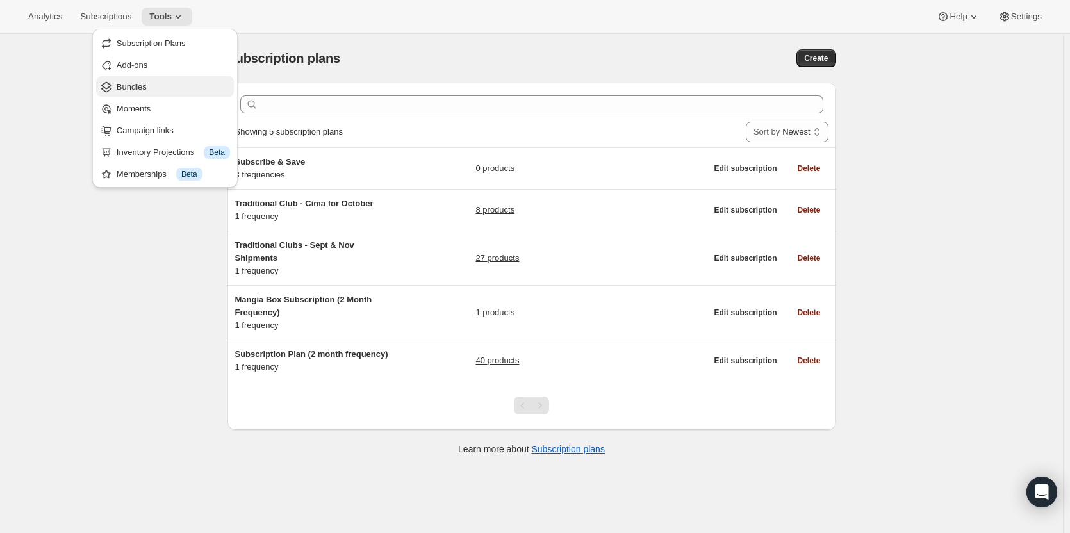
click at [177, 82] on span "Bundles" at bounding box center [173, 87] width 113 height 13
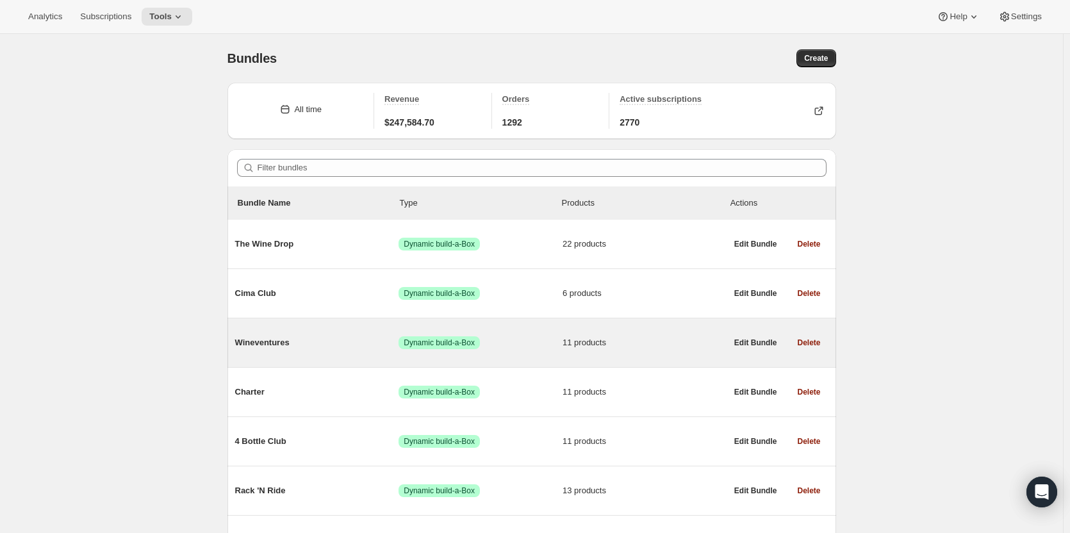
click at [347, 345] on span "Wineventures" at bounding box center [317, 342] width 164 height 13
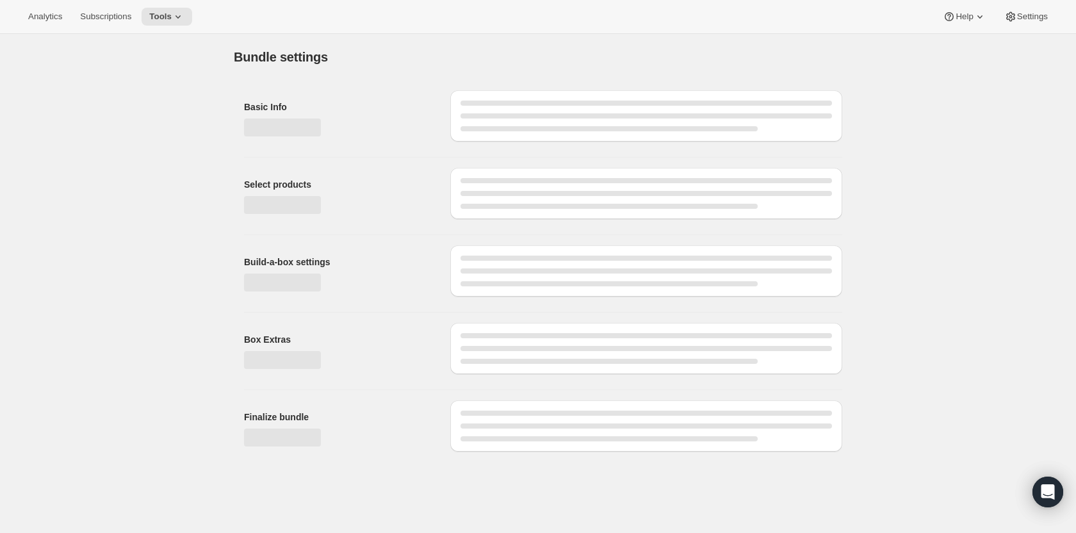
type input "Wineventures"
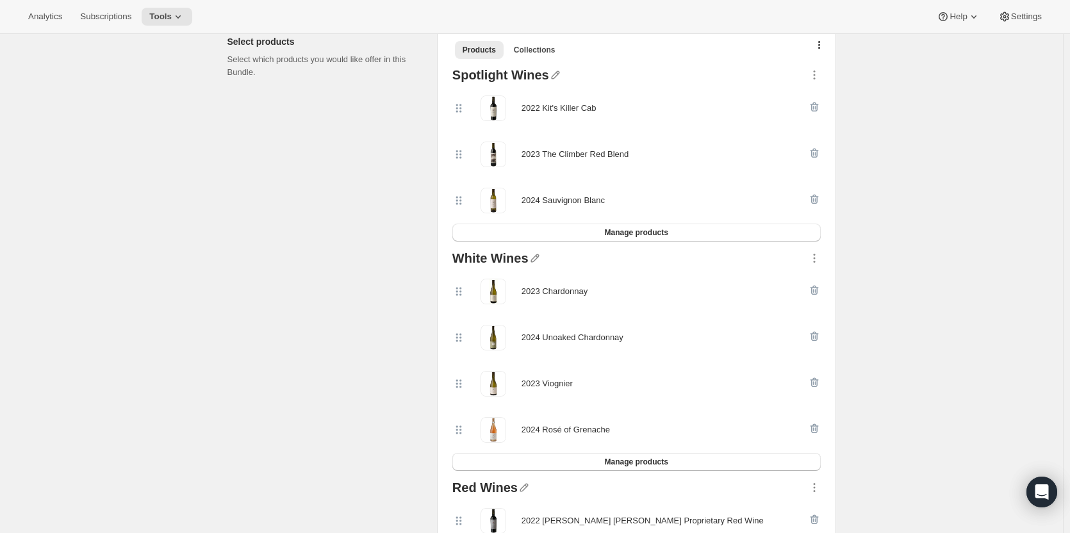
scroll to position [128, 0]
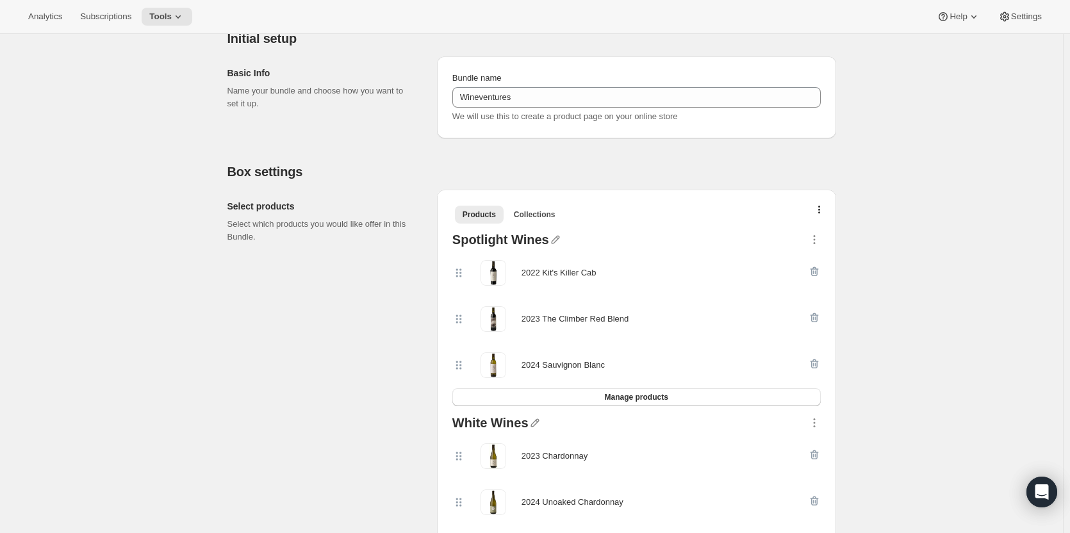
click at [106, 26] on div "Analytics Subscriptions Tools Help Settings" at bounding box center [535, 17] width 1070 height 34
click at [103, 13] on span "Subscriptions" at bounding box center [105, 17] width 51 height 10
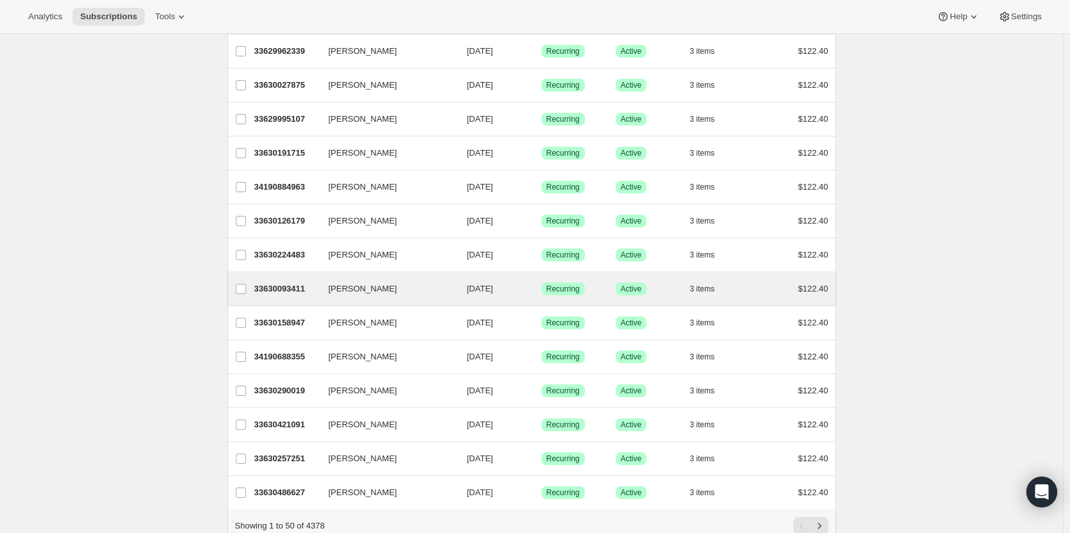
scroll to position [1386, 0]
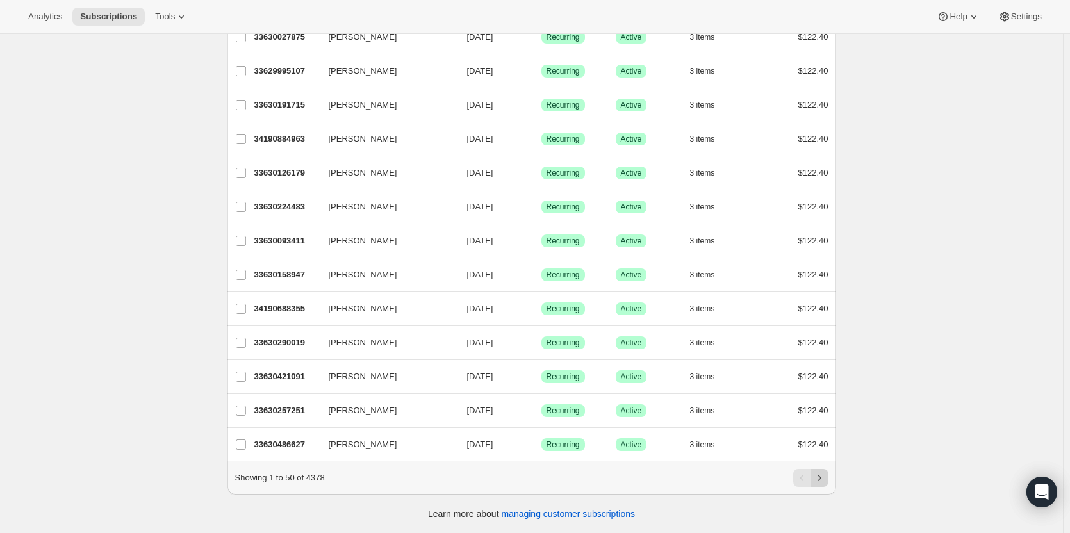
click at [823, 481] on icon "Next" at bounding box center [819, 478] width 13 height 13
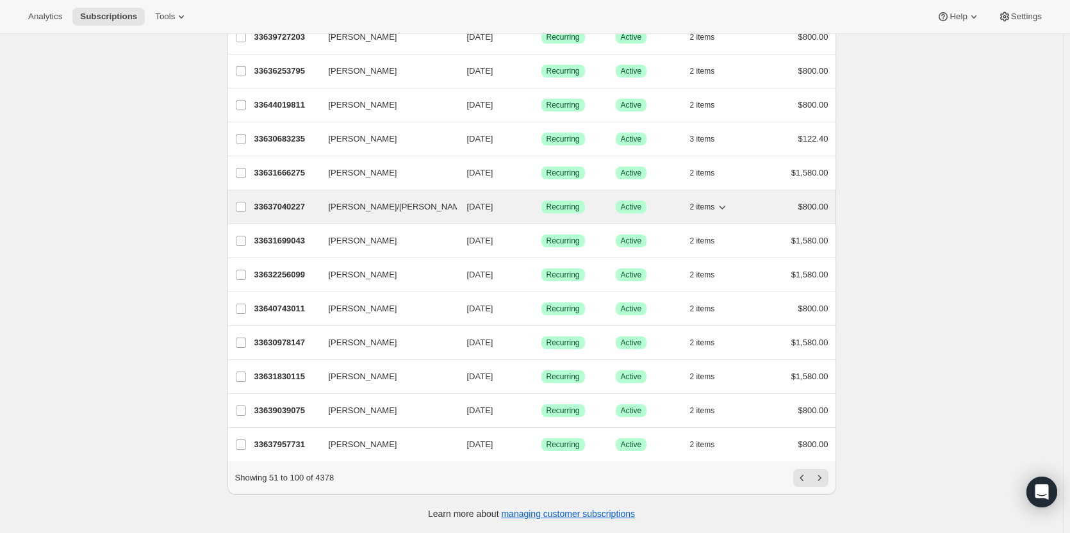
click at [355, 205] on div "33637040227 Ron/Kelly Lopez 10/15/2025 Success Recurring Success Active 2 items…" at bounding box center [541, 207] width 574 height 18
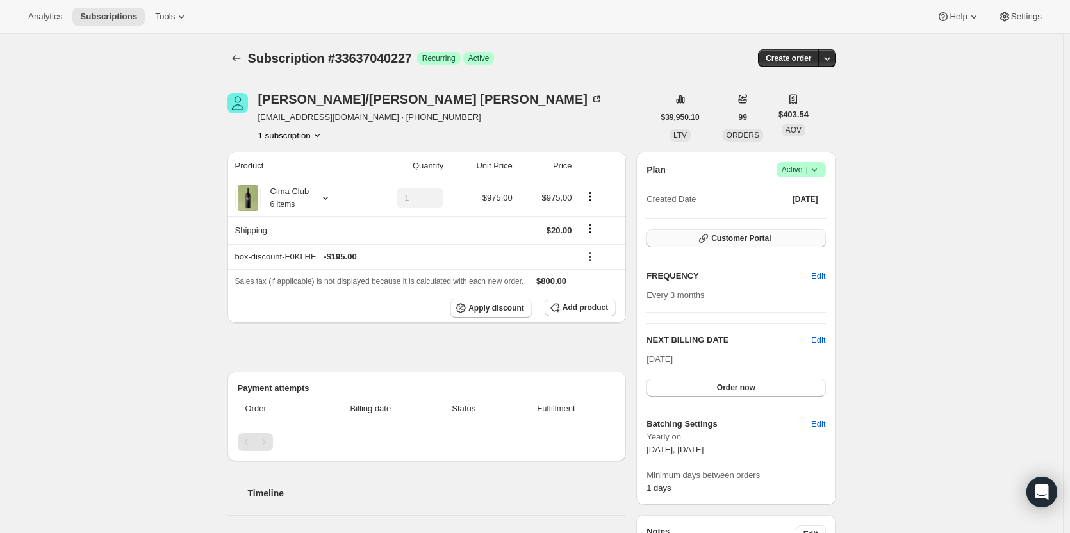
click at [764, 237] on span "Customer Portal" at bounding box center [741, 238] width 60 height 10
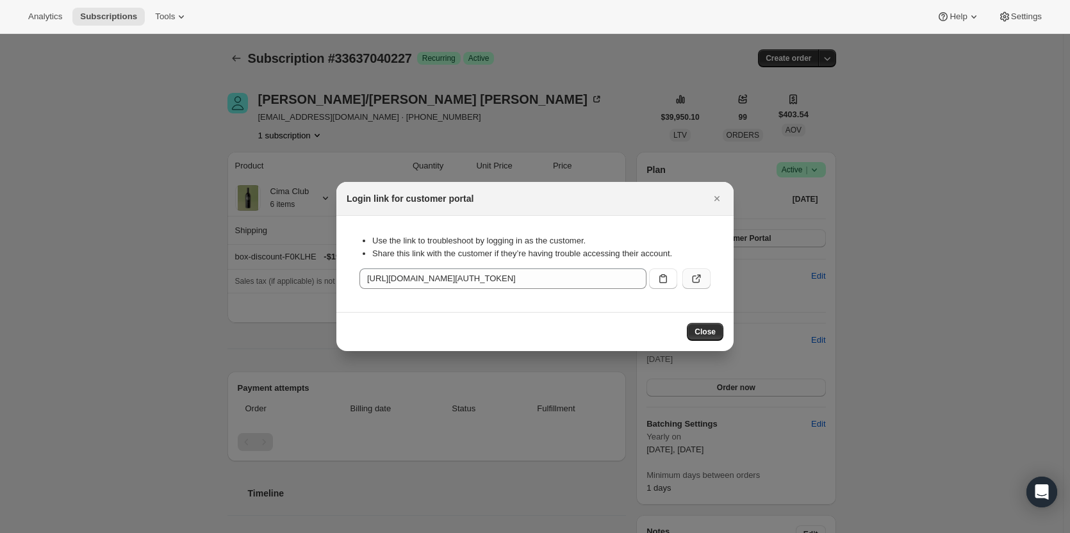
click at [697, 281] on icon ":r28k:" at bounding box center [696, 278] width 13 height 13
click at [719, 193] on icon "Close" at bounding box center [717, 198] width 13 height 13
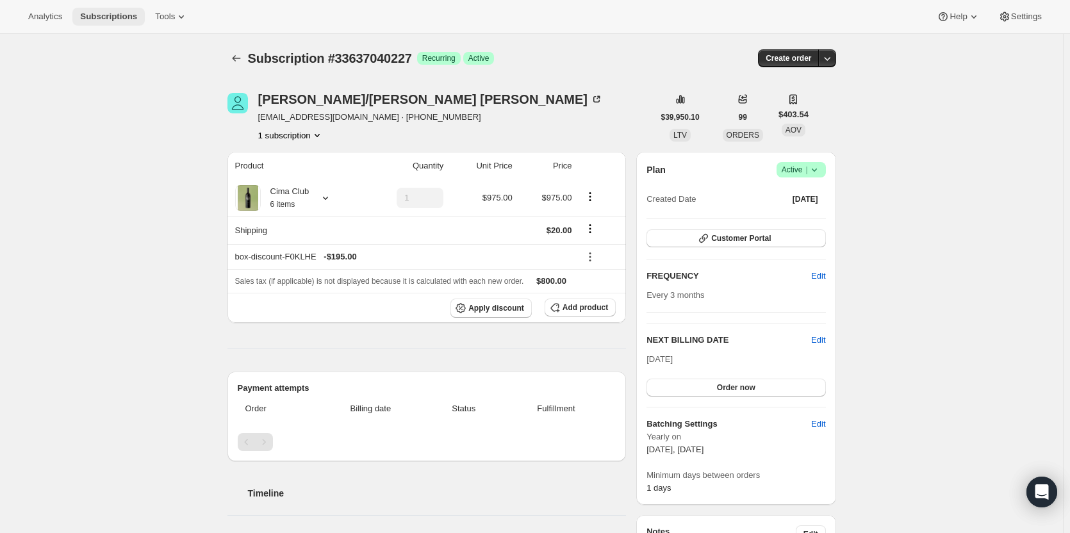
click at [124, 19] on span "Subscriptions" at bounding box center [108, 17] width 57 height 10
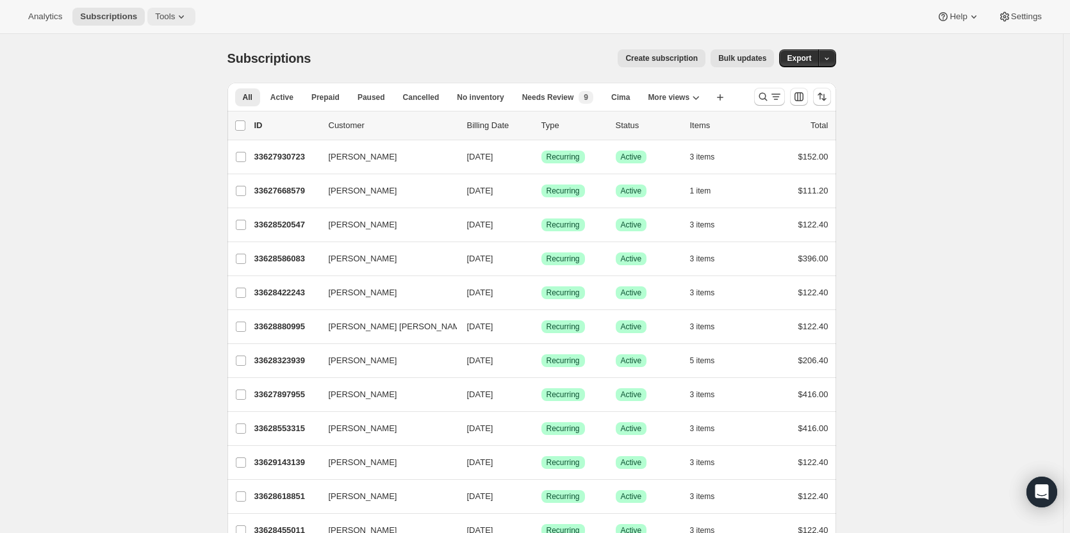
click at [158, 16] on span "Tools" at bounding box center [165, 17] width 20 height 10
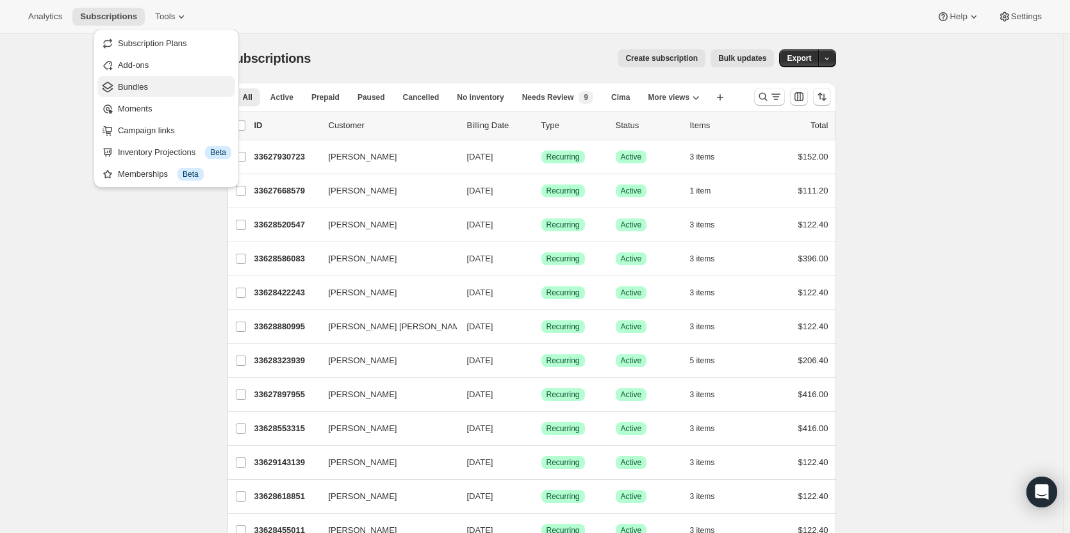
click at [188, 90] on span "Bundles" at bounding box center [174, 87] width 113 height 13
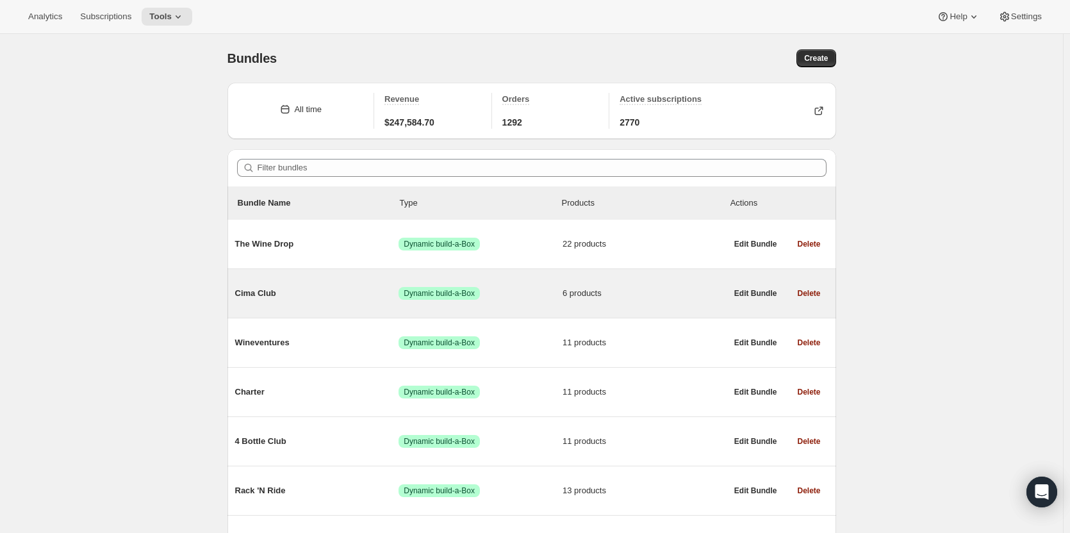
click at [309, 290] on span "Cima Club" at bounding box center [317, 293] width 164 height 13
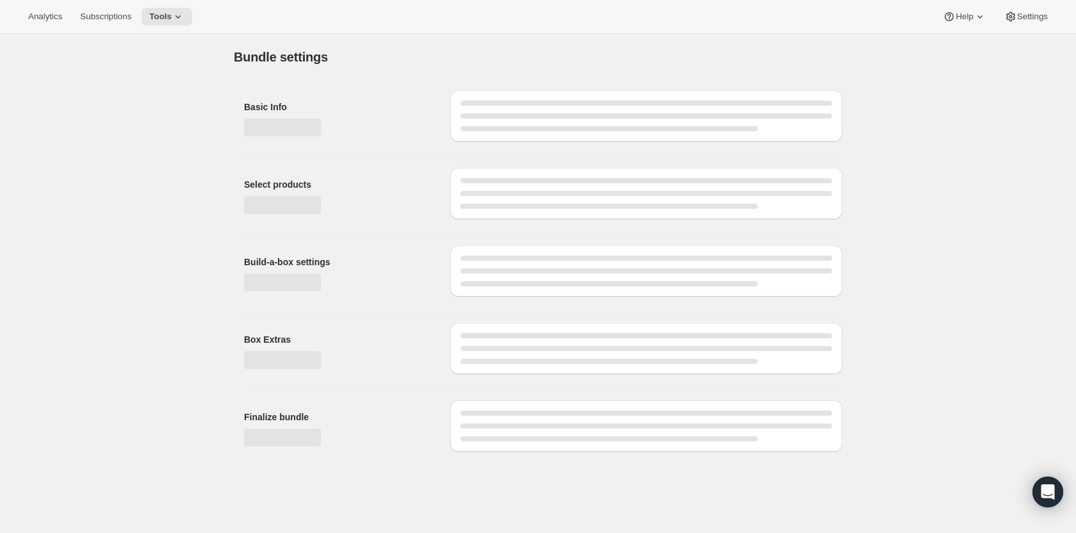
type input "Cima Club"
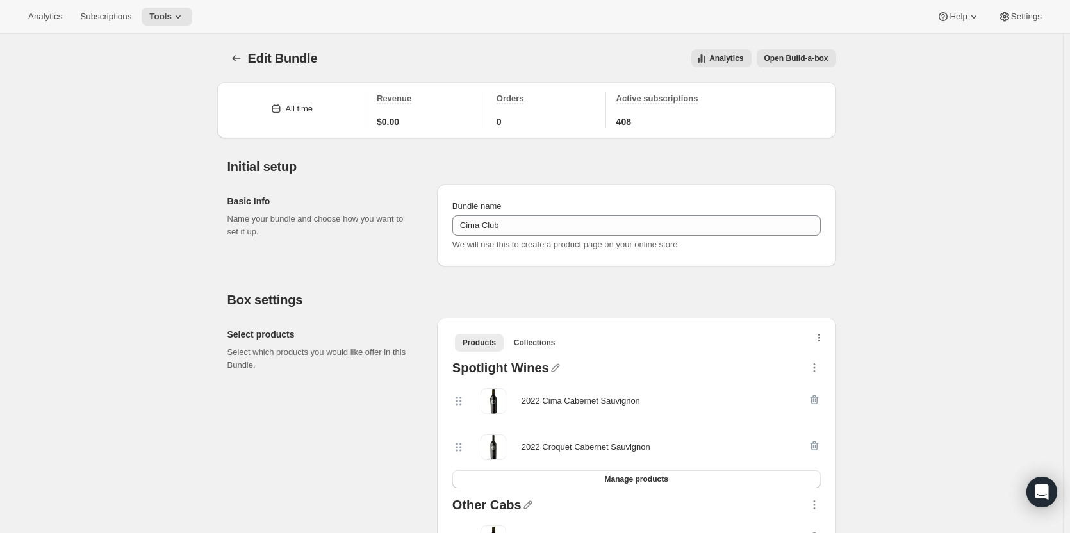
click at [826, 335] on button "button" at bounding box center [819, 340] width 13 height 13
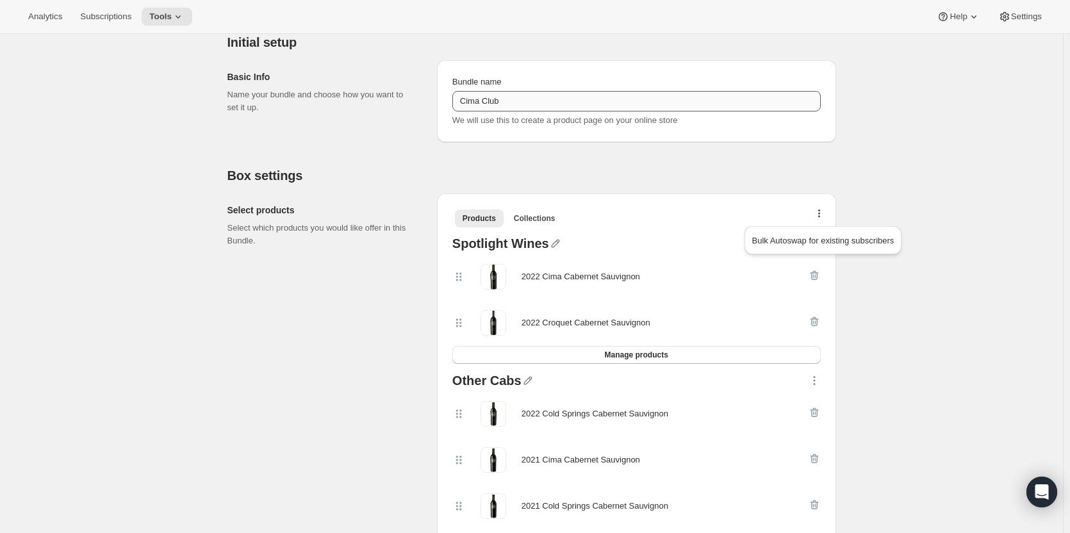
scroll to position [256, 0]
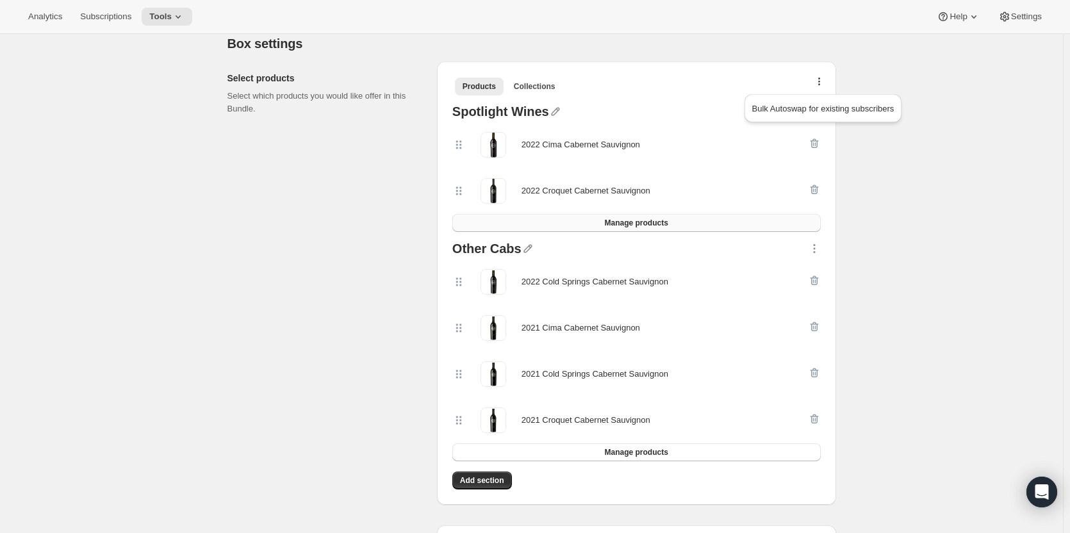
click at [651, 223] on span "Manage products" at bounding box center [635, 223] width 63 height 10
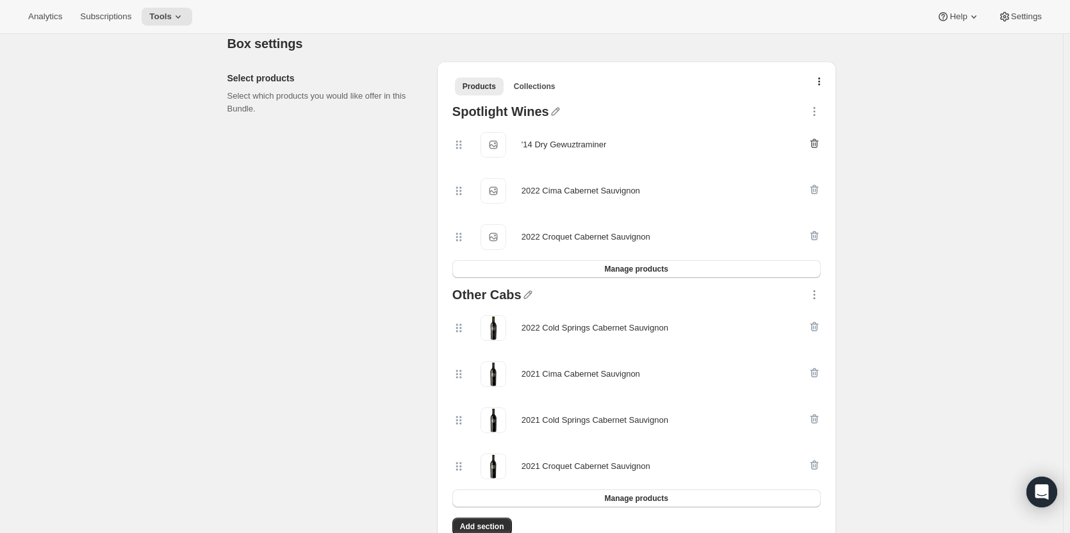
click at [818, 145] on icon "button" at bounding box center [814, 143] width 13 height 13
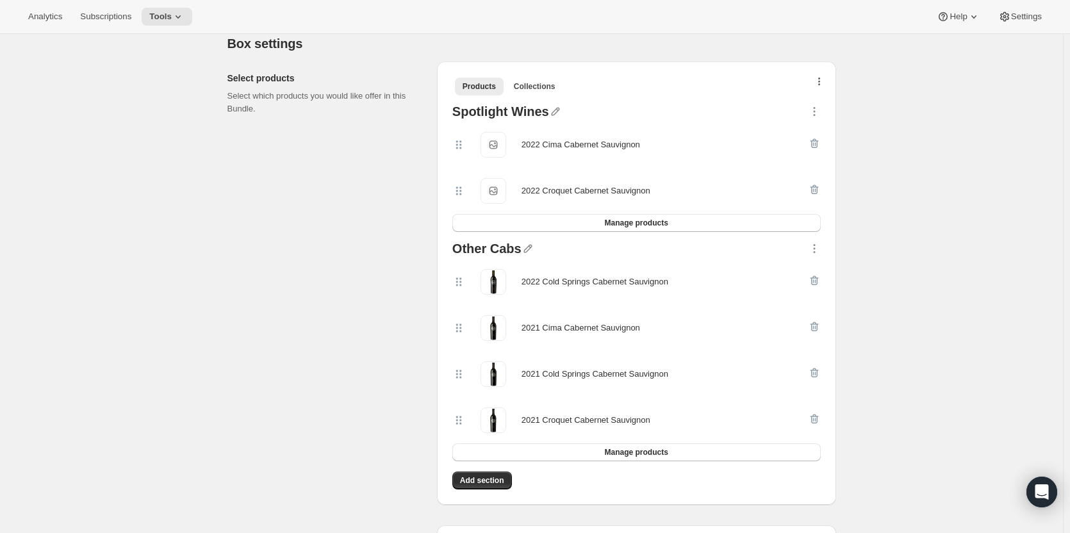
click at [820, 84] on button "button" at bounding box center [819, 84] width 13 height 13
click at [816, 112] on icon "button" at bounding box center [814, 111] width 13 height 13
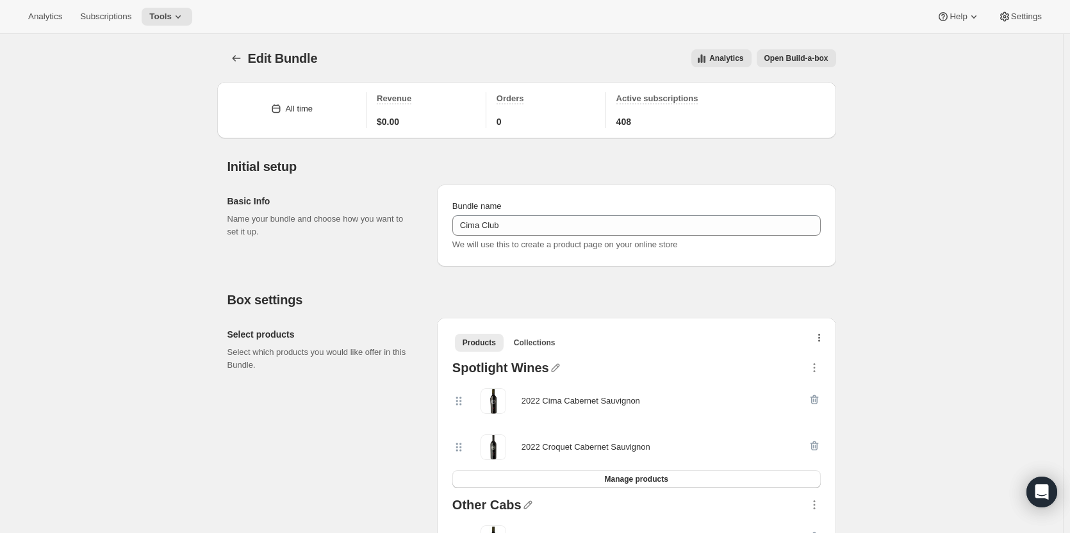
click at [821, 343] on icon "button" at bounding box center [819, 339] width 3 height 10
click at [809, 332] on div "Products Collections More views Products Collections More views" at bounding box center [636, 342] width 379 height 28
click at [816, 342] on button "button" at bounding box center [819, 340] width 13 height 13
click at [825, 360] on span "Bulk Autoswap for existing subscribers" at bounding box center [823, 365] width 142 height 10
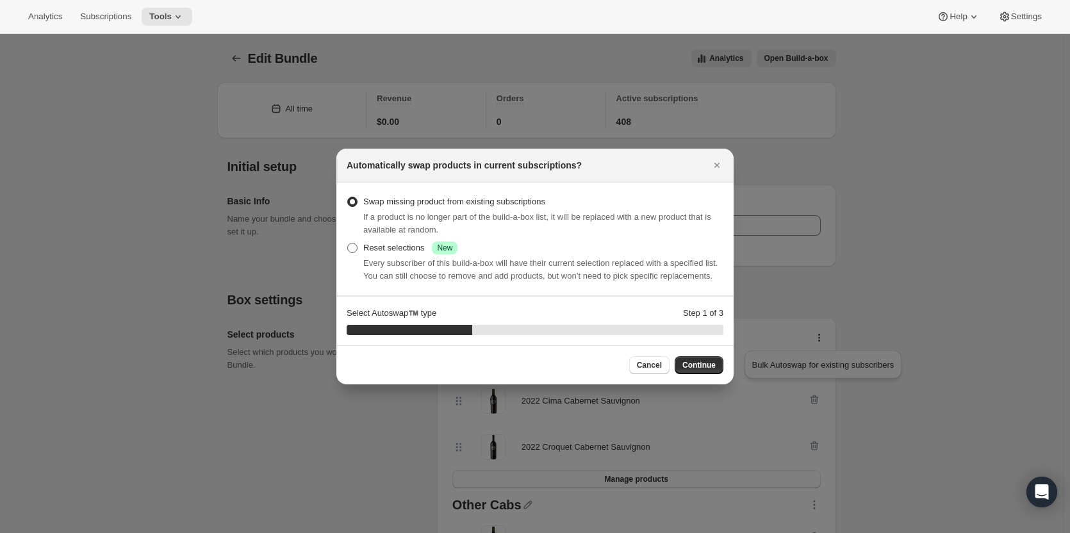
click at [353, 245] on span ":r2le:" at bounding box center [352, 248] width 10 height 10
click at [348, 243] on input "Reset selections Success New" at bounding box center [347, 243] width 1 height 1
radio input "true"
click at [697, 359] on button "Continue" at bounding box center [699, 365] width 49 height 18
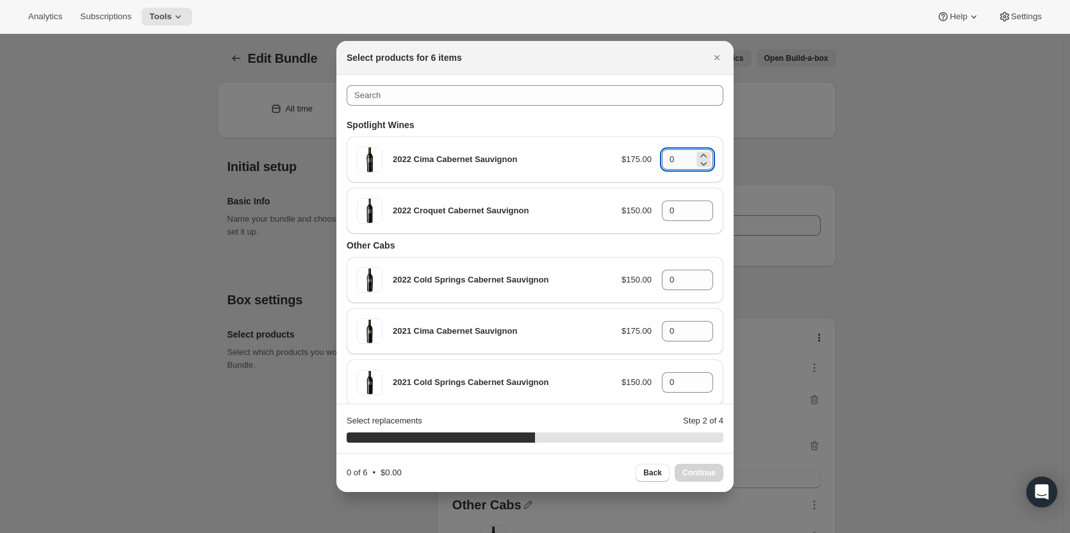
click at [679, 166] on input "0" at bounding box center [678, 159] width 32 height 21
drag, startPoint x: 672, startPoint y: 159, endPoint x: 650, endPoint y: 159, distance: 22.4
click at [650, 159] on div "2022 Cima Cabernet Sauvignon $175.00 0" at bounding box center [535, 160] width 356 height 26
type input "3"
drag, startPoint x: 673, startPoint y: 213, endPoint x: 642, endPoint y: 210, distance: 31.5
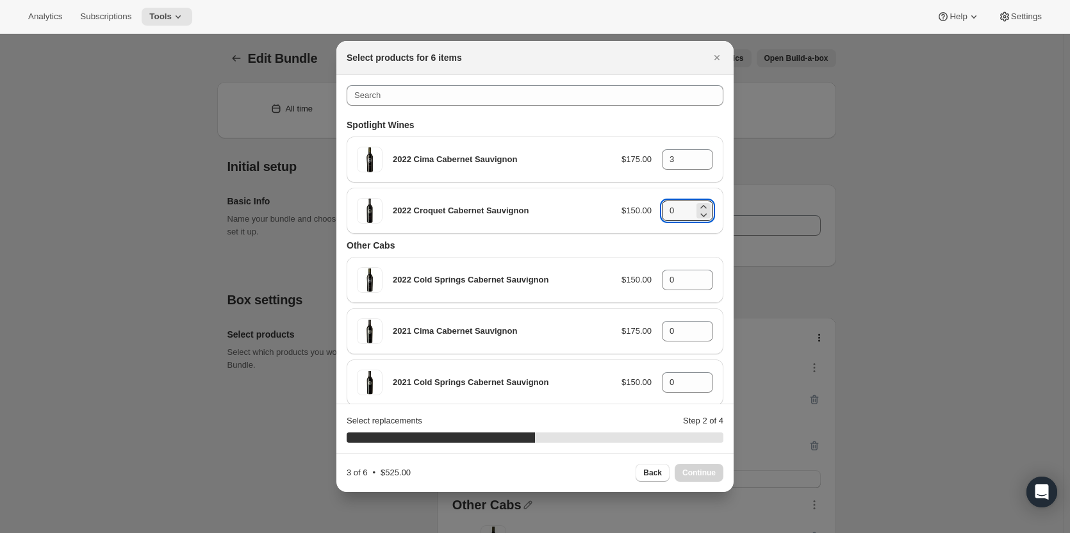
click at [641, 210] on div "2022 Croquet Cabernet Sauvignon $150.00 0" at bounding box center [535, 211] width 356 height 26
type input "3"
click at [698, 473] on span "Continue" at bounding box center [698, 473] width 33 height 10
type input "0"
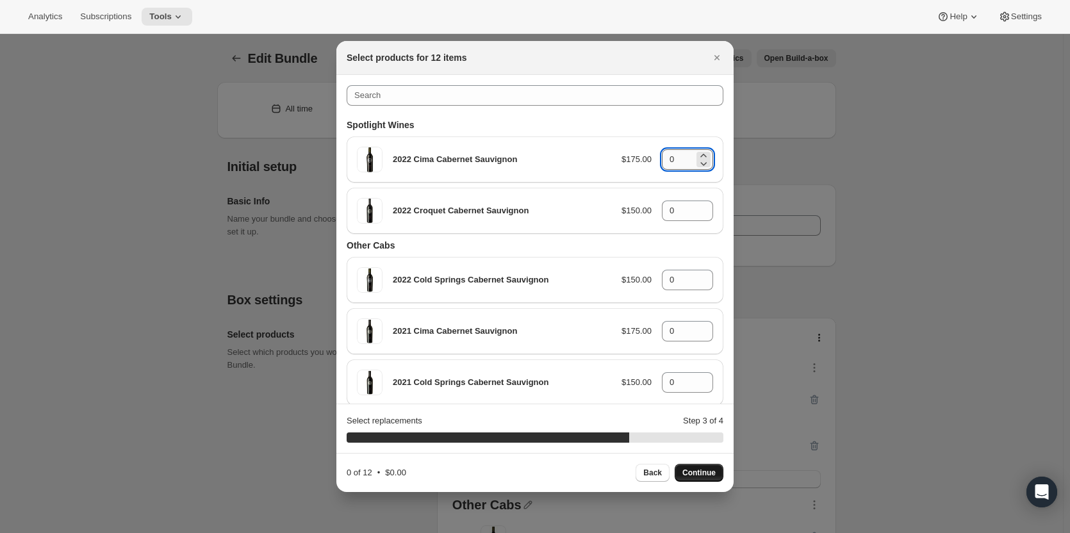
drag, startPoint x: 667, startPoint y: 158, endPoint x: 657, endPoint y: 155, distance: 9.9
click at [662, 155] on input "0" at bounding box center [678, 159] width 32 height 21
type input "6"
drag, startPoint x: 670, startPoint y: 207, endPoint x: 654, endPoint y: 207, distance: 16.7
click at [654, 207] on div "2022 Croquet Cabernet Sauvignon $150.00 0" at bounding box center [535, 211] width 356 height 26
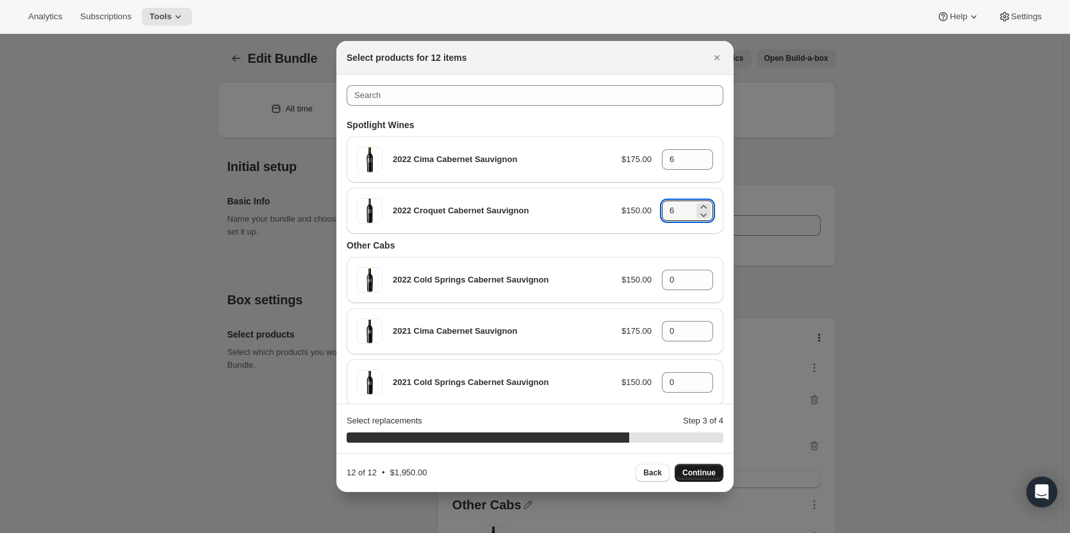
type input "6"
click at [690, 470] on span "Continue" at bounding box center [698, 473] width 33 height 10
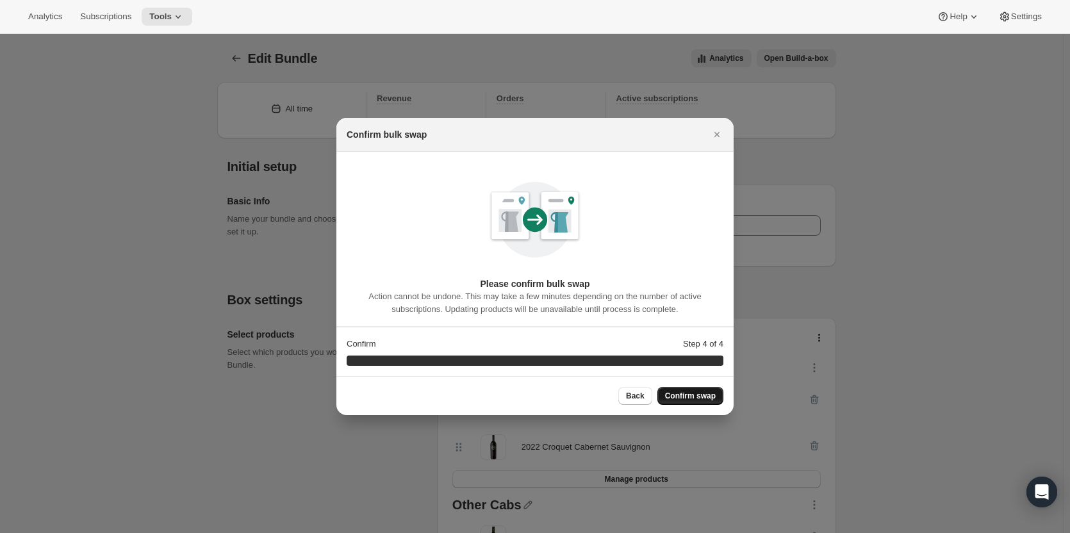
click at [707, 395] on span "Confirm swap" at bounding box center [690, 396] width 51 height 10
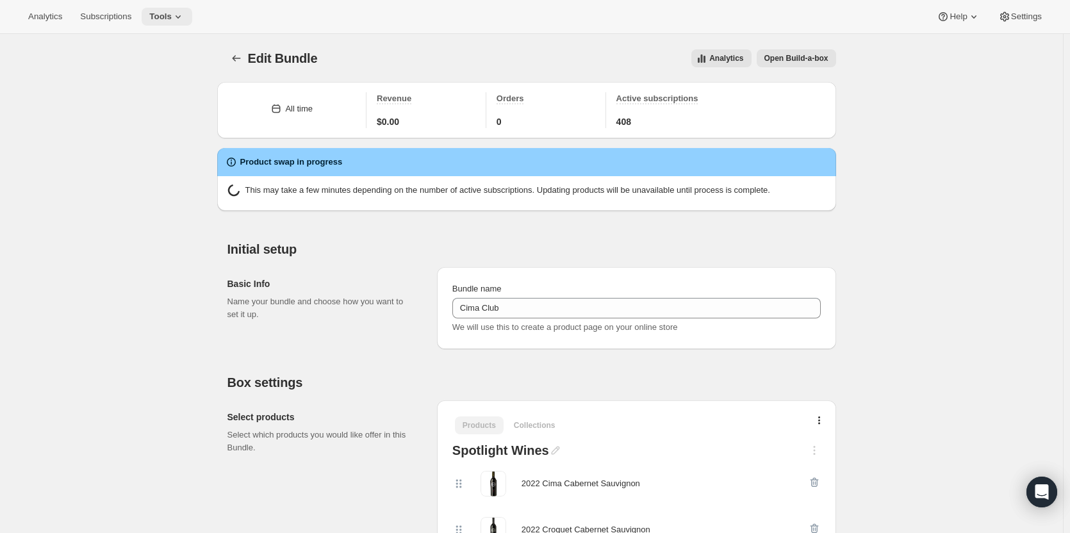
click at [163, 13] on span "Tools" at bounding box center [160, 17] width 22 height 10
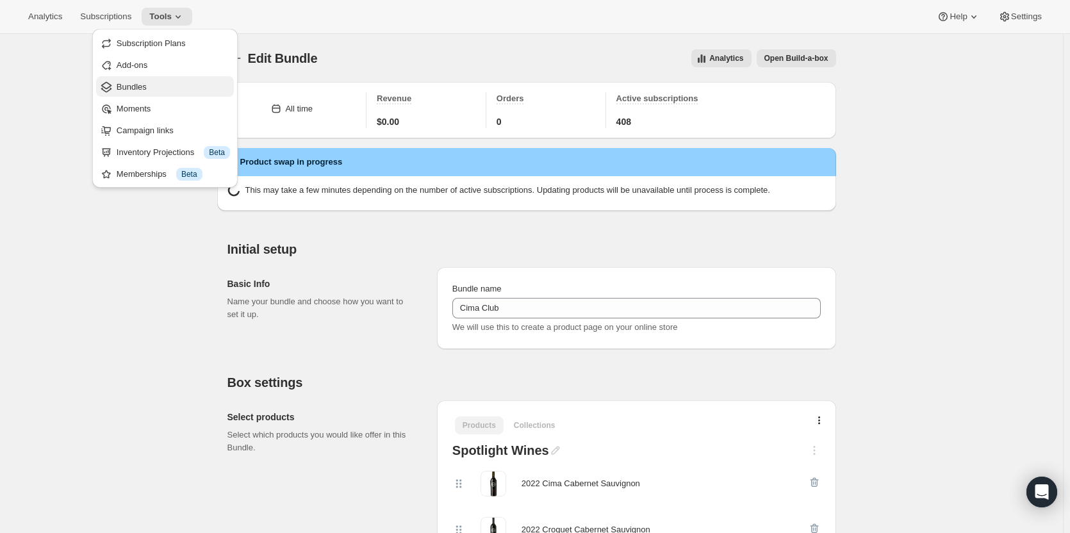
click at [165, 83] on span "Bundles" at bounding box center [173, 87] width 113 height 13
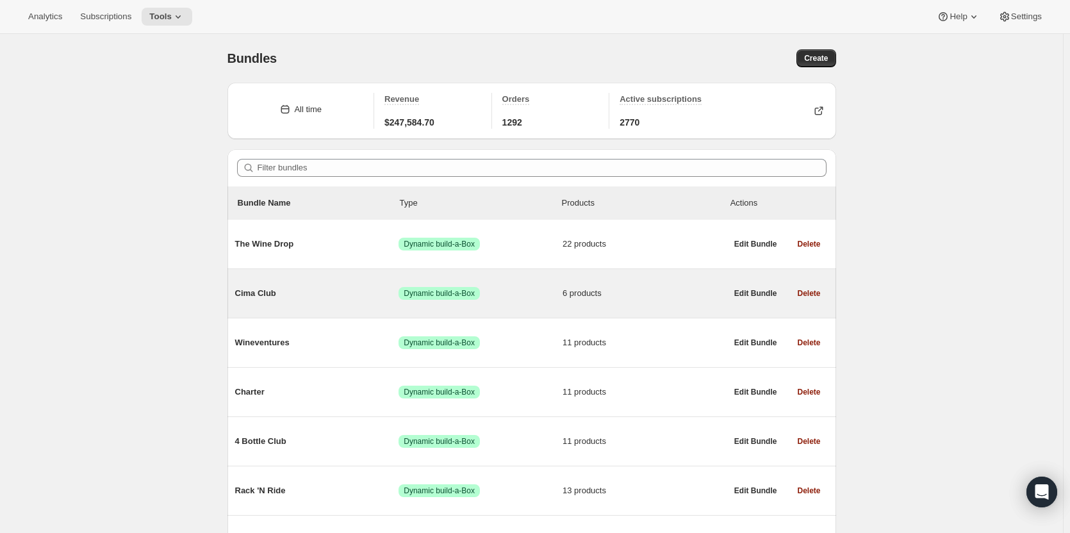
click at [364, 284] on div "Cima Club Success Dynamic build-a-Box 6 products" at bounding box center [480, 293] width 491 height 33
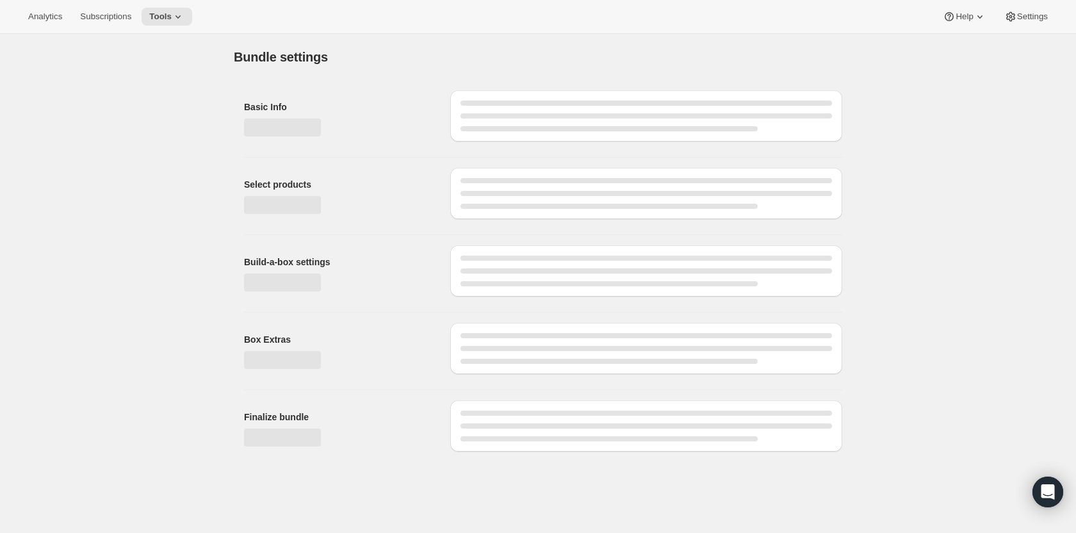
type input "Cima Club"
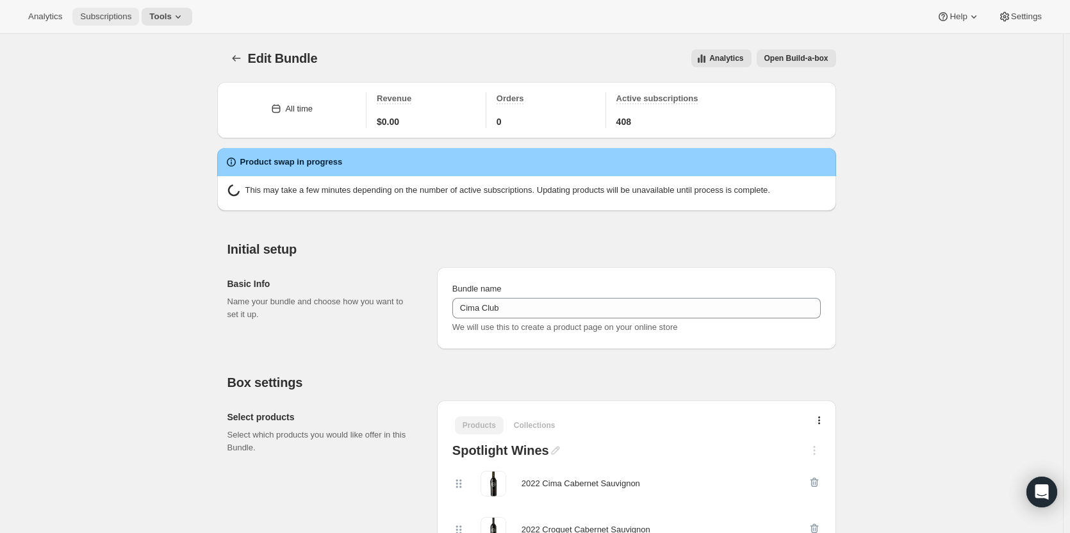
click at [107, 14] on span "Subscriptions" at bounding box center [105, 17] width 51 height 10
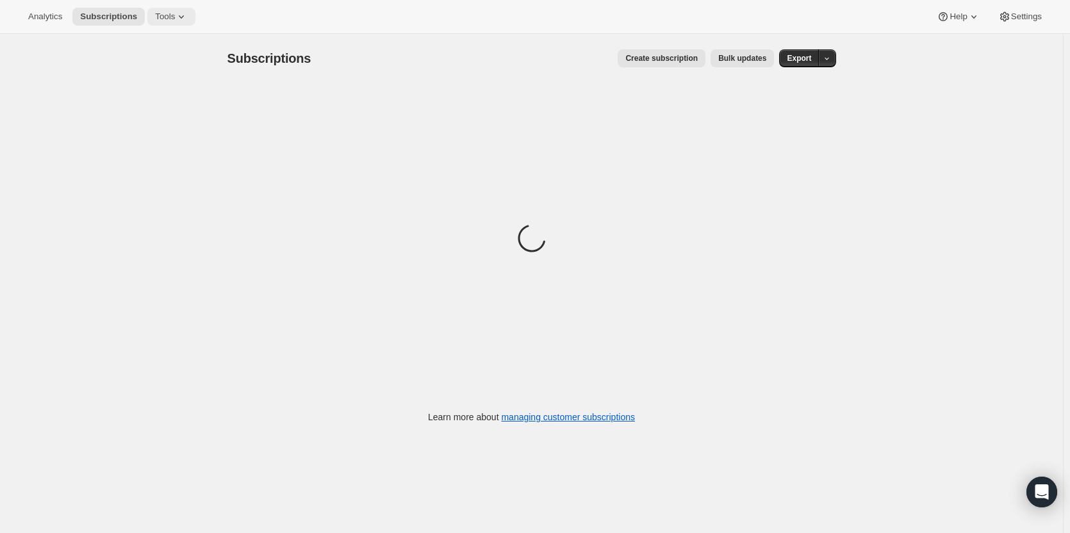
click at [175, 14] on icon at bounding box center [181, 16] width 13 height 13
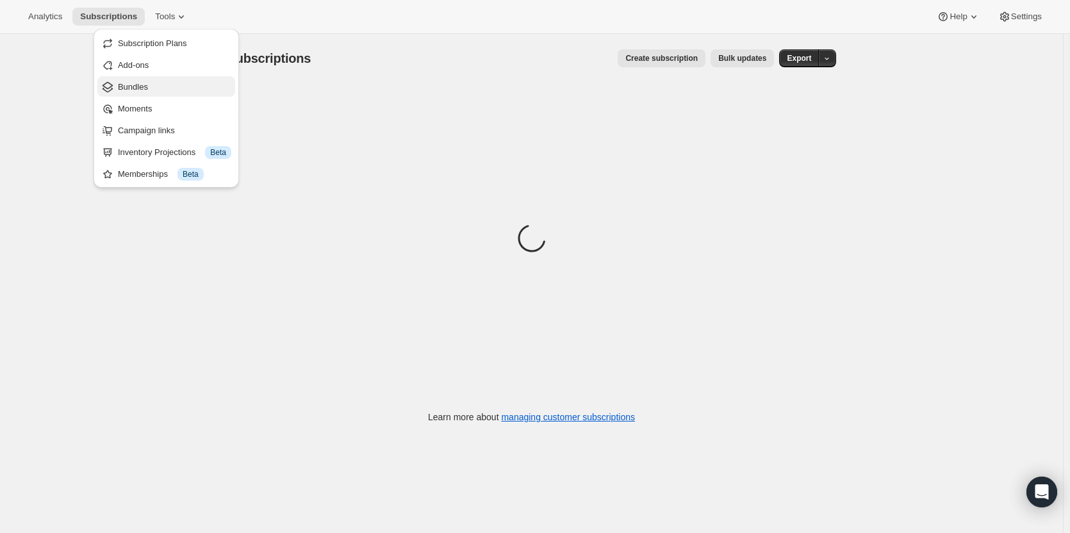
click at [165, 81] on span "Bundles" at bounding box center [174, 87] width 113 height 13
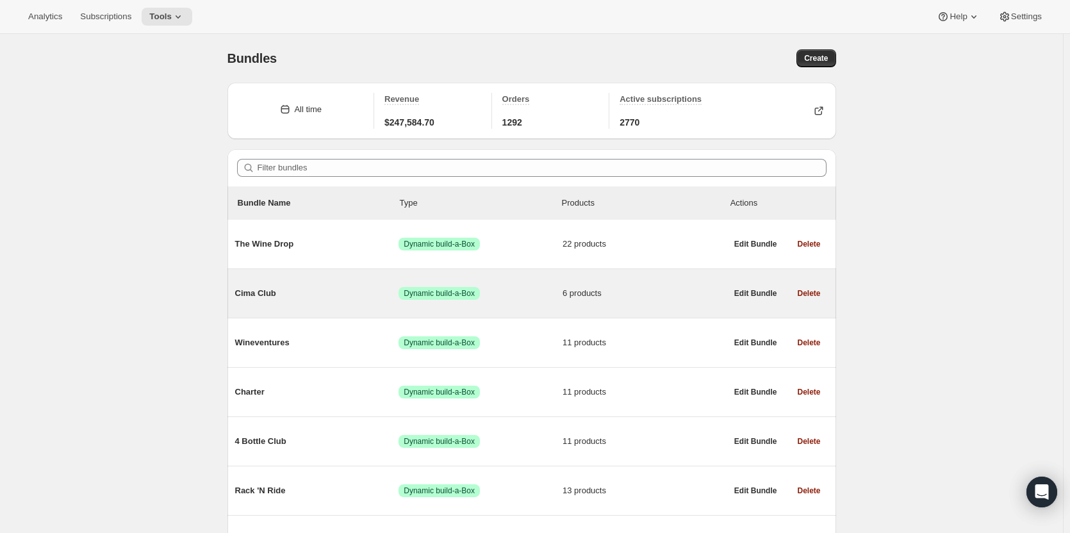
click at [336, 279] on div "Cima Club Success Dynamic build-a-Box 6 products" at bounding box center [480, 293] width 491 height 33
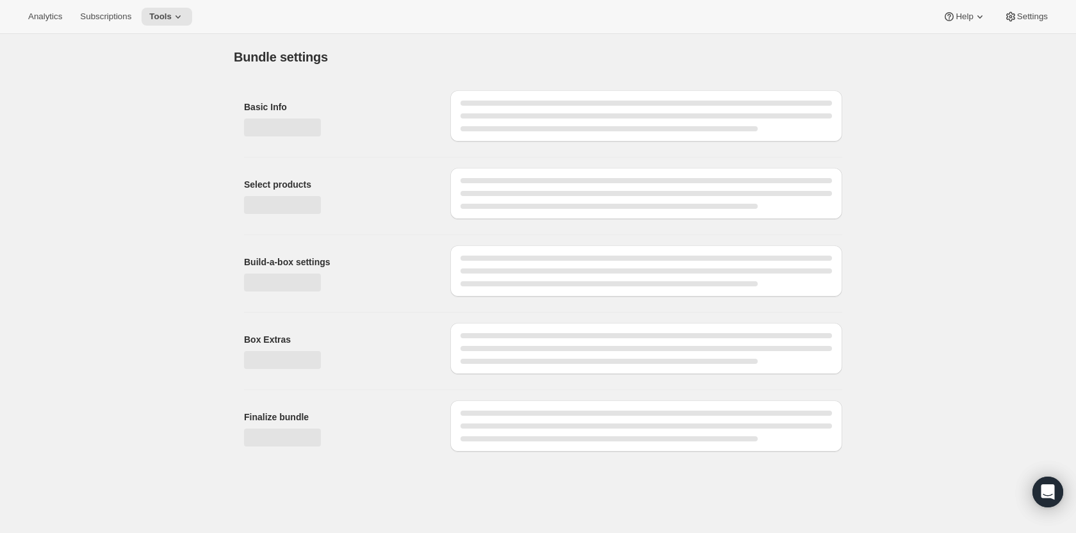
type input "Cima Club"
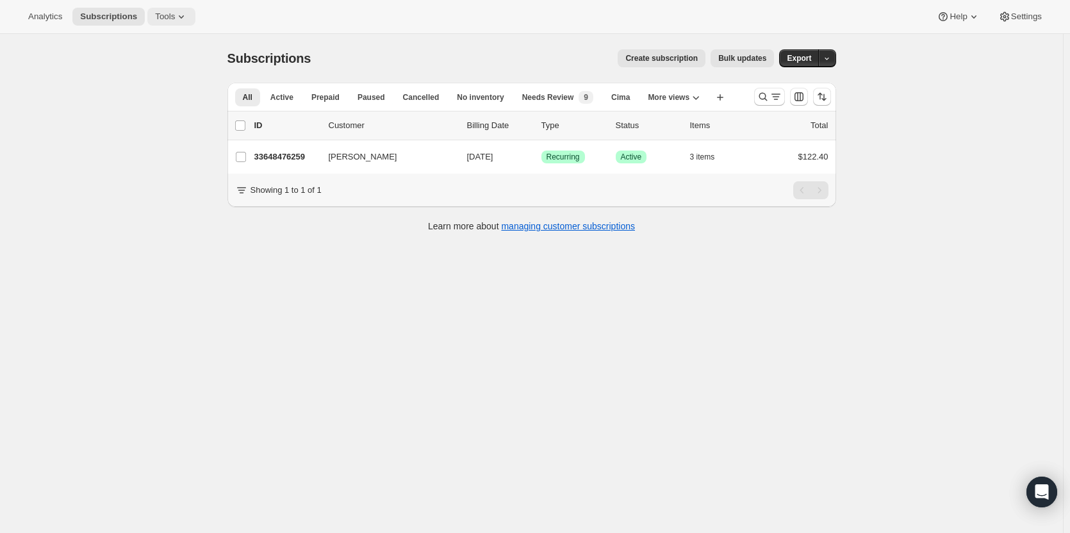
click at [166, 15] on span "Tools" at bounding box center [165, 17] width 20 height 10
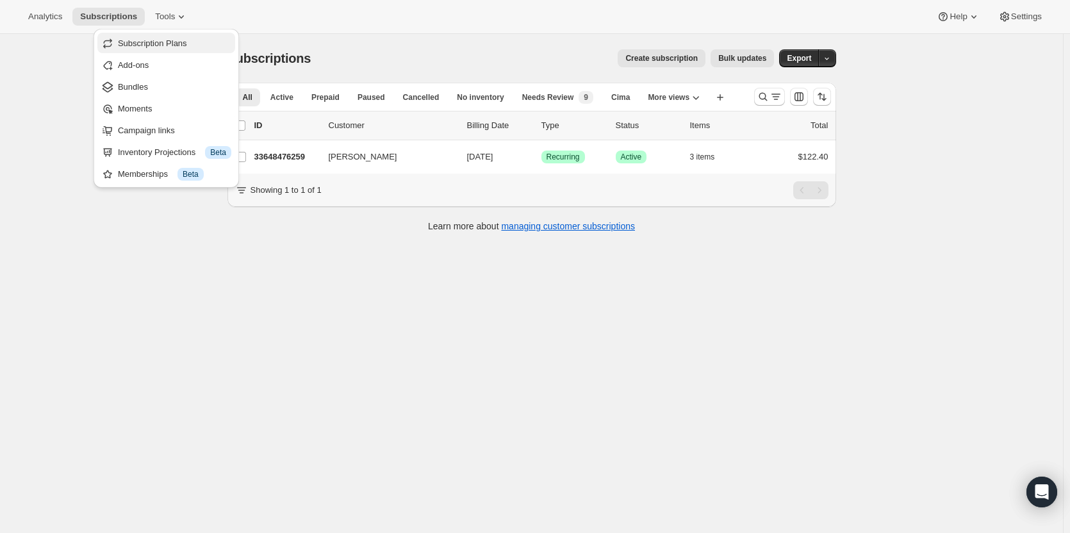
click at [166, 38] on span "Subscription Plans" at bounding box center [152, 43] width 69 height 10
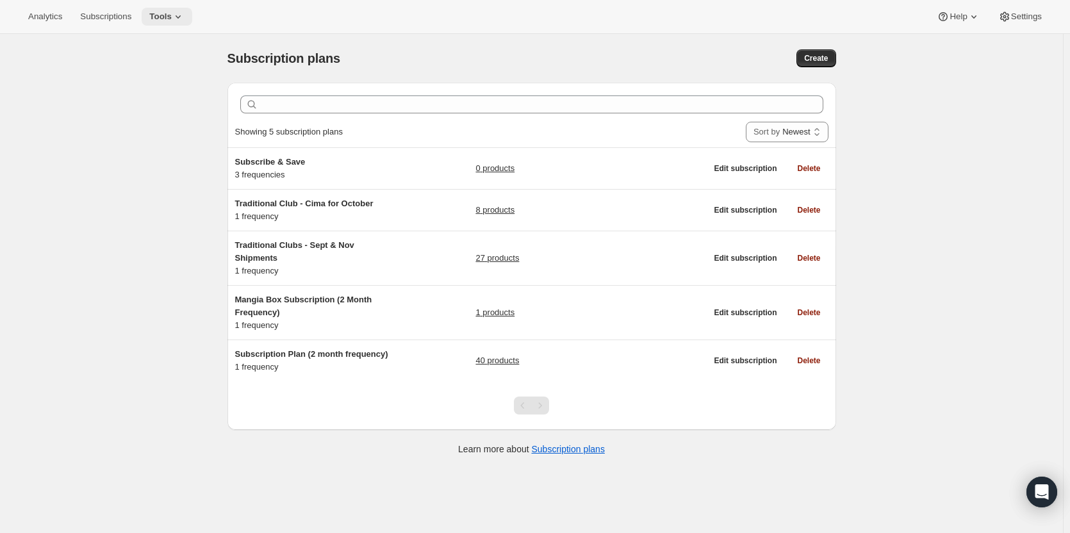
click at [172, 21] on icon at bounding box center [178, 16] width 13 height 13
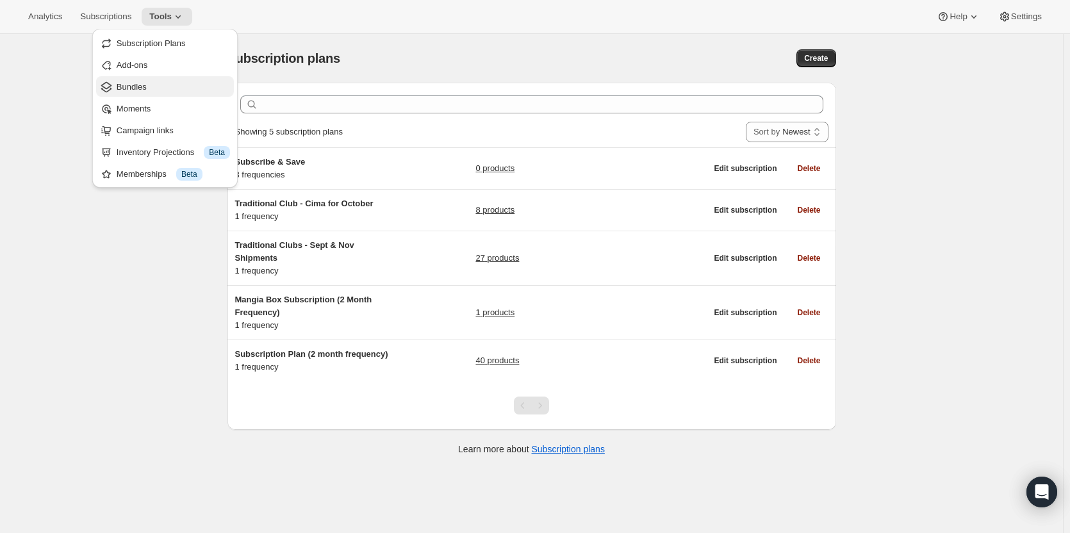
click at [174, 81] on span "Bundles" at bounding box center [173, 87] width 113 height 13
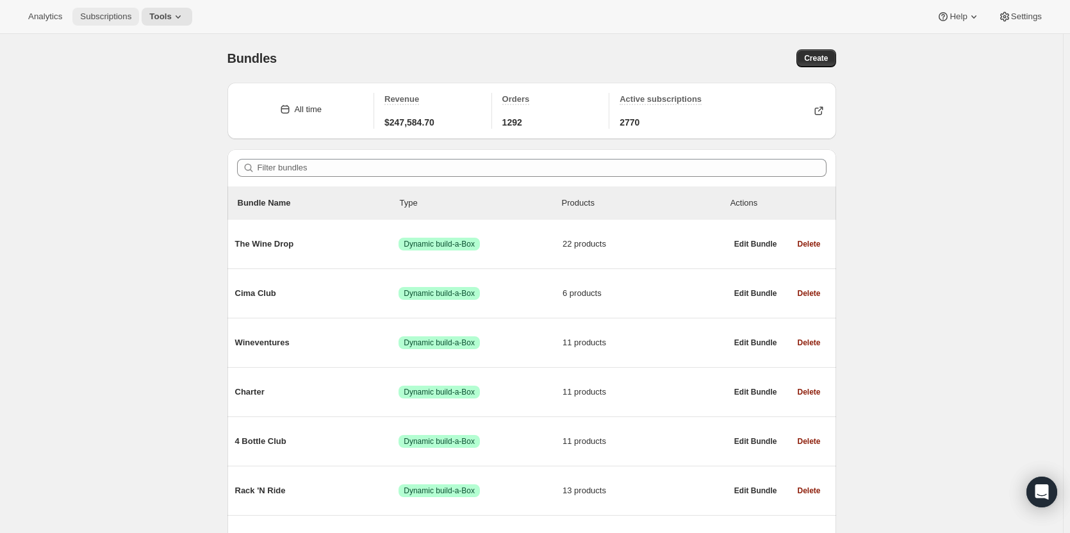
click at [100, 16] on span "Subscriptions" at bounding box center [105, 17] width 51 height 10
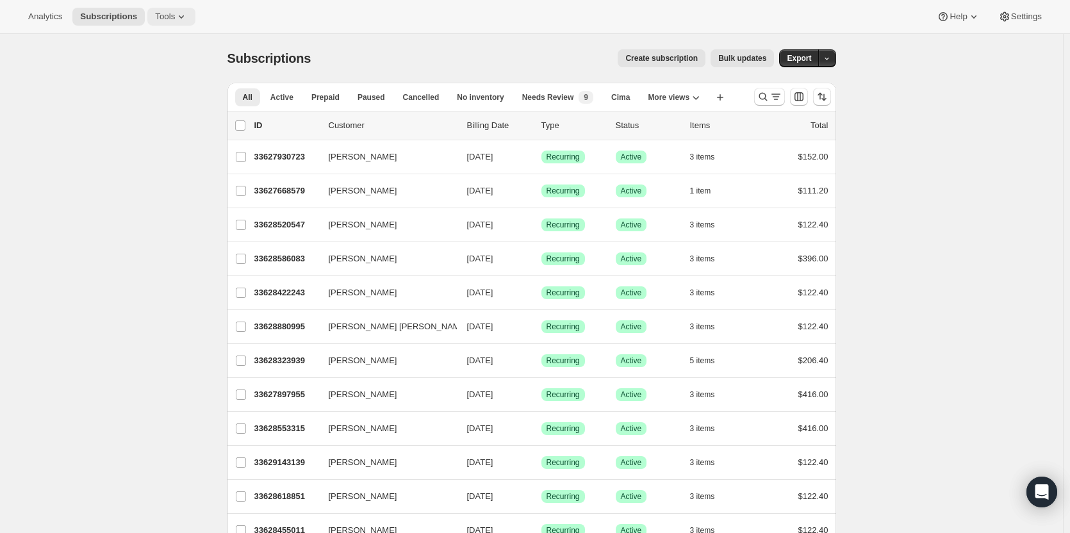
click at [155, 20] on span "Tools" at bounding box center [165, 17] width 20 height 10
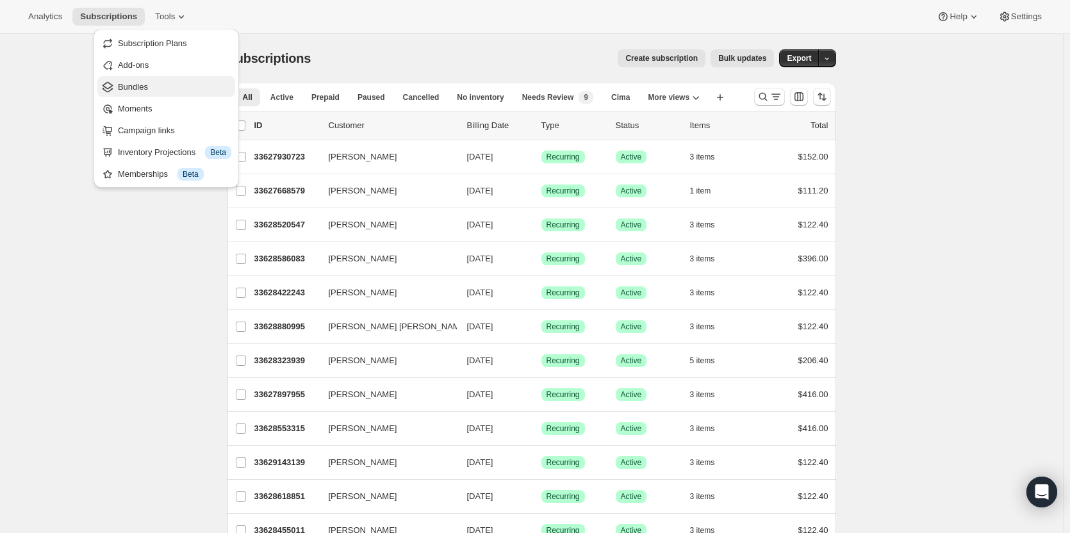
click at [144, 87] on span "Bundles" at bounding box center [133, 87] width 30 height 10
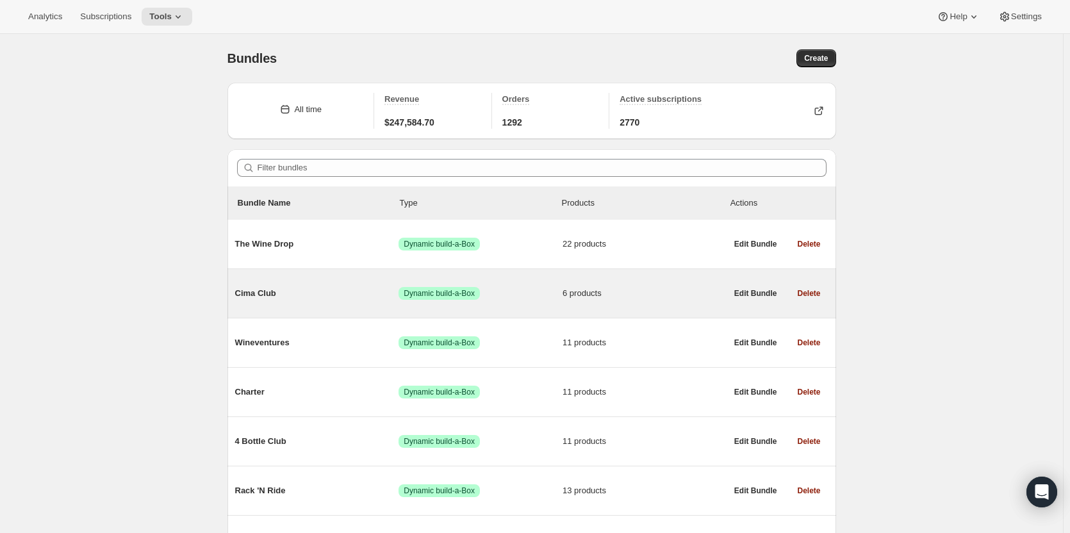
click at [342, 304] on div "Cima Club Success Dynamic build-a-Box 6 products" at bounding box center [480, 293] width 491 height 33
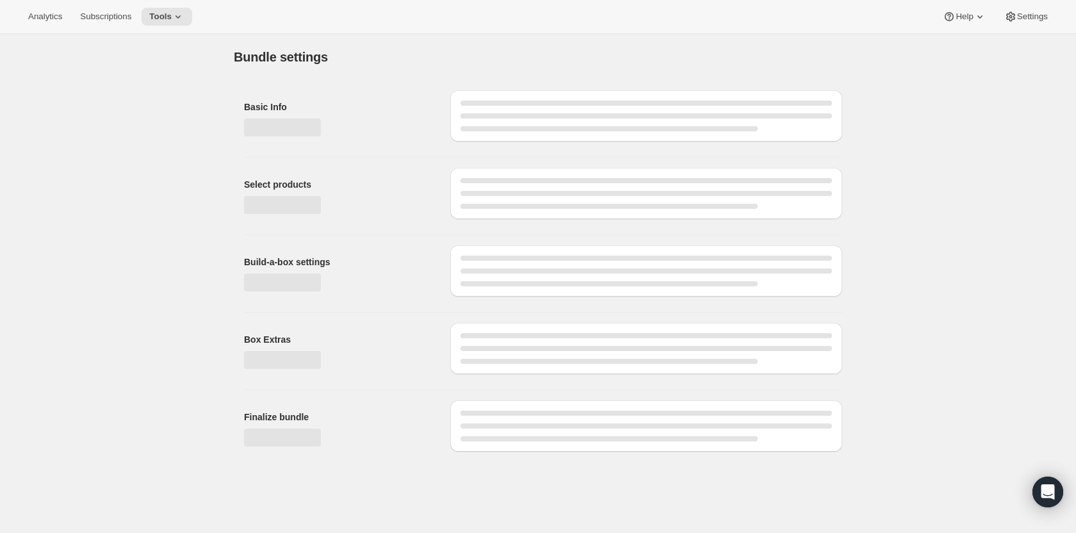
type input "Cima Club"
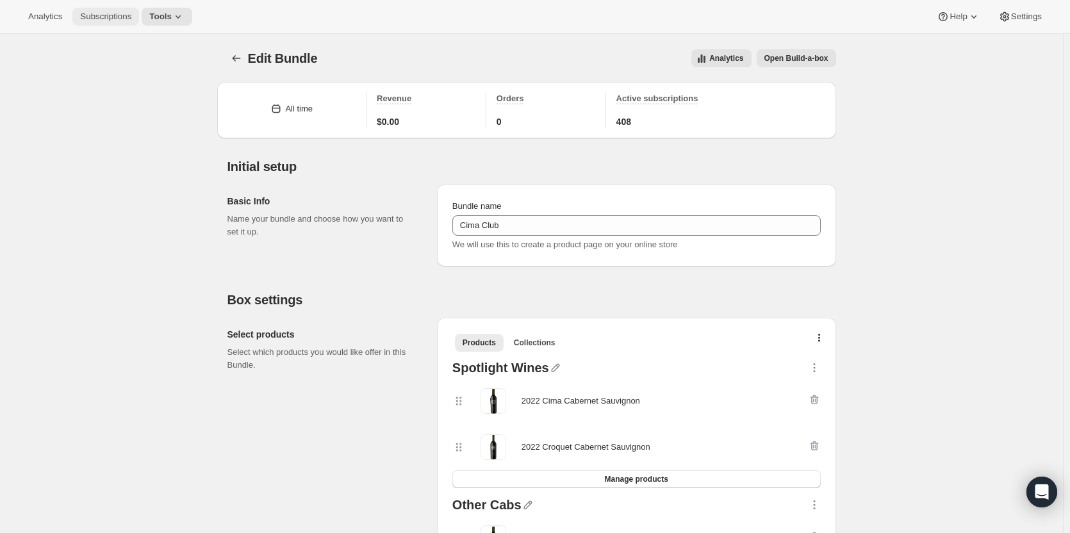
click at [125, 12] on span "Subscriptions" at bounding box center [105, 17] width 51 height 10
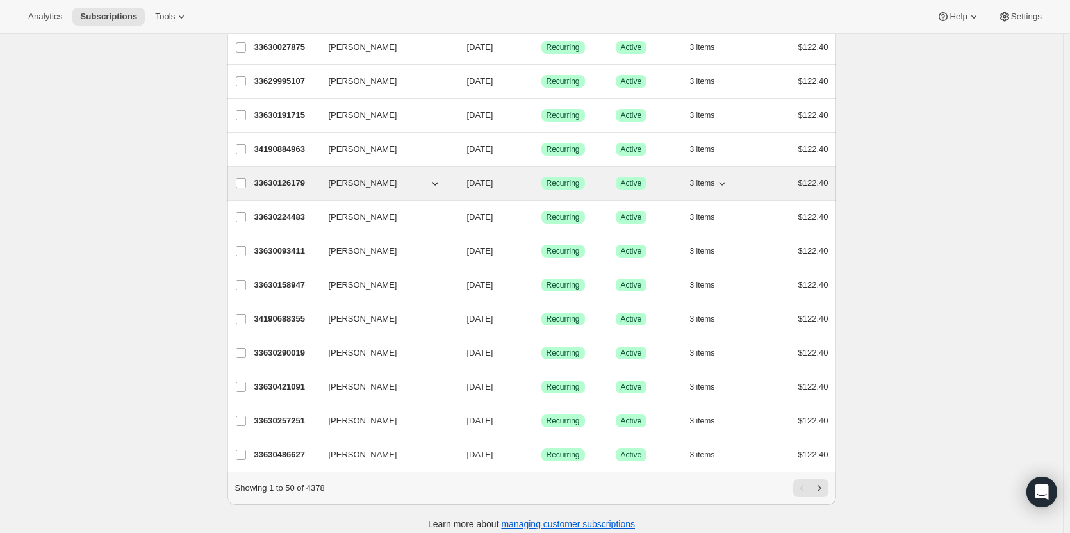
scroll to position [1386, 0]
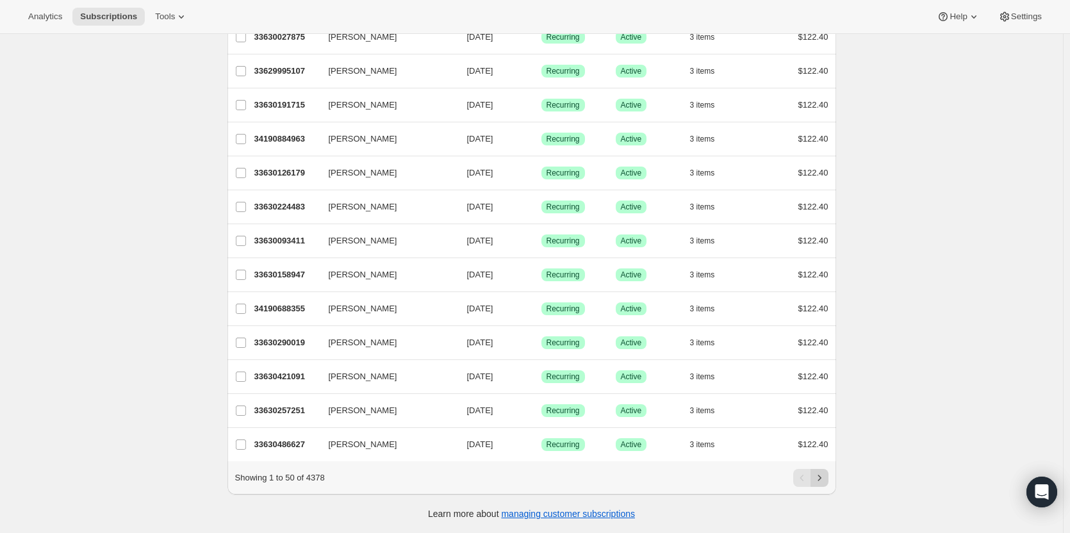
click at [816, 475] on icon "Next" at bounding box center [819, 478] width 13 height 13
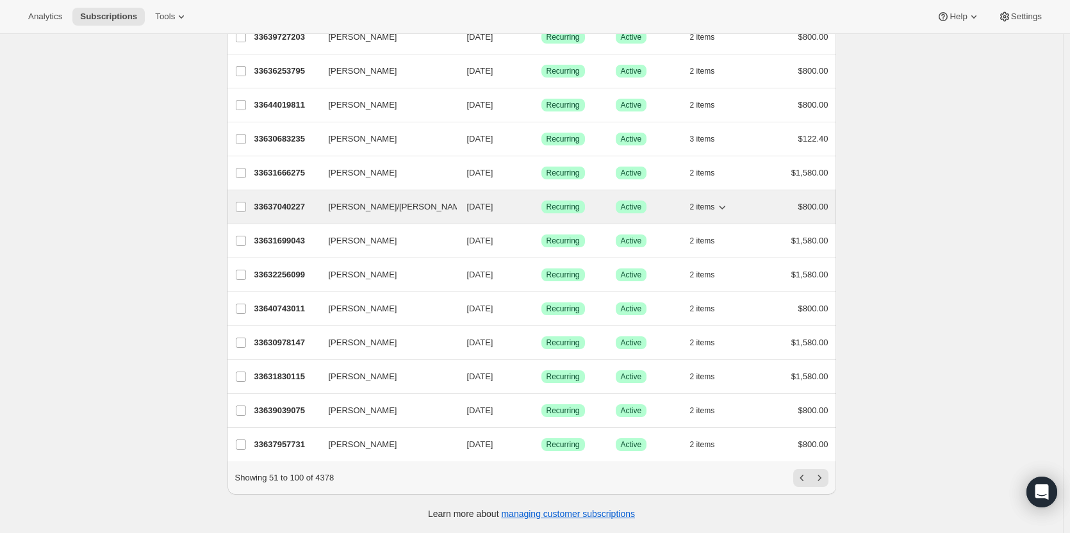
click at [359, 202] on span "Ron/Kelly Lopez" at bounding box center [398, 207] width 139 height 13
click at [298, 201] on p "33637040227" at bounding box center [286, 207] width 64 height 13
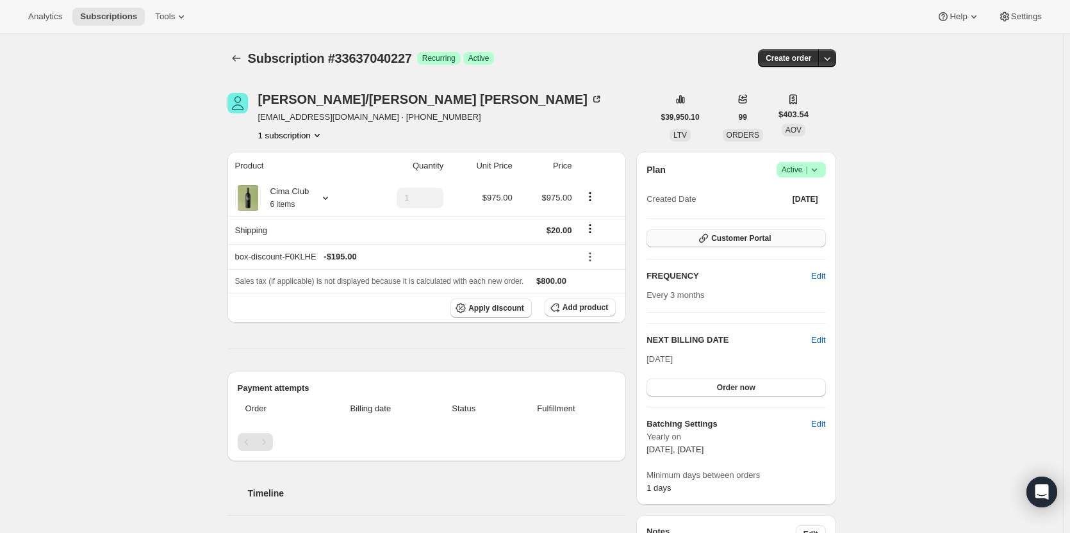
click at [696, 232] on button "Customer Portal" at bounding box center [736, 238] width 179 height 18
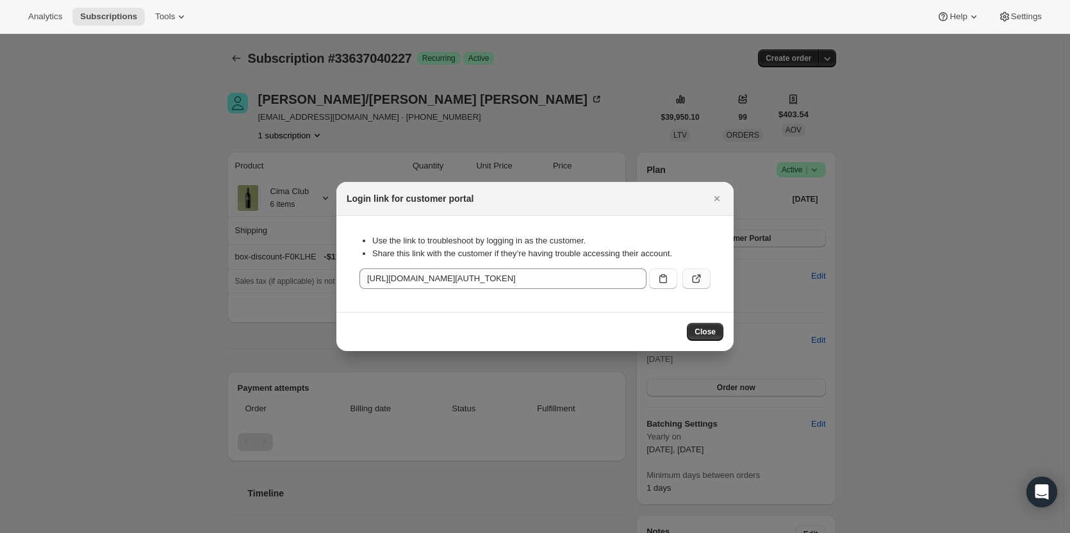
click at [705, 283] on button ":rrb:" at bounding box center [696, 278] width 28 height 21
click at [721, 198] on icon "Close" at bounding box center [717, 198] width 13 height 13
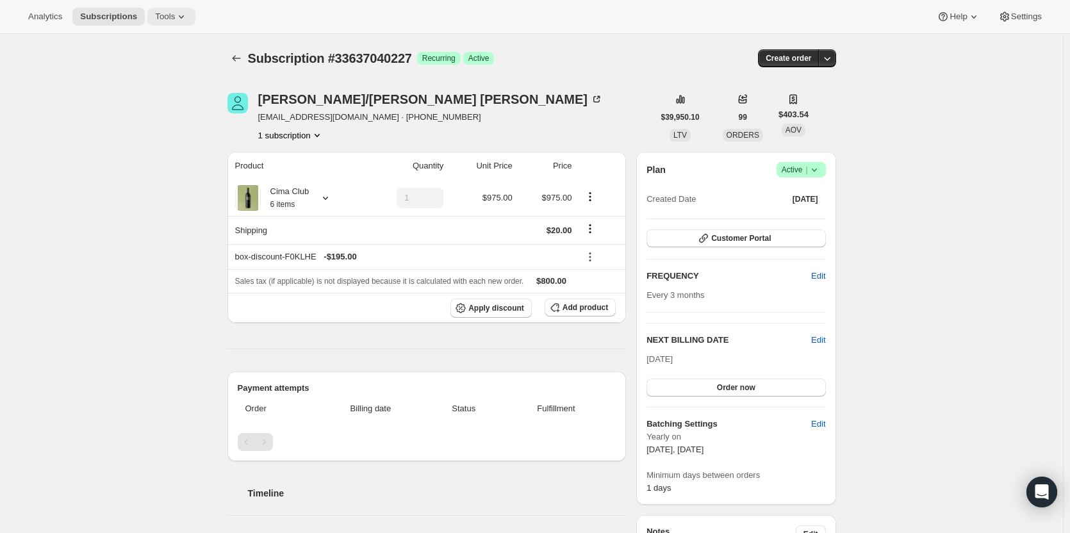
click at [155, 19] on span "Tools" at bounding box center [165, 17] width 20 height 10
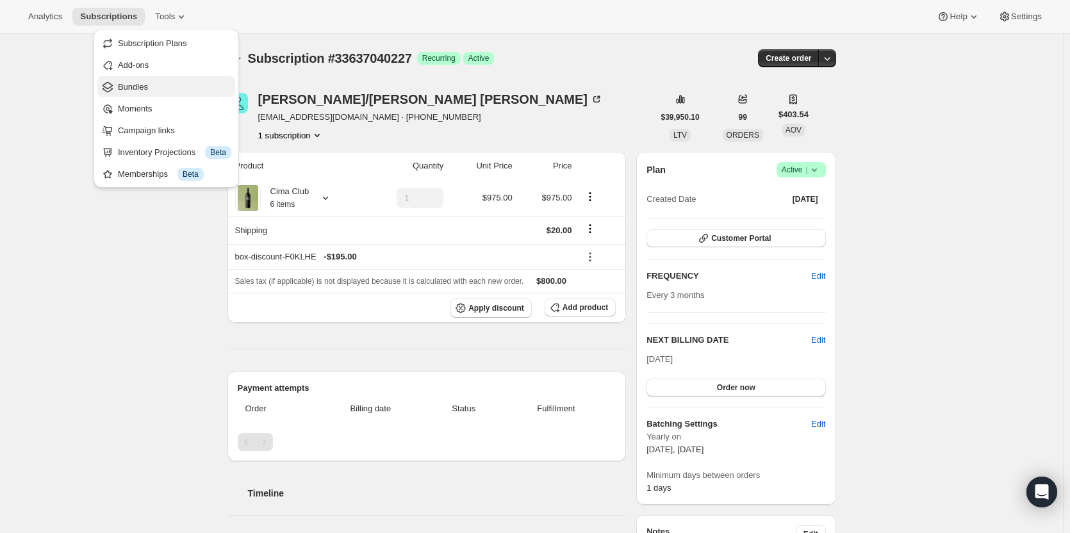
click at [136, 88] on span "Bundles" at bounding box center [133, 87] width 30 height 10
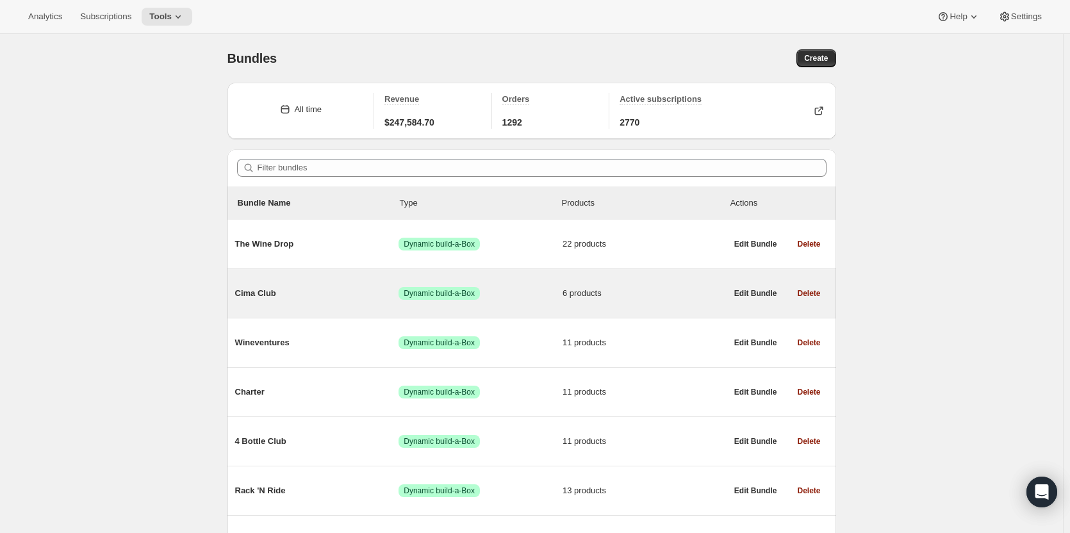
click at [355, 295] on span "Cima Club" at bounding box center [317, 293] width 164 height 13
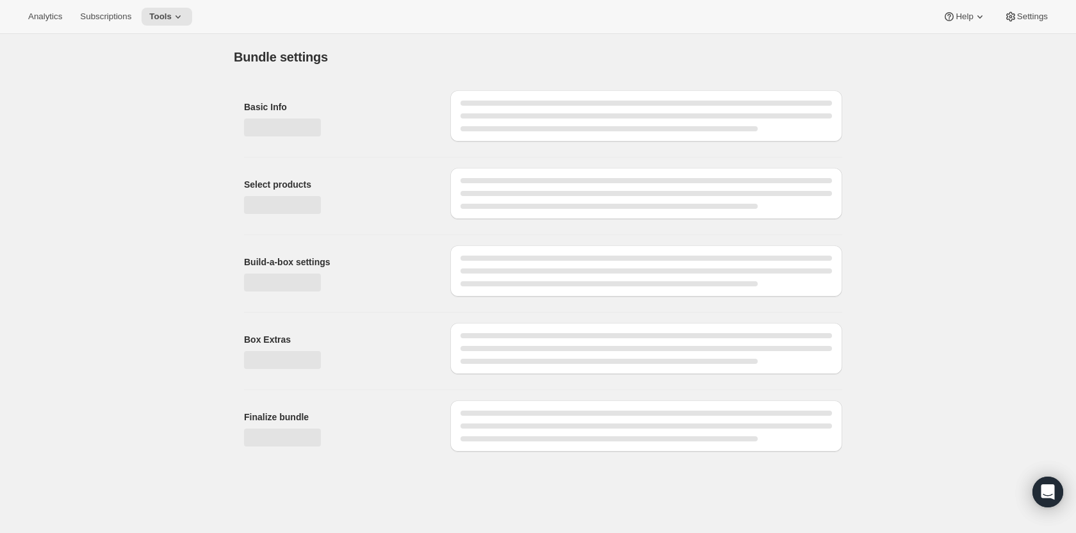
type input "Cima Club"
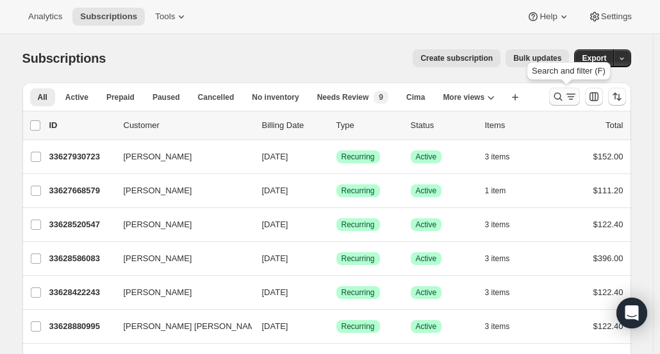
click at [555, 96] on icon "Search and filter results" at bounding box center [558, 96] width 13 height 13
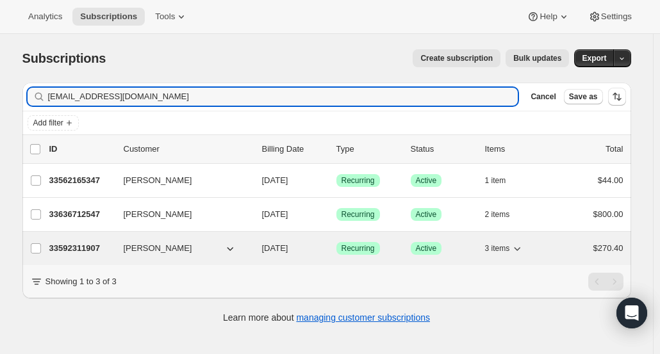
type input "[EMAIL_ADDRESS][DOMAIN_NAME]"
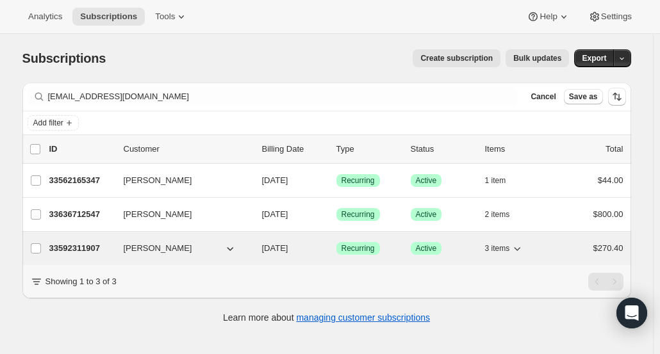
click at [89, 252] on p "33592311907" at bounding box center [81, 248] width 64 height 13
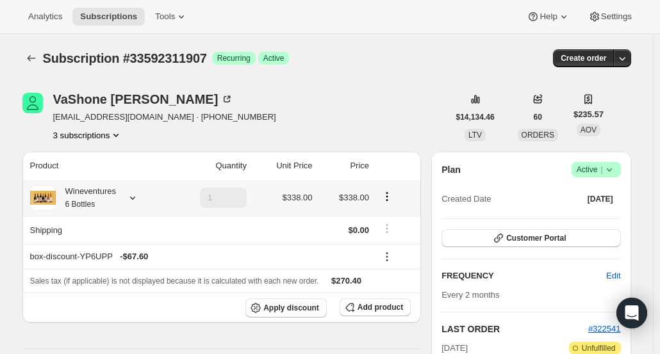
click at [95, 195] on div "Wineventures 6 Bottles" at bounding box center [86, 198] width 60 height 26
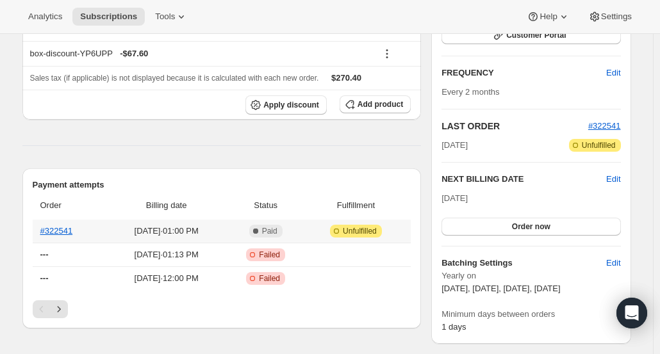
scroll to position [256, 0]
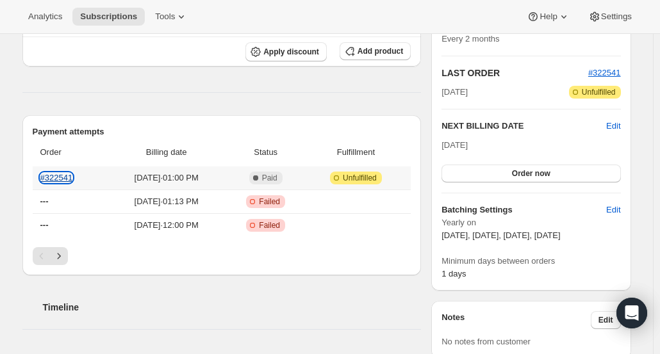
click at [68, 174] on link "#322541" at bounding box center [56, 178] width 33 height 10
click at [55, 177] on link "#322541" at bounding box center [56, 178] width 33 height 10
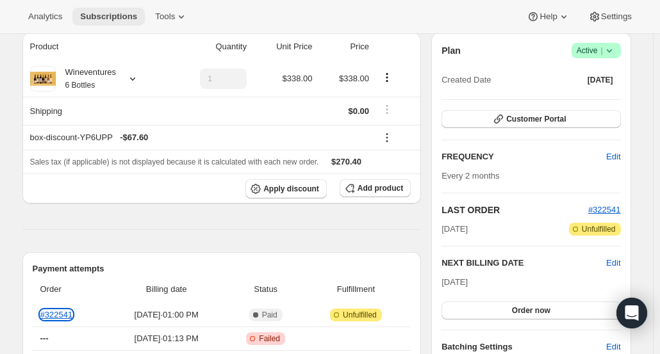
scroll to position [0, 0]
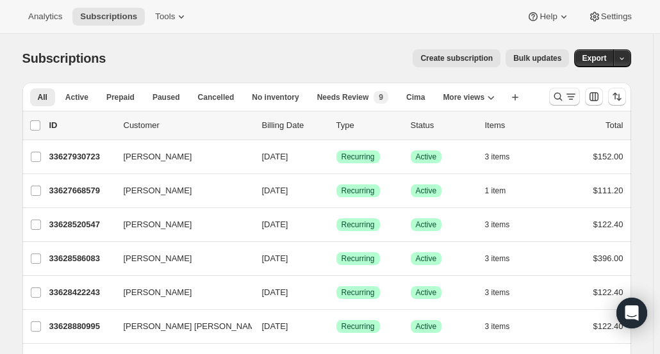
click at [561, 95] on icon "Search and filter results" at bounding box center [558, 96] width 13 height 13
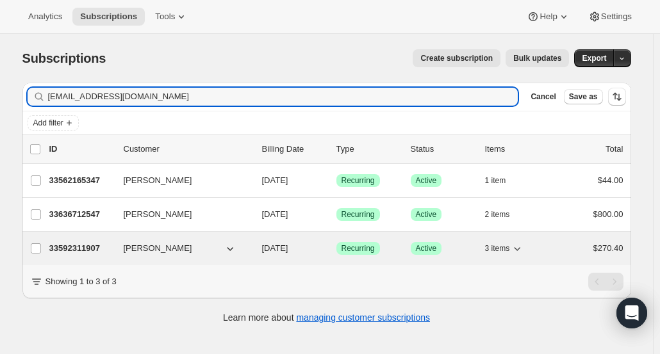
type input "[EMAIL_ADDRESS][DOMAIN_NAME]"
click at [82, 245] on p "33592311907" at bounding box center [81, 248] width 64 height 13
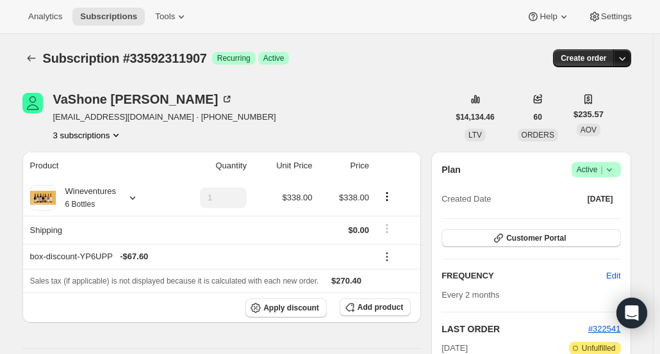
click at [624, 57] on icon "button" at bounding box center [622, 58] width 13 height 13
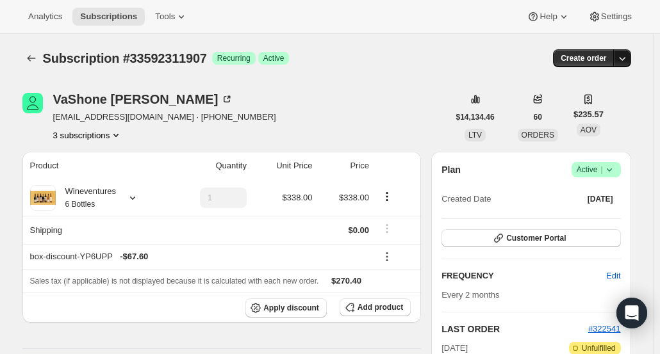
click at [625, 54] on icon "button" at bounding box center [622, 58] width 13 height 13
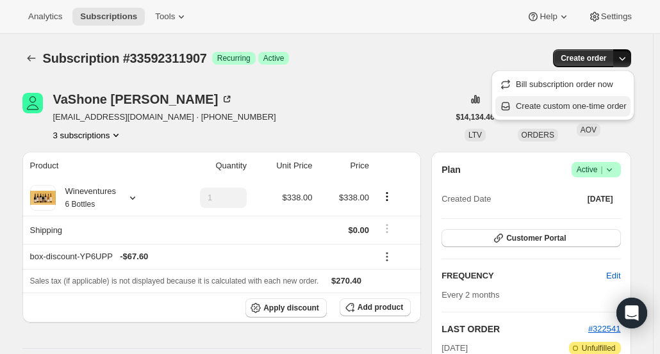
click at [609, 108] on span "Create custom one-time order" at bounding box center [571, 106] width 111 height 10
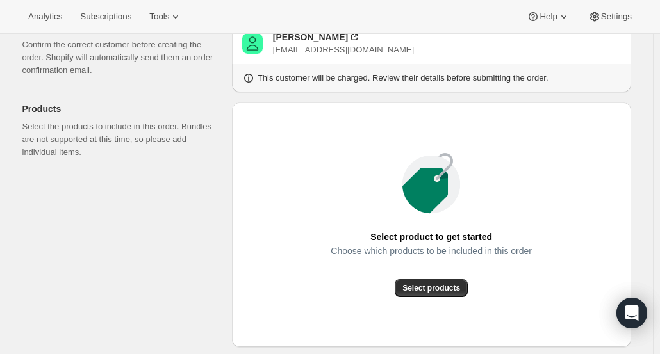
scroll to position [192, 0]
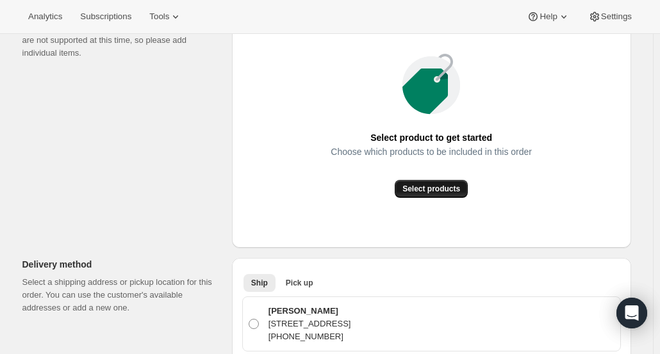
click at [455, 185] on span "Select products" at bounding box center [431, 189] width 58 height 10
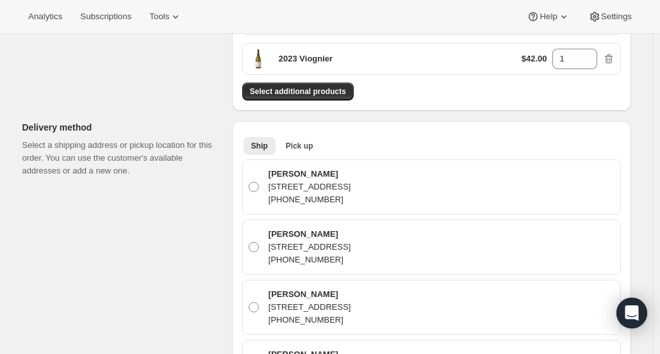
scroll to position [449, 0]
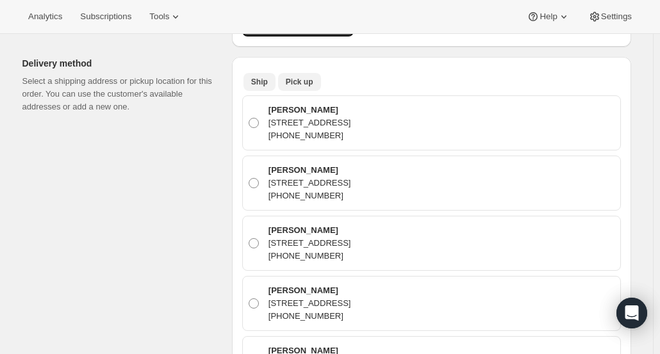
click at [310, 77] on span "Pick up" at bounding box center [300, 82] width 28 height 10
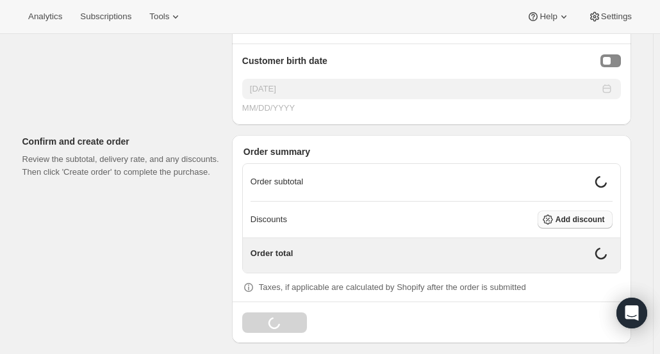
scroll to position [916, 0]
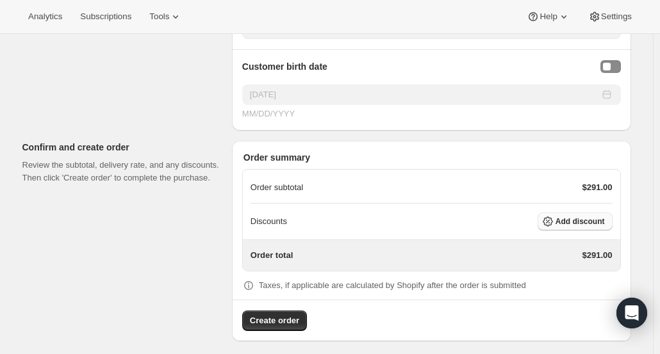
click at [574, 224] on button "Add discount" at bounding box center [575, 222] width 75 height 18
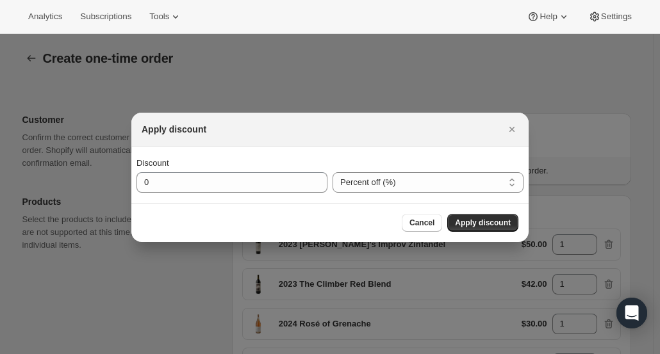
scroll to position [0, 0]
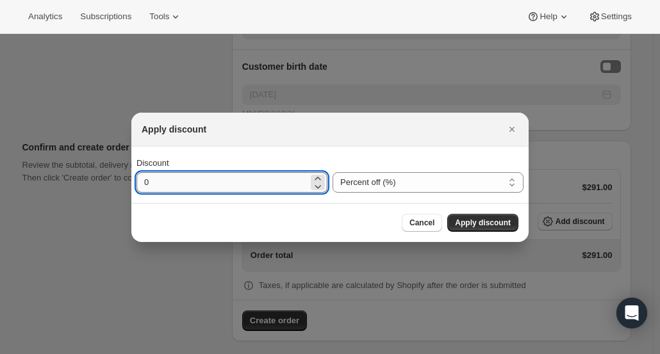
click at [282, 182] on input "0" at bounding box center [222, 182] width 172 height 21
type input "25"
click at [500, 211] on div "Cancel Apply discount" at bounding box center [329, 222] width 397 height 39
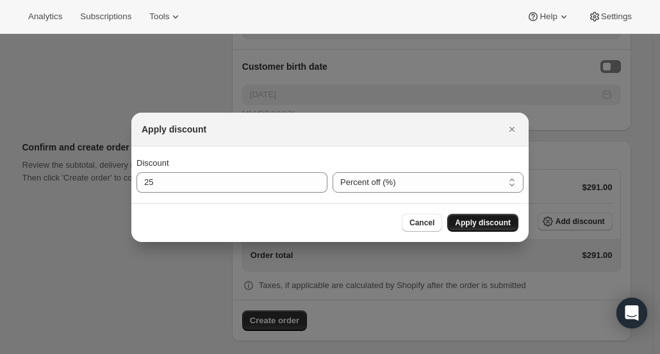
click at [499, 220] on span "Apply discount" at bounding box center [483, 223] width 56 height 10
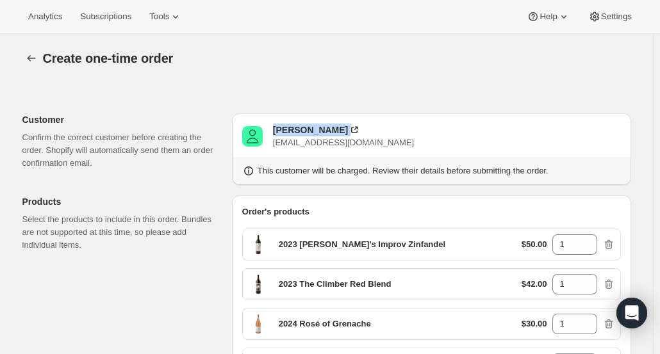
drag, startPoint x: 361, startPoint y: 128, endPoint x: 272, endPoint y: 118, distance: 90.2
click at [272, 118] on div "VaShone Huff vashonehuff@gmail.com This customer will be charged. Review their …" at bounding box center [431, 149] width 399 height 72
copy div "[PERSON_NAME]"
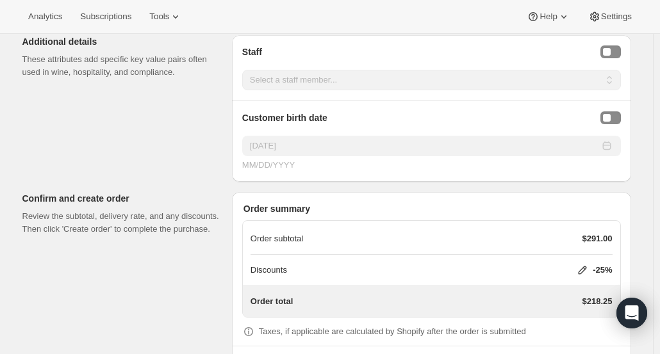
scroll to position [911, 0]
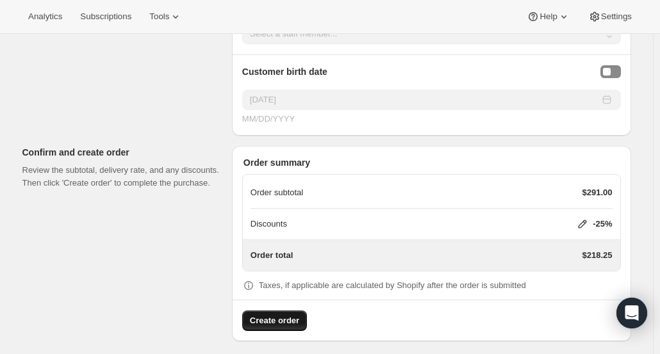
click at [273, 315] on span "Create order" at bounding box center [274, 321] width 49 height 13
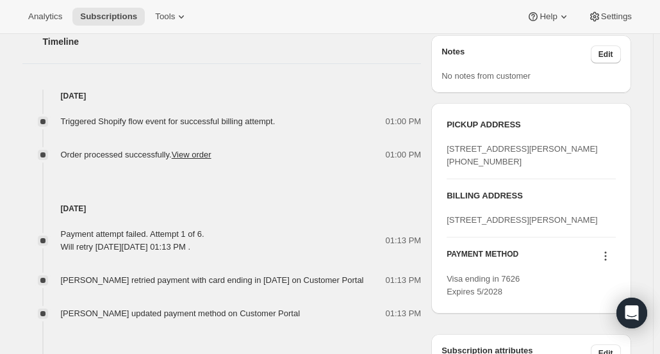
scroll to position [577, 0]
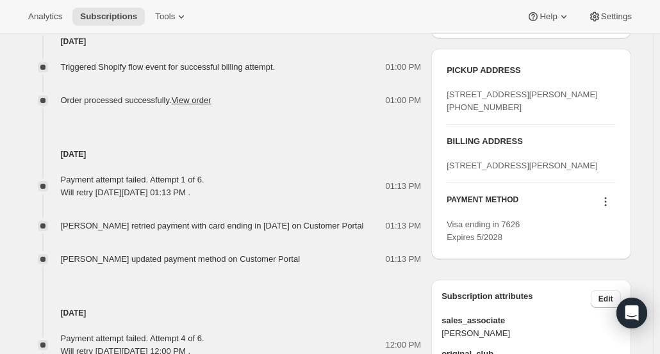
click at [610, 208] on icon at bounding box center [605, 201] width 13 height 13
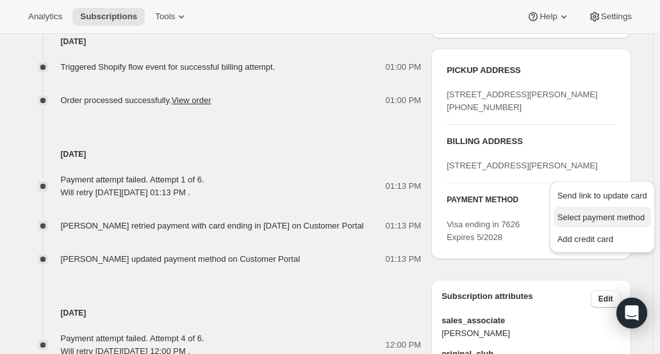
click at [602, 213] on span "Select payment method" at bounding box center [601, 218] width 88 height 10
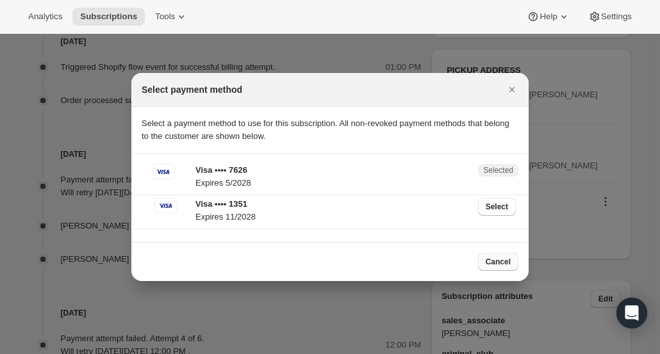
click at [493, 261] on span "Cancel" at bounding box center [498, 262] width 25 height 10
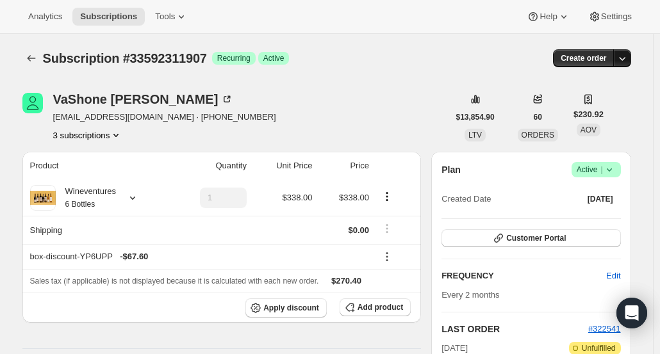
click at [623, 62] on icon "button" at bounding box center [622, 58] width 13 height 13
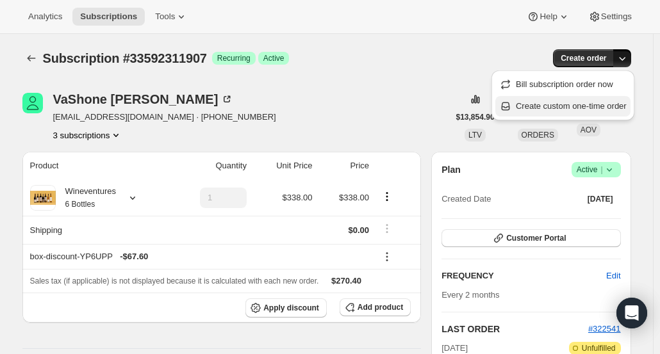
click at [613, 110] on span "Create custom one-time order" at bounding box center [571, 106] width 111 height 10
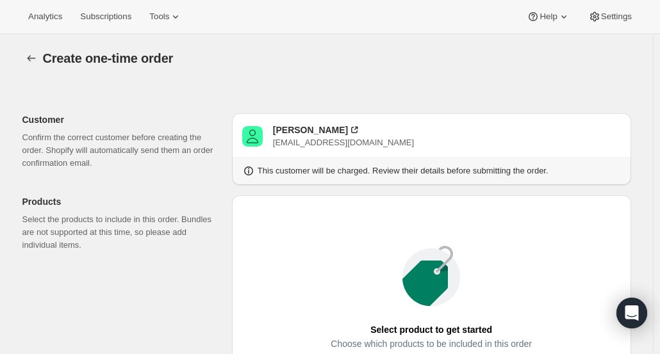
scroll to position [256, 0]
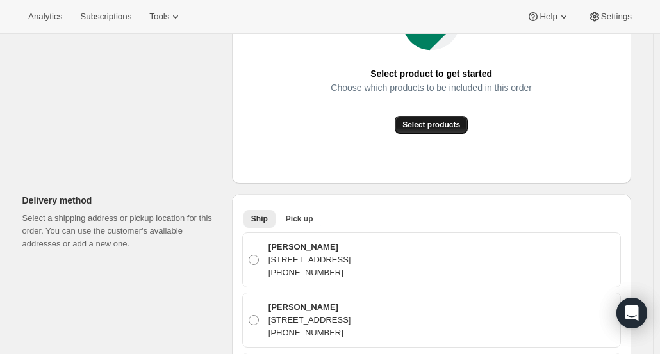
click at [447, 128] on span "Select products" at bounding box center [431, 125] width 58 height 10
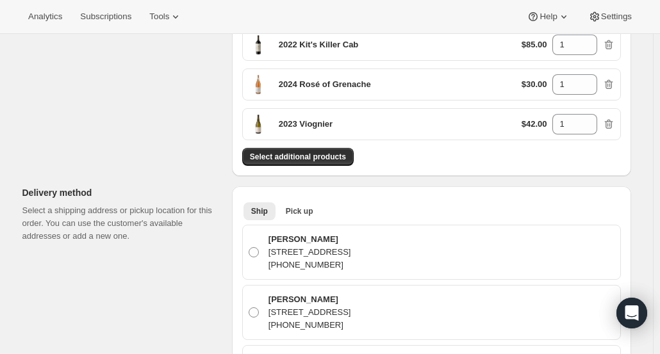
scroll to position [384, 0]
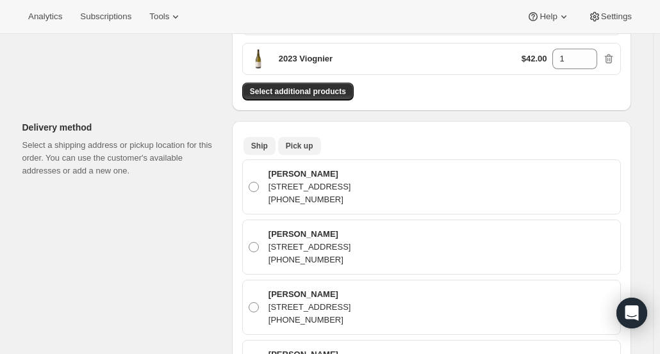
click at [304, 144] on span "Pick up" at bounding box center [300, 146] width 28 height 10
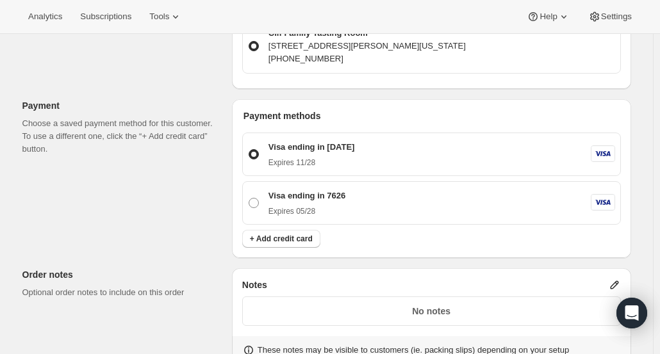
scroll to position [577, 0]
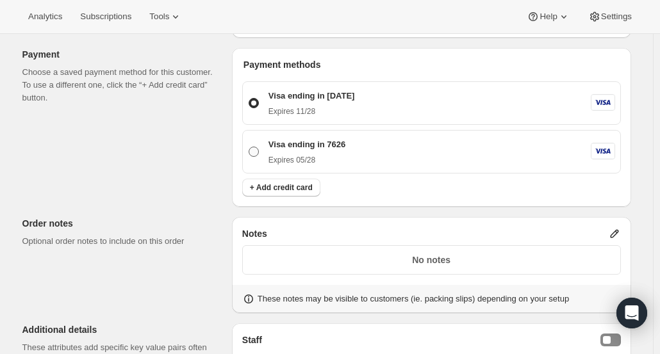
click at [259, 151] on span at bounding box center [254, 152] width 10 height 10
click at [249, 147] on input "Visa ending in 7626 Expires [CREDIT_CARD_DATA]" at bounding box center [249, 147] width 1 height 1
radio input "true"
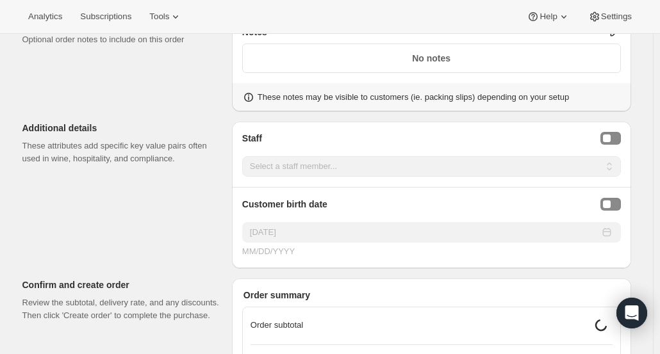
scroll to position [833, 0]
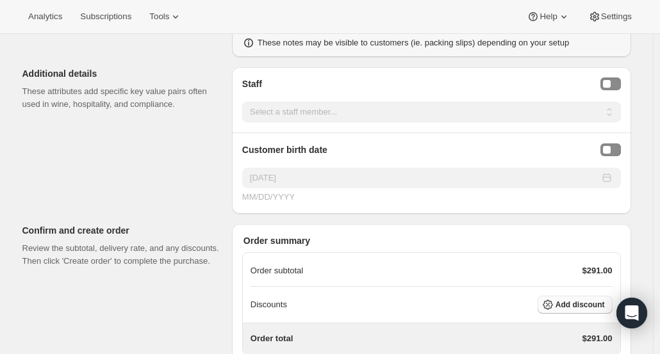
click at [592, 300] on span "Add discount" at bounding box center [580, 305] width 49 height 10
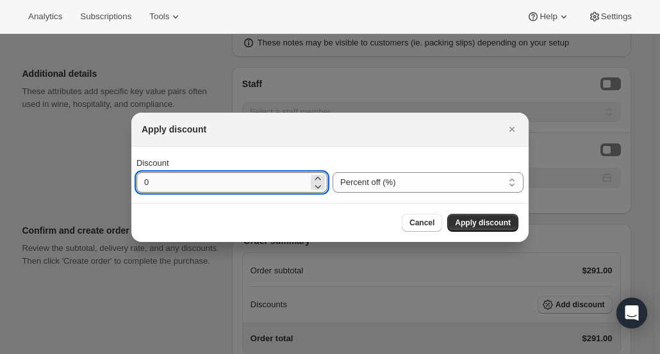
click at [186, 183] on input "0" at bounding box center [222, 182] width 172 height 21
type input "25"
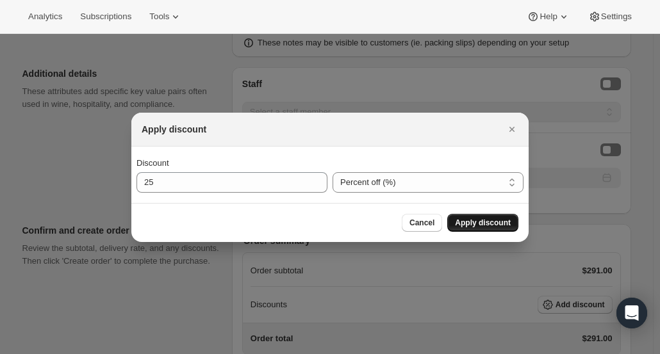
click at [509, 226] on span "Apply discount" at bounding box center [483, 223] width 56 height 10
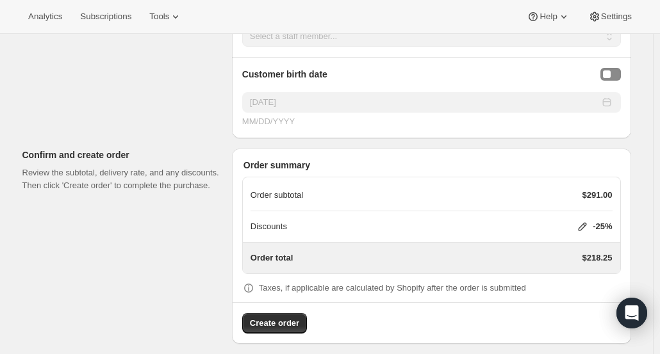
scroll to position [911, 0]
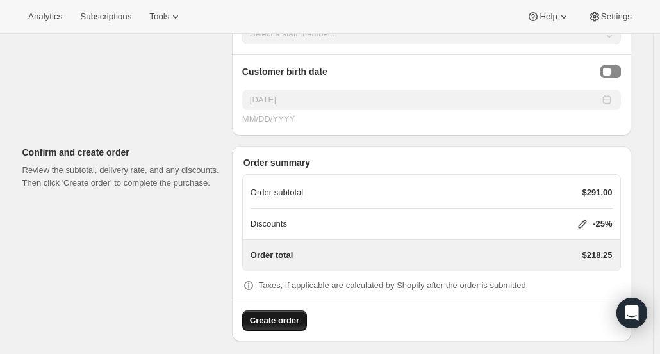
click at [278, 315] on span "Create order" at bounding box center [274, 321] width 49 height 13
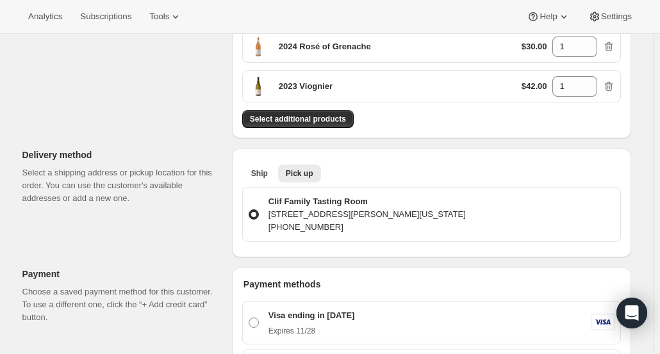
scroll to position [513, 0]
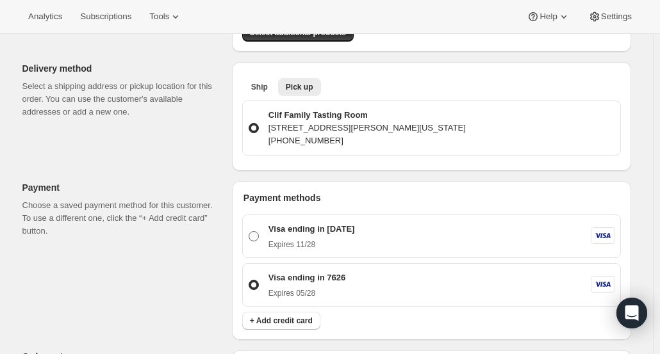
click at [259, 231] on span at bounding box center [254, 236] width 10 height 10
click at [249, 231] on input "Visa ending in [DATE] Expires [CREDIT_CARD_DATA]" at bounding box center [249, 231] width 1 height 1
radio input "true"
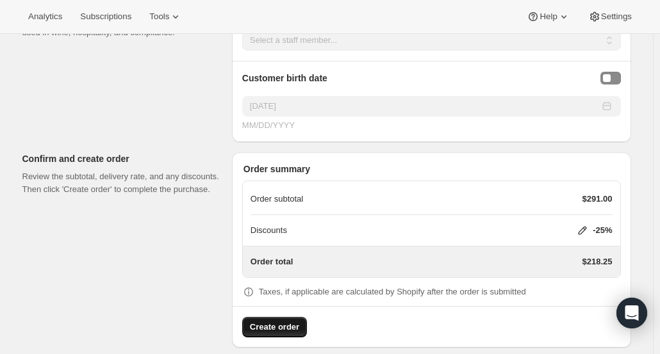
scroll to position [980, 0]
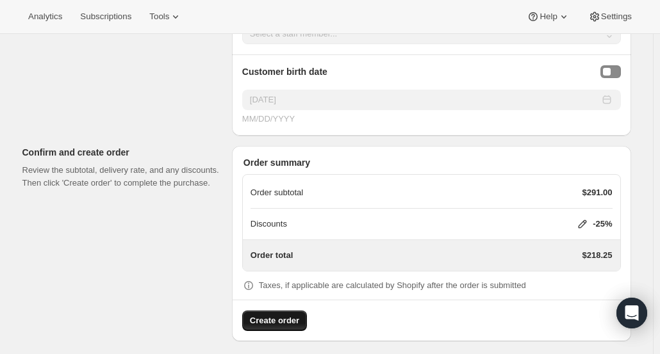
click at [284, 315] on span "Create order" at bounding box center [274, 321] width 49 height 13
drag, startPoint x: 284, startPoint y: 309, endPoint x: 352, endPoint y: 329, distance: 70.8
click at [352, 329] on div "Order summary Order subtotal $291.00 Discounts -25% Order total $218.25 Taxes, …" at bounding box center [431, 243] width 399 height 195
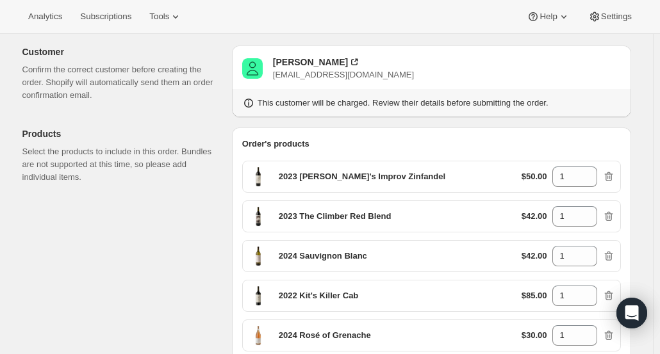
scroll to position [64, 0]
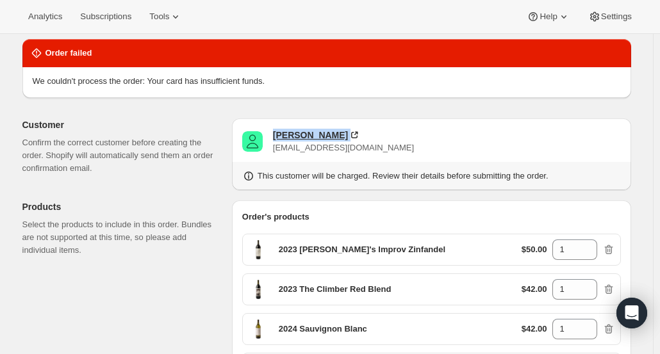
drag, startPoint x: 336, startPoint y: 134, endPoint x: 276, endPoint y: 132, distance: 59.6
click at [276, 132] on div "[PERSON_NAME]" at bounding box center [317, 135] width 88 height 13
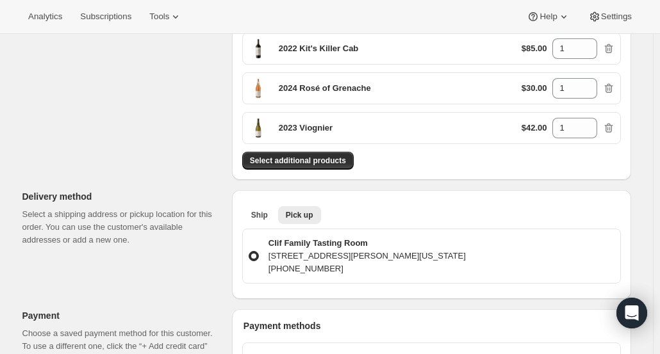
scroll to position [513, 0]
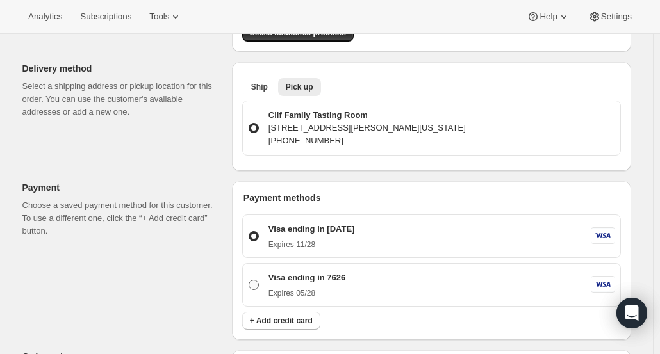
click at [256, 285] on span at bounding box center [254, 285] width 10 height 10
click at [249, 281] on input "Visa ending in 7626 Expires [CREDIT_CARD_DATA]" at bounding box center [249, 280] width 1 height 1
radio input "true"
click at [253, 236] on span at bounding box center [254, 236] width 10 height 10
click at [249, 232] on input "Visa ending in [DATE] Expires [CREDIT_CARD_DATA]" at bounding box center [249, 231] width 1 height 1
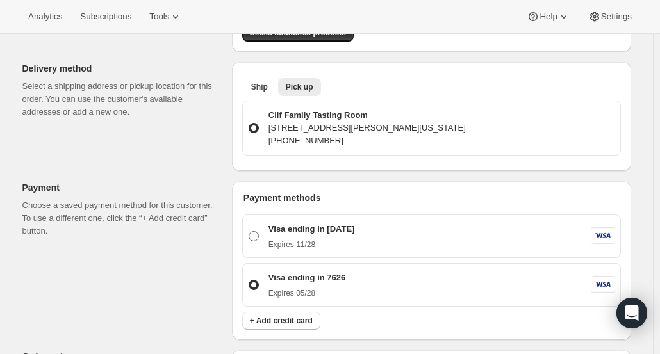
radio input "true"
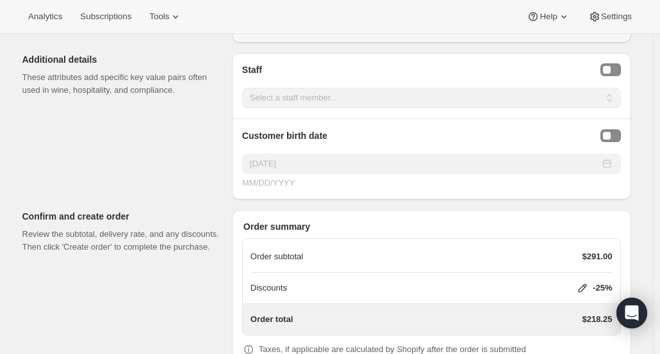
scroll to position [980, 0]
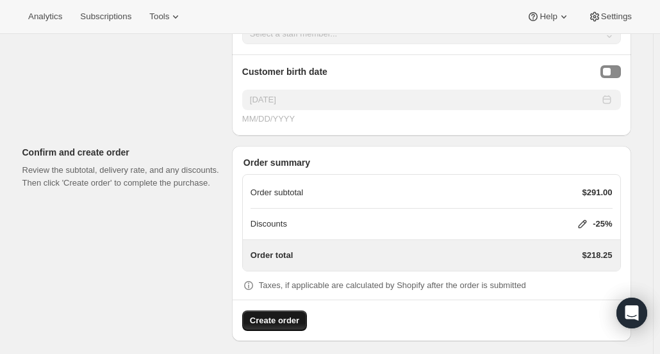
click at [289, 316] on span "Create order" at bounding box center [274, 321] width 49 height 13
